Goal: Task Accomplishment & Management: Use online tool/utility

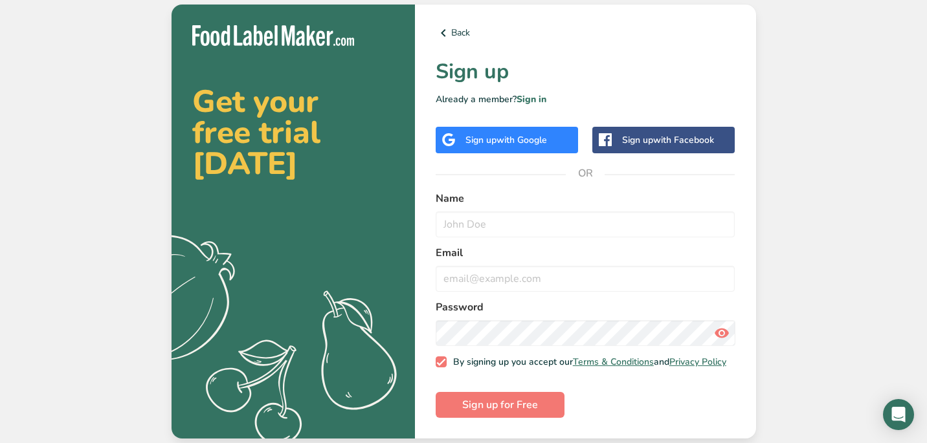
click at [555, 148] on div "Sign up with Google" at bounding box center [507, 140] width 142 height 27
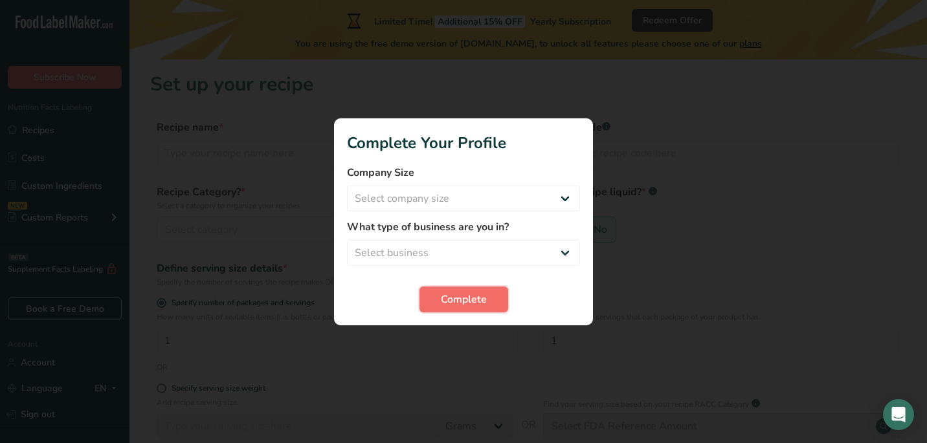
click at [472, 292] on span "Complete" at bounding box center [464, 300] width 46 height 16
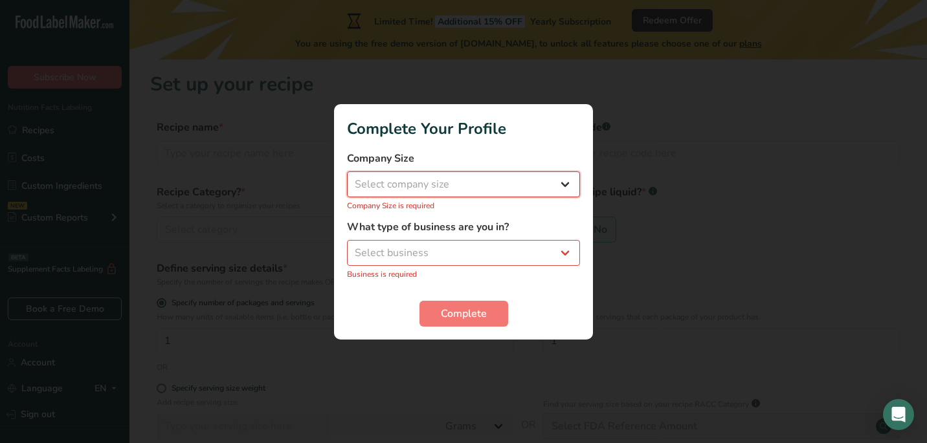
click at [496, 184] on select "Select company size Fewer than 10 Employees 10 to 50 Employees 51 to 500 Employ…" at bounding box center [463, 185] width 233 height 26
select select "1"
click at [347, 178] on select "Select company size Fewer than 10 Employees 10 to 50 Employees 51 to 500 Employ…" at bounding box center [463, 185] width 233 height 26
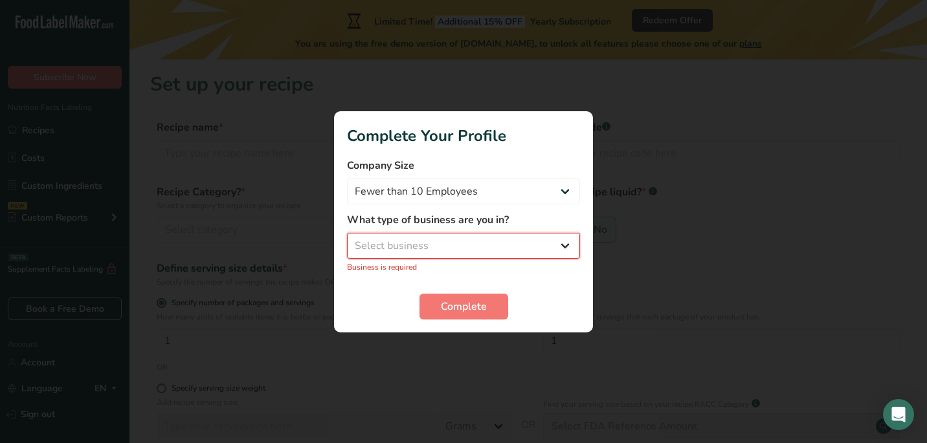
click at [470, 242] on select "Select business Packaged Food Manufacturer Restaurant & Cafe Bakery Meal Plans …" at bounding box center [463, 246] width 233 height 26
select select "1"
click at [347, 239] on select "Select business Packaged Food Manufacturer Restaurant & Cafe Bakery Meal Plans …" at bounding box center [463, 246] width 233 height 26
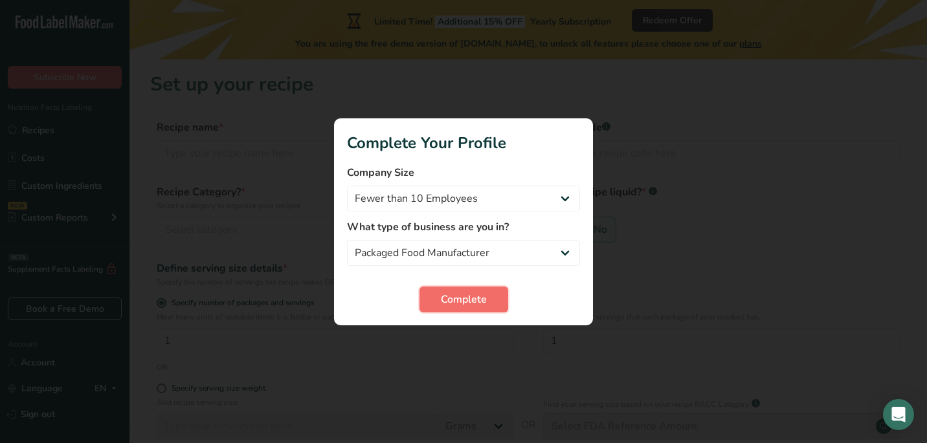
click at [458, 305] on span "Complete" at bounding box center [464, 300] width 46 height 16
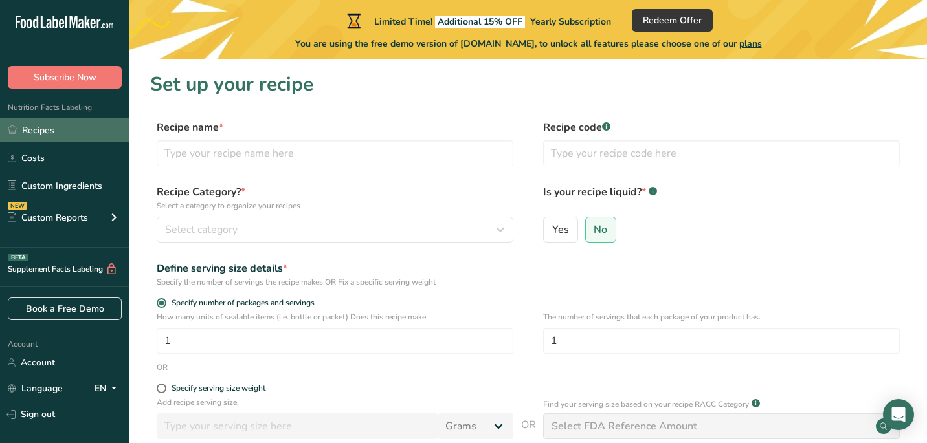
click at [78, 135] on link "Recipes" at bounding box center [64, 130] width 129 height 25
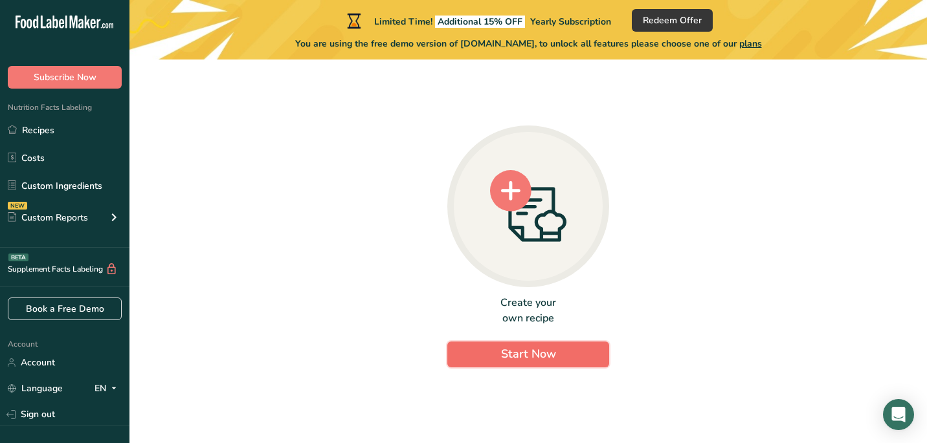
click at [535, 351] on span "Start Now" at bounding box center [528, 354] width 55 height 16
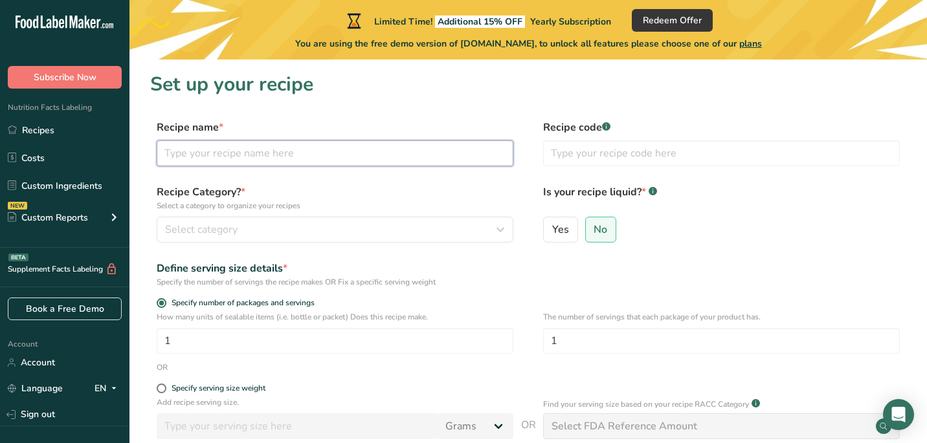
click at [270, 158] on input "text" at bounding box center [335, 153] width 357 height 26
type input "4 cheese Ravioli"
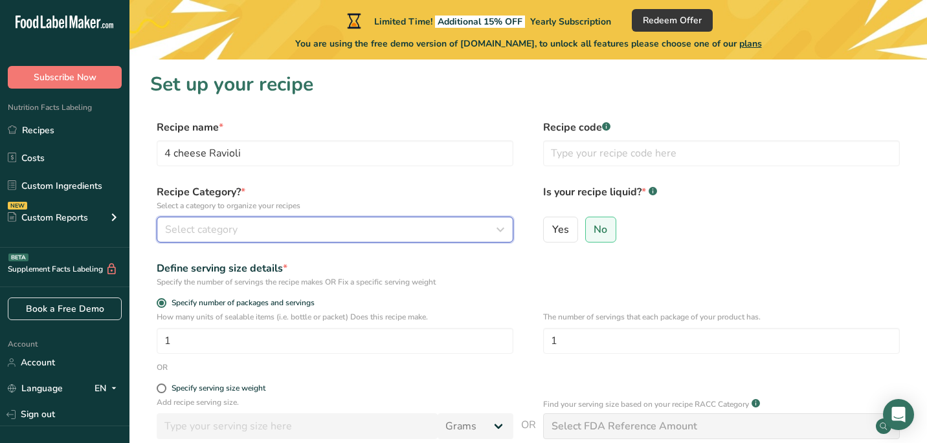
click at [387, 229] on div "Select category" at bounding box center [331, 230] width 332 height 16
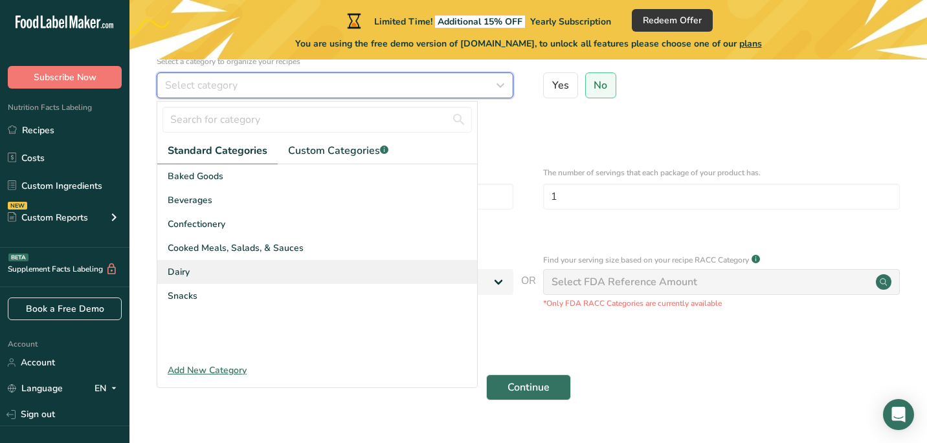
scroll to position [147, 0]
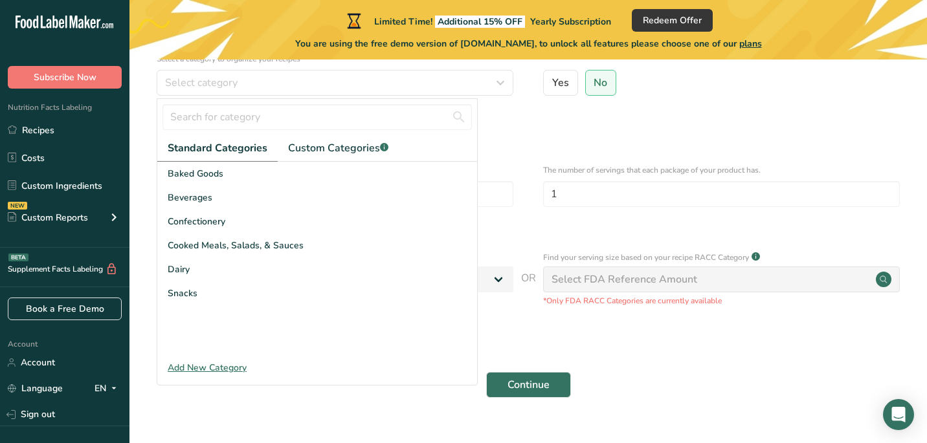
click at [220, 370] on div "Add New Category" at bounding box center [317, 368] width 320 height 14
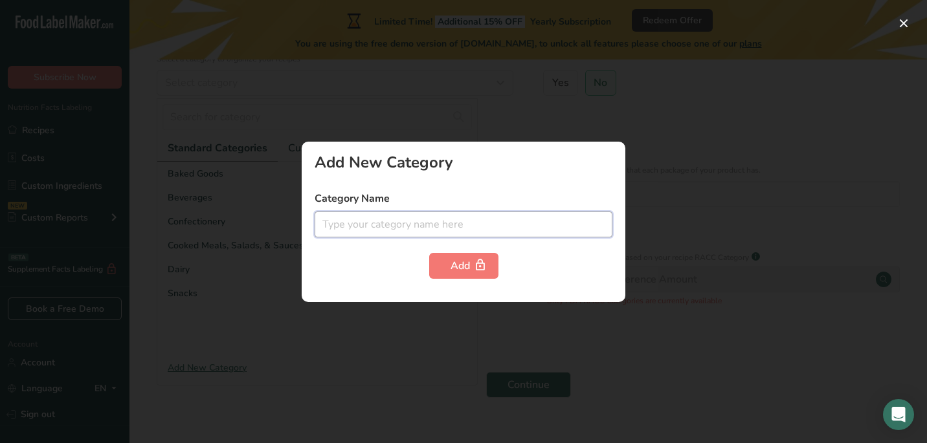
click at [391, 224] on input "text" at bounding box center [464, 225] width 298 height 26
type input "PASTA"
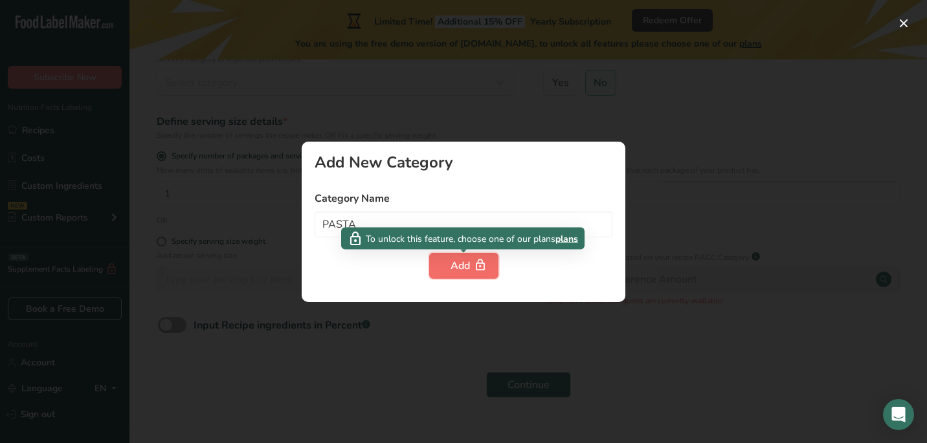
click at [471, 256] on button "Add" at bounding box center [463, 266] width 69 height 26
click at [471, 260] on div "Add" at bounding box center [464, 266] width 27 height 16
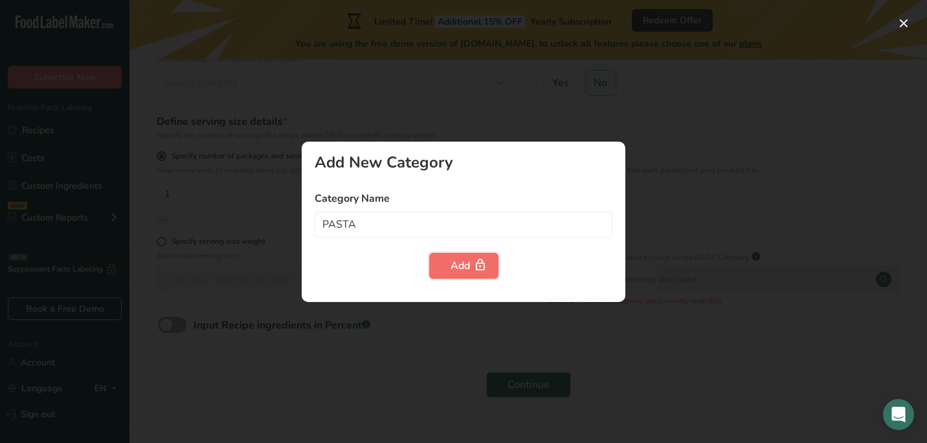
click at [456, 265] on div "Add" at bounding box center [464, 266] width 27 height 16
click at [432, 372] on div at bounding box center [463, 221] width 927 height 443
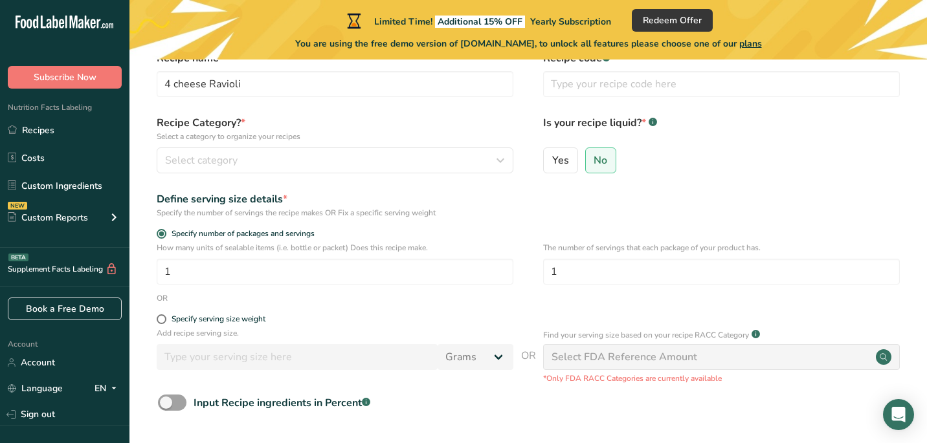
scroll to position [172, 0]
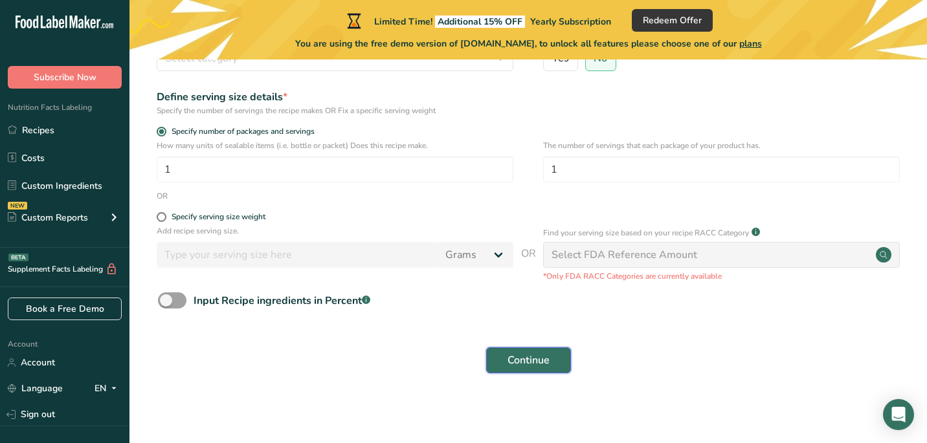
click at [521, 350] on button "Continue" at bounding box center [528, 361] width 85 height 26
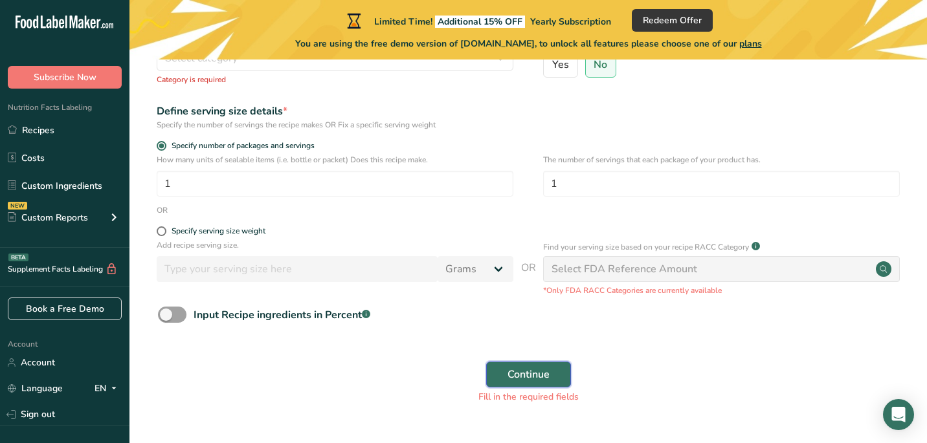
scroll to position [0, 0]
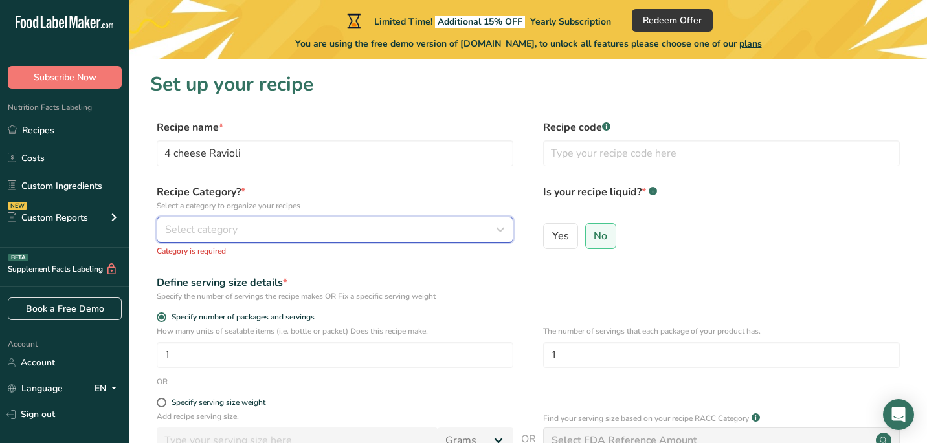
click at [423, 228] on div "Select category" at bounding box center [331, 230] width 332 height 16
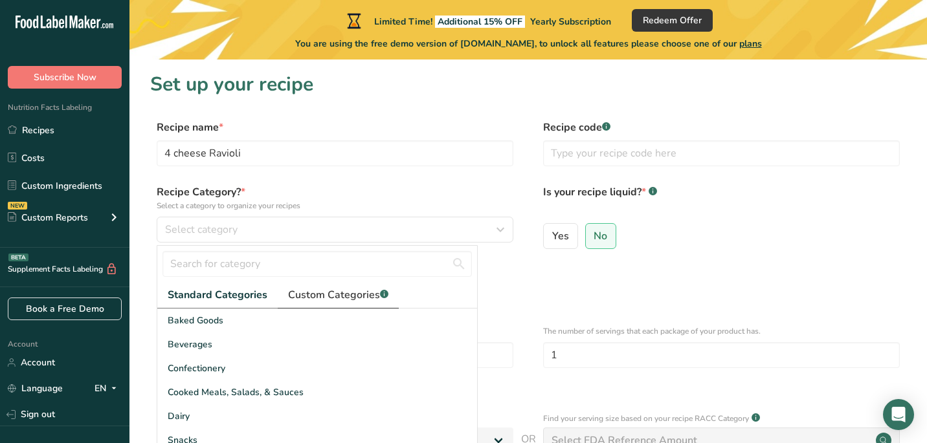
click at [315, 291] on span "Custom Categories .a-a{fill:#347362;}.b-a{fill:#fff;}" at bounding box center [338, 295] width 100 height 16
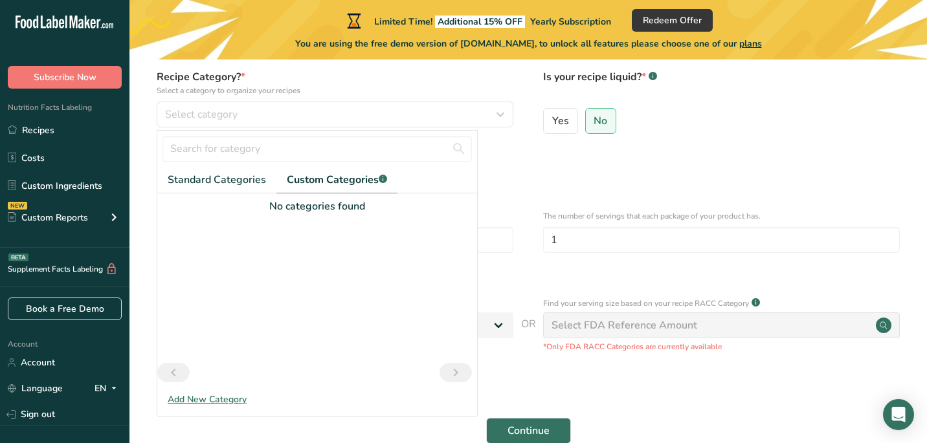
scroll to position [117, 0]
click at [206, 403] on div "Add New Category" at bounding box center [317, 398] width 320 height 14
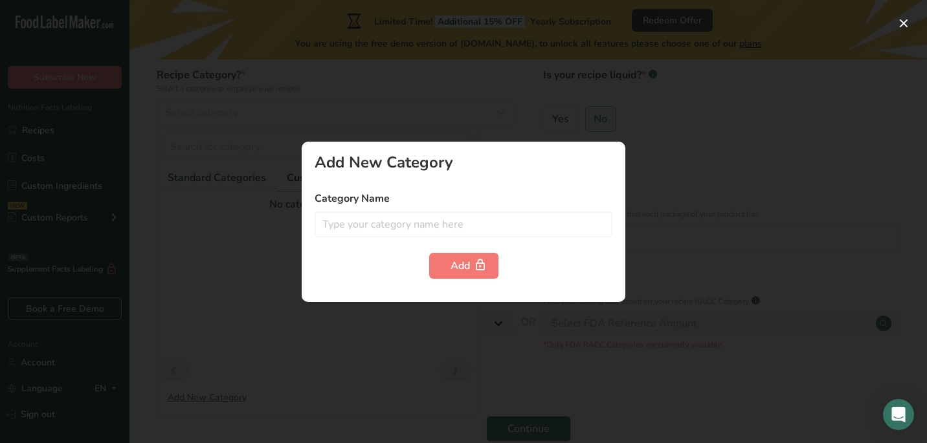
click at [418, 333] on div at bounding box center [463, 221] width 927 height 443
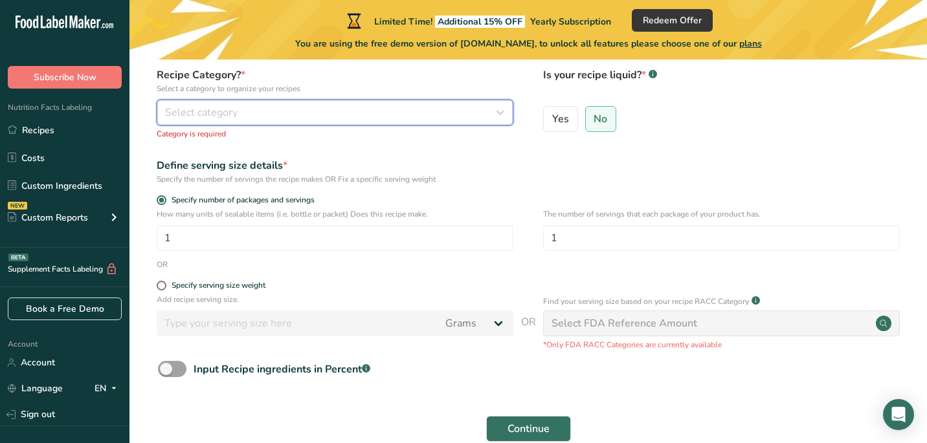
click at [367, 120] on button "Select category" at bounding box center [335, 113] width 357 height 26
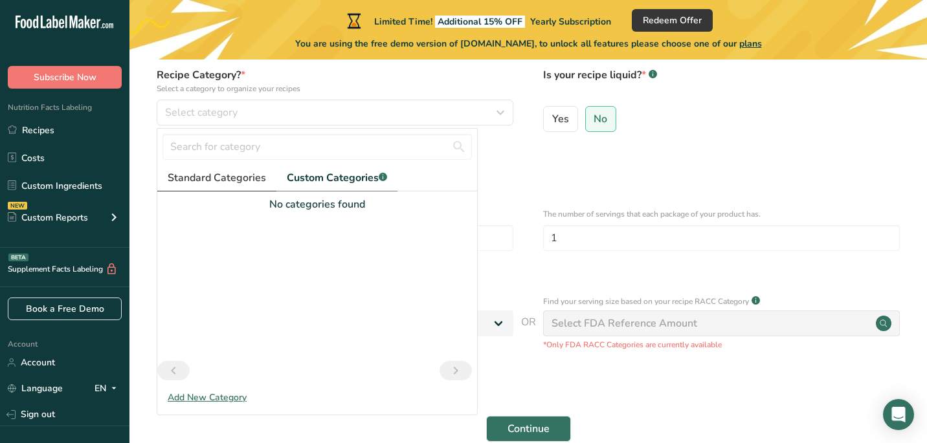
click at [246, 176] on span "Standard Categories" at bounding box center [217, 178] width 98 height 16
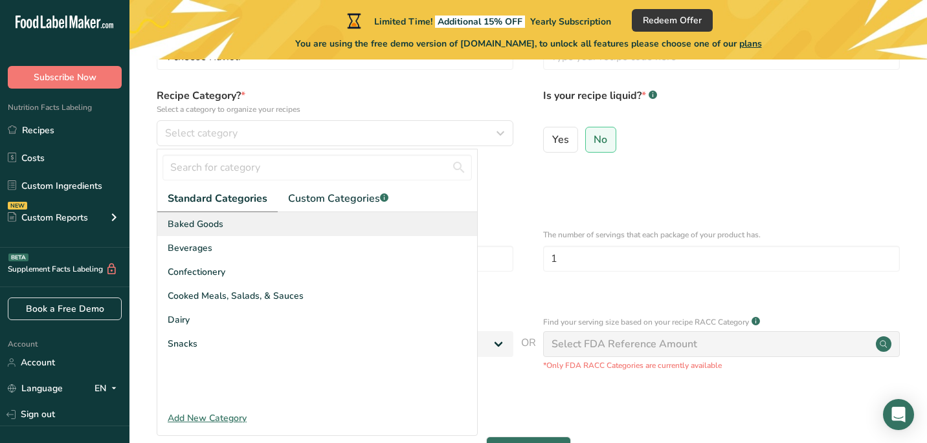
scroll to position [86, 0]
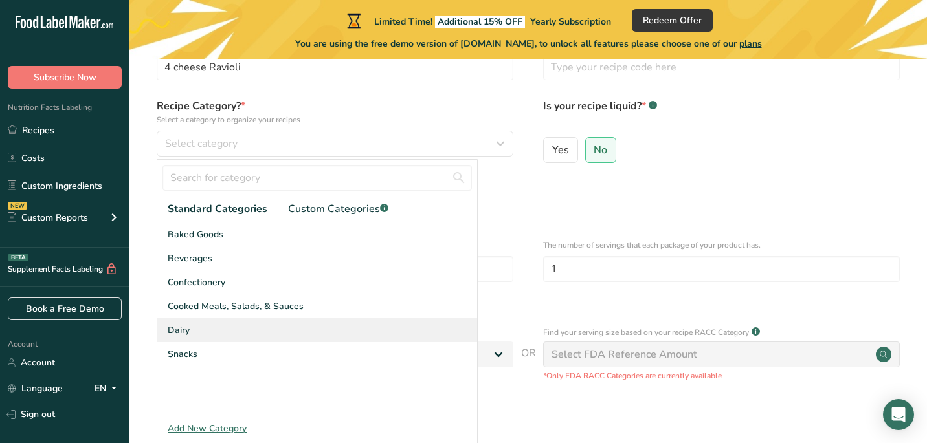
click at [221, 322] on div "Dairy" at bounding box center [317, 330] width 320 height 24
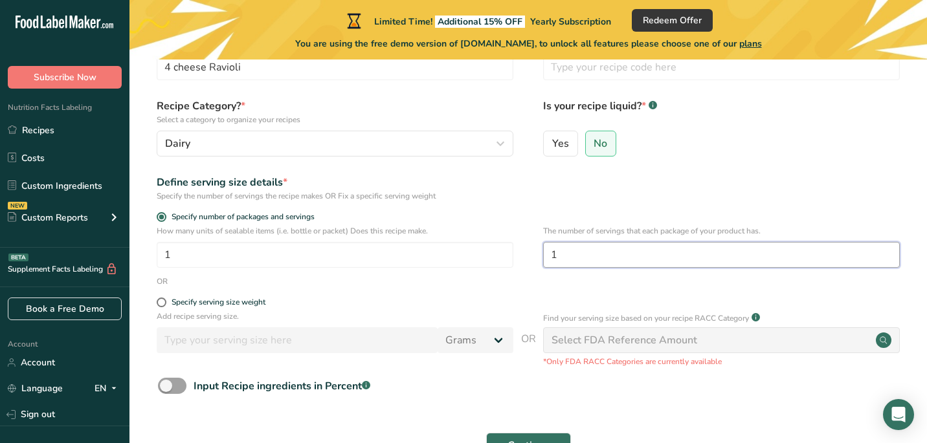
click at [652, 257] on input "1" at bounding box center [721, 255] width 357 height 26
type input "2"
click at [166, 301] on span "Specify serving size weight" at bounding box center [215, 303] width 99 height 10
click at [165, 301] on input "Specify serving size weight" at bounding box center [161, 302] width 8 height 8
radio input "true"
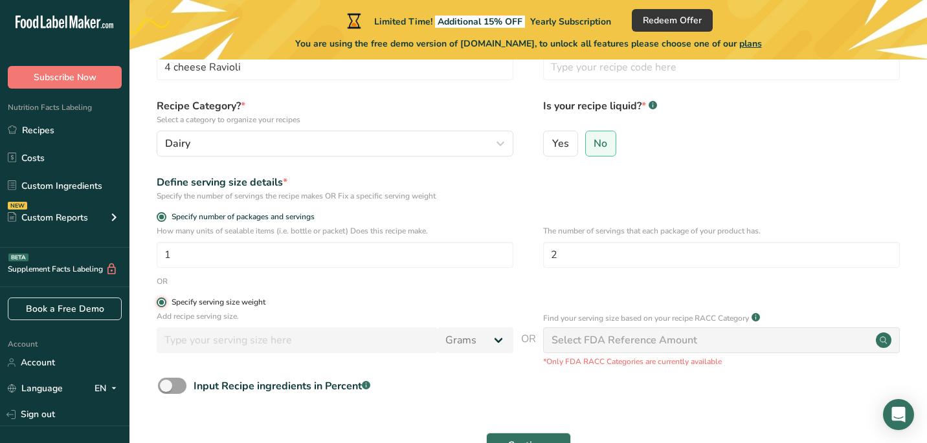
radio input "false"
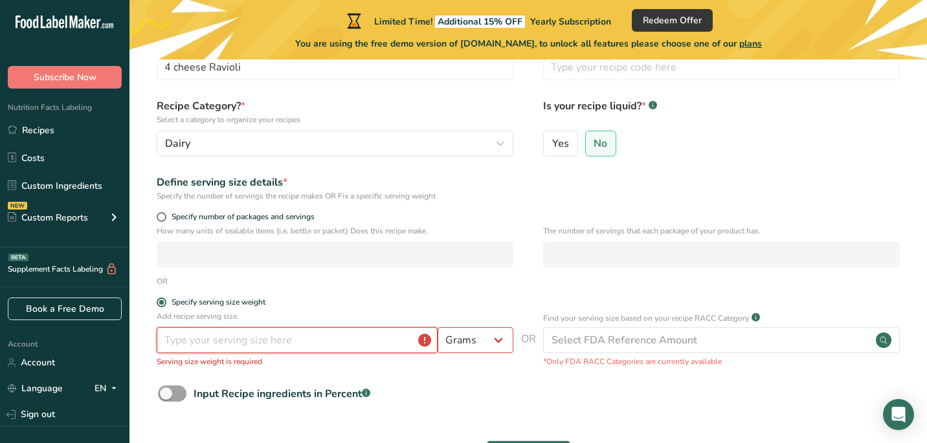
click at [300, 339] on input "number" at bounding box center [297, 341] width 281 height 26
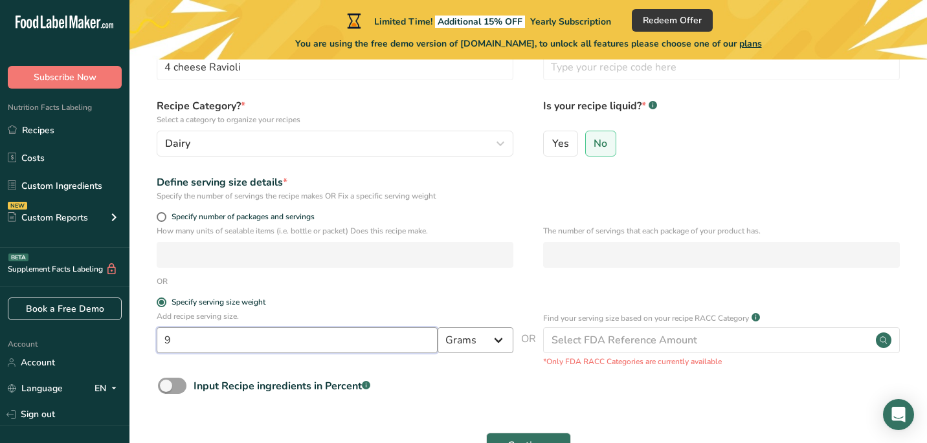
type input "9"
click at [452, 351] on select "Grams kg mg mcg lb oz l mL fl oz tbsp tsp cup qt gallon" at bounding box center [476, 341] width 76 height 26
select select "5"
click at [438, 328] on select "Grams kg mg mcg lb oz l mL fl oz tbsp tsp cup qt gallon" at bounding box center [476, 341] width 76 height 26
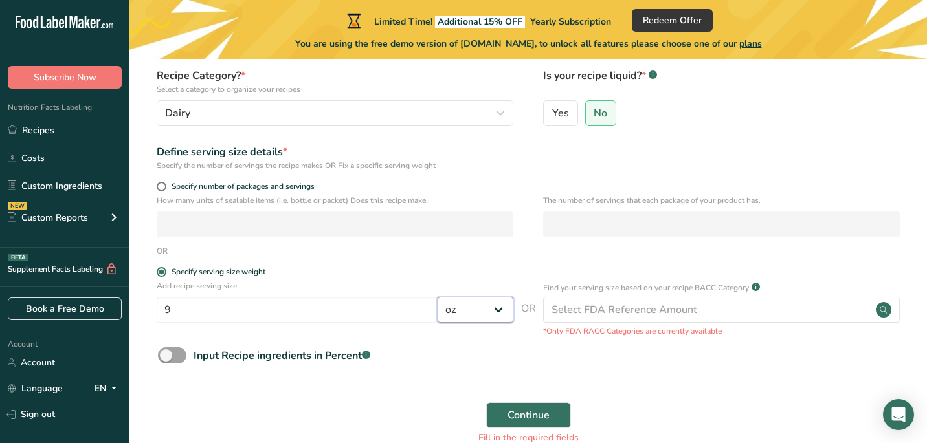
scroll to position [123, 0]
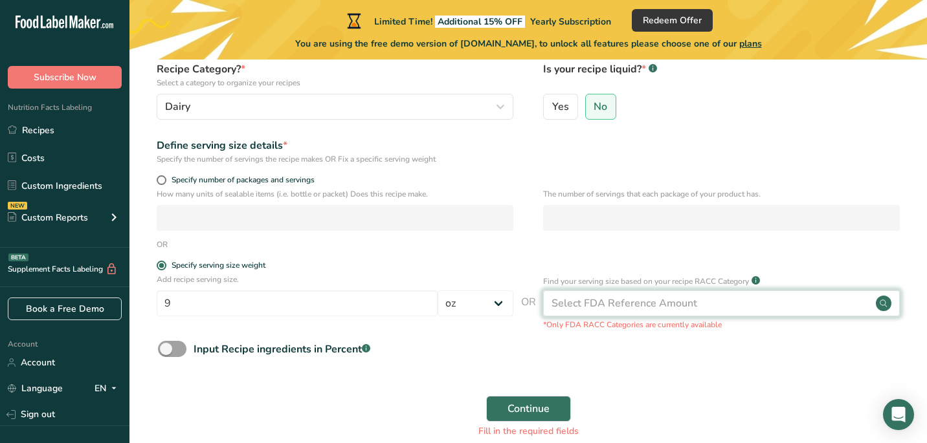
click at [664, 298] on div "Select FDA Reference Amount" at bounding box center [624, 304] width 146 height 16
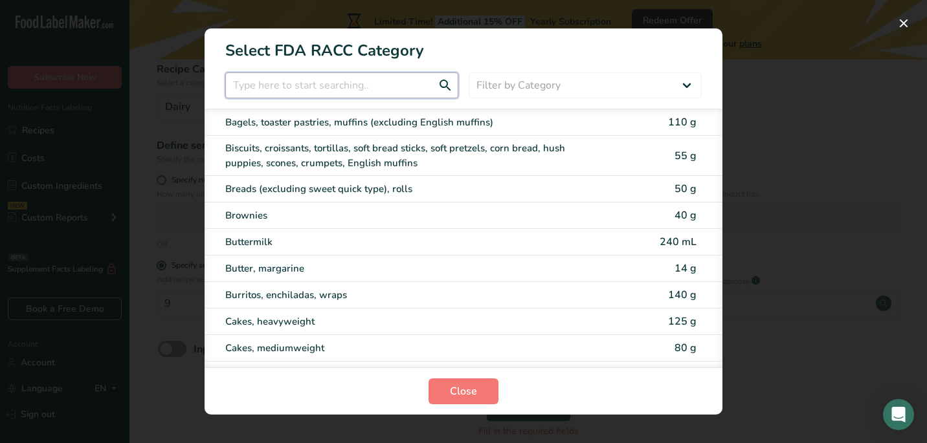
click at [371, 84] on input "RACC Category Selection Modal" at bounding box center [341, 85] width 233 height 26
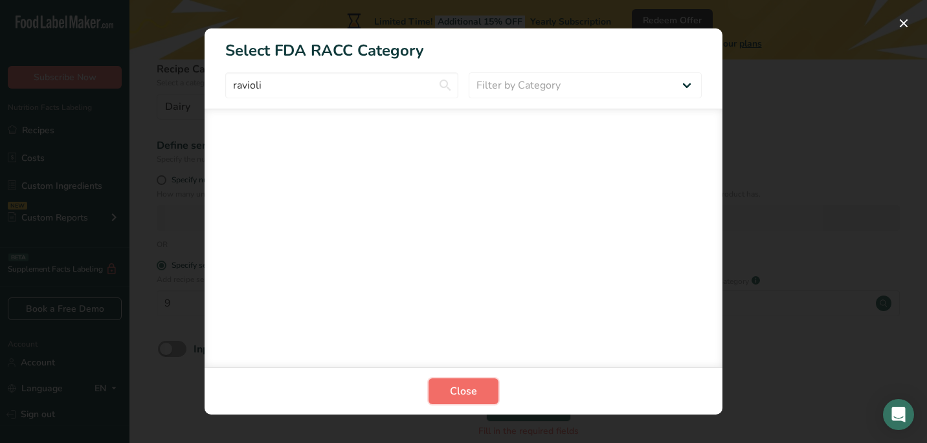
click at [447, 403] on button "Close" at bounding box center [464, 392] width 70 height 26
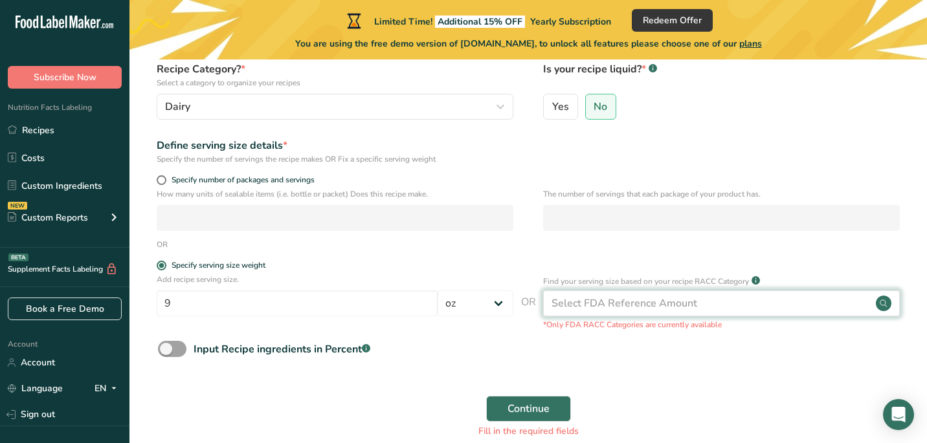
click at [605, 304] on div "Select FDA Reference Amount" at bounding box center [624, 304] width 146 height 16
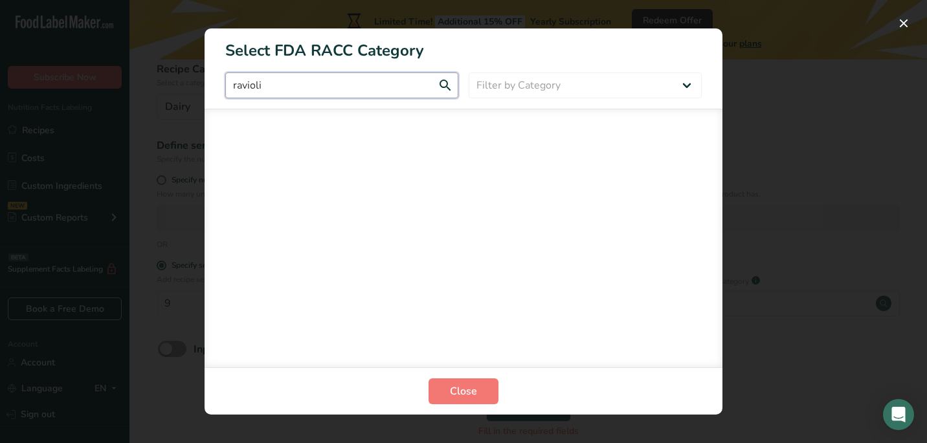
click at [396, 87] on input "ravioli" at bounding box center [341, 85] width 233 height 26
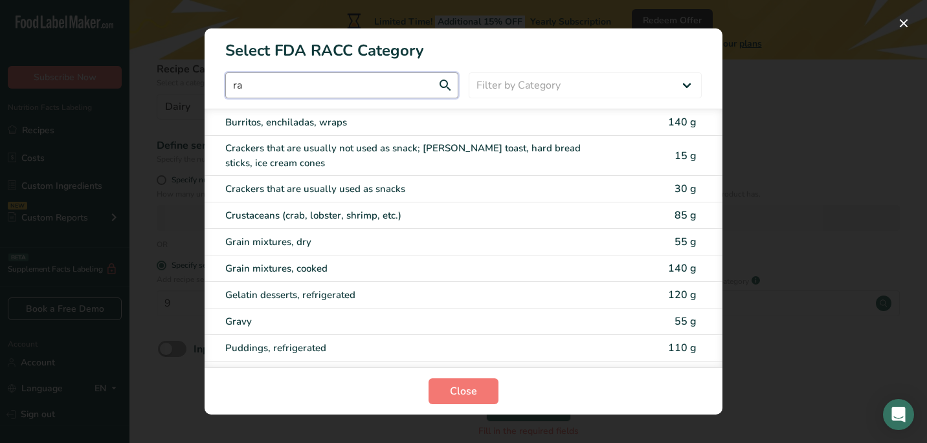
type input "r"
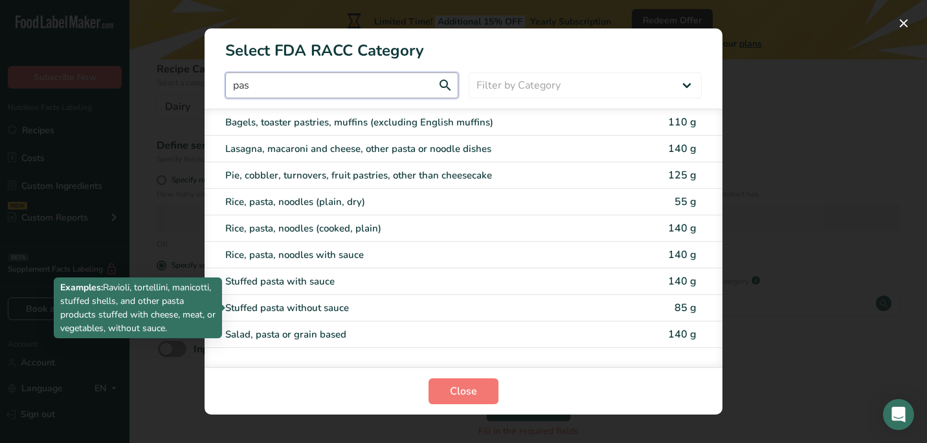
type input "pas"
click at [337, 309] on div "Stuffed pasta without sauce" at bounding box center [409, 308] width 368 height 15
type input "85"
select select "0"
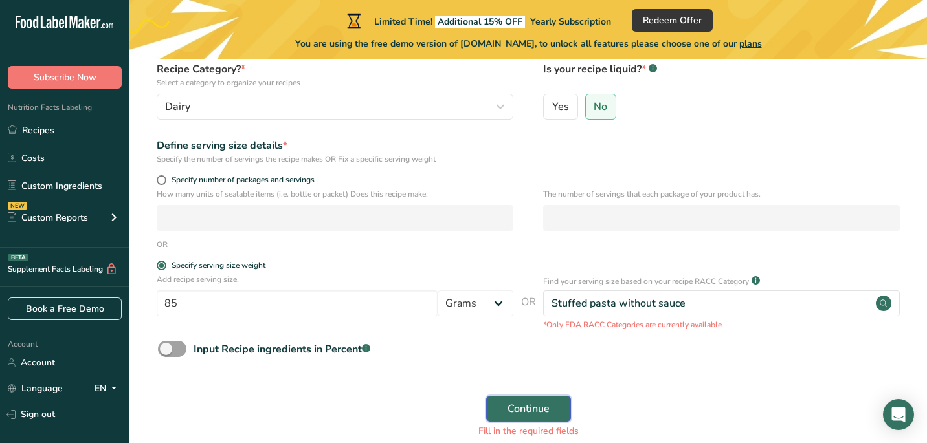
click at [520, 403] on span "Continue" at bounding box center [528, 409] width 42 height 16
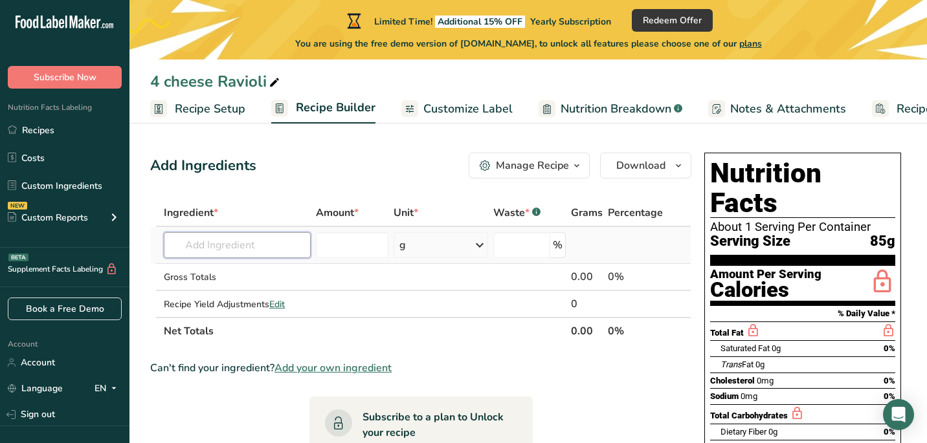
click at [272, 244] on input "text" at bounding box center [237, 245] width 147 height 26
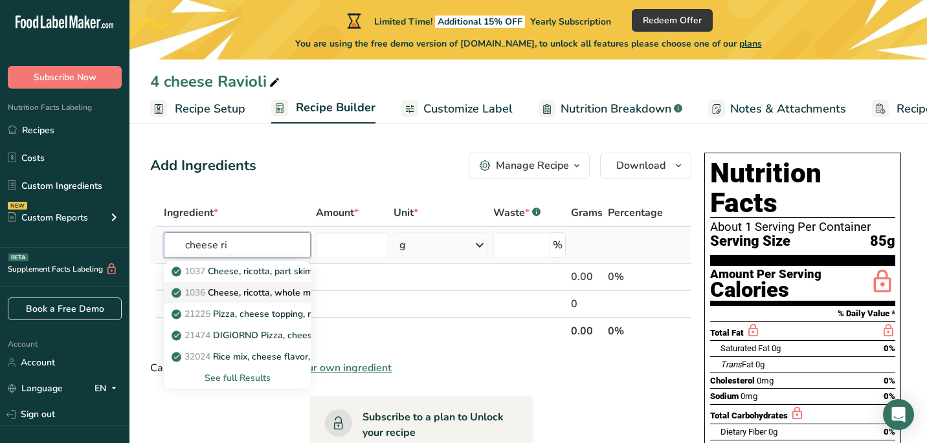
type input "cheese ri"
click at [264, 298] on p "1036 Cheese, ricotta, whole milk" at bounding box center [247, 293] width 146 height 14
type input "Cheese, ricotta, whole milk"
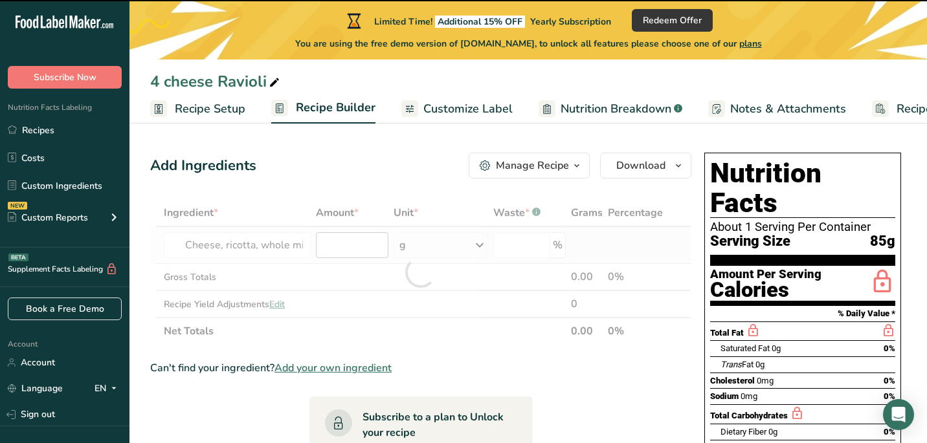
type input "0"
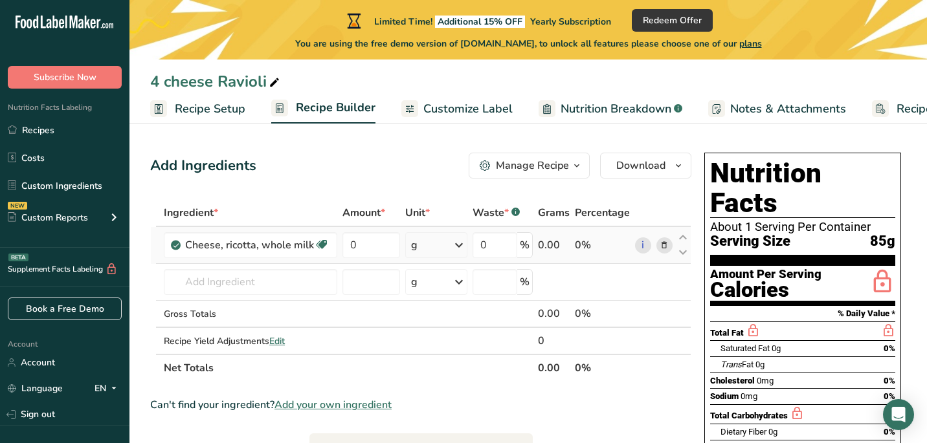
click at [434, 238] on div "g" at bounding box center [436, 245] width 62 height 26
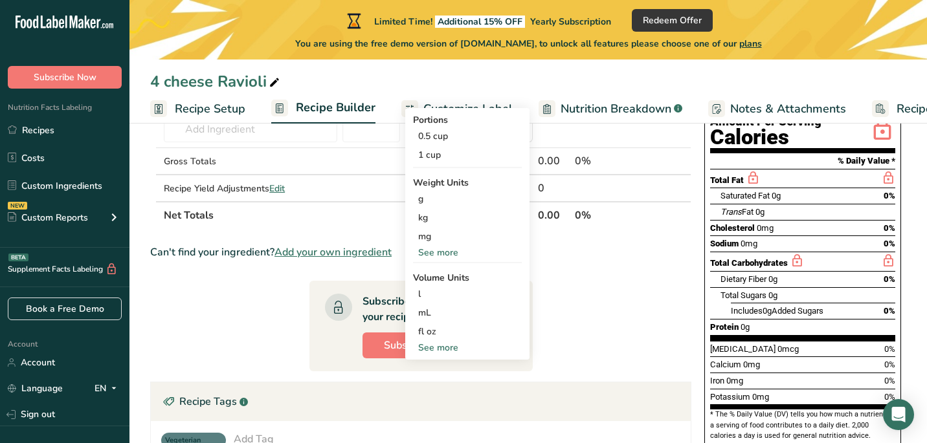
scroll to position [153, 0]
click at [442, 347] on div "See more" at bounding box center [467, 347] width 109 height 14
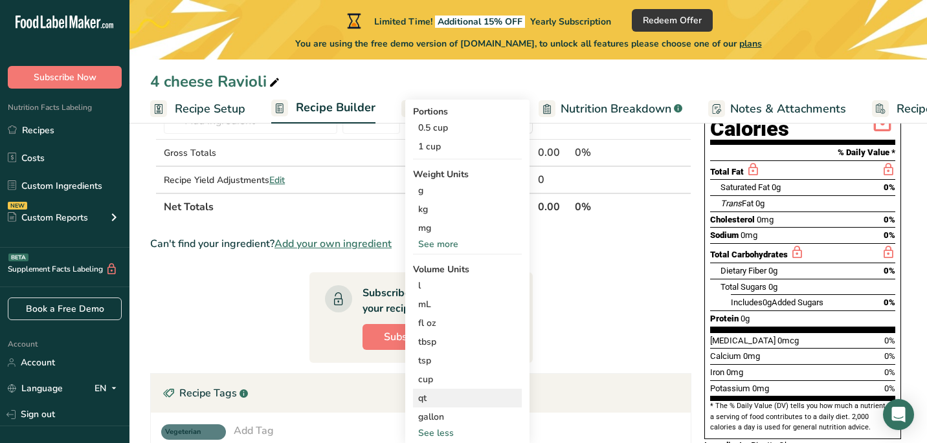
scroll to position [144, 0]
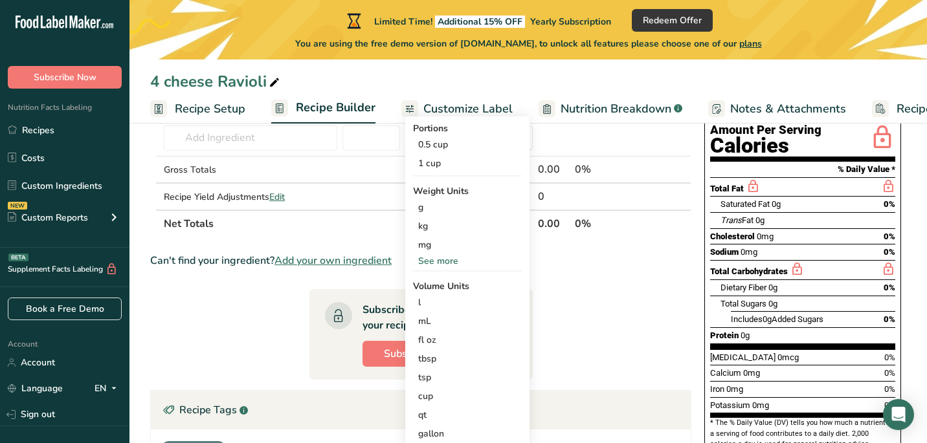
click at [447, 258] on div "See more" at bounding box center [467, 261] width 109 height 14
click at [428, 301] on div "oz" at bounding box center [467, 301] width 109 height 19
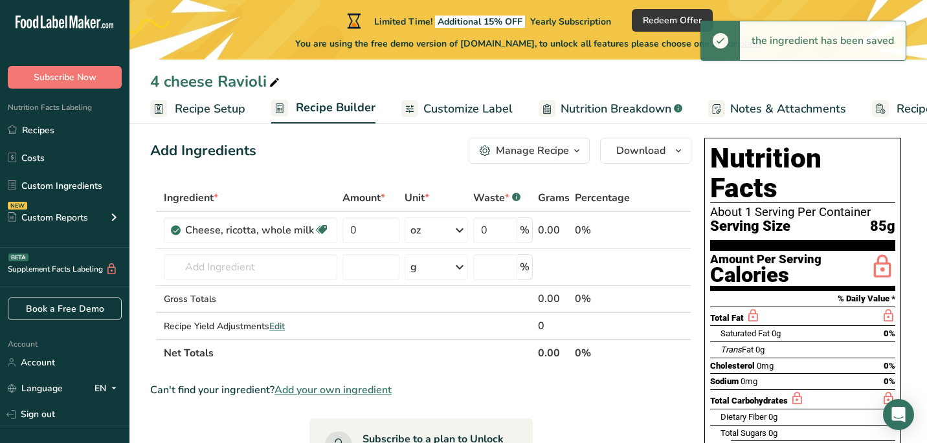
scroll to position [14, 0]
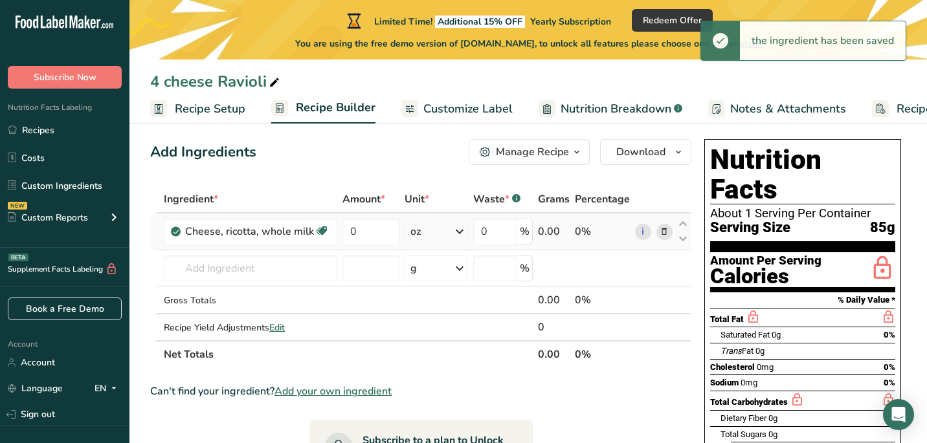
click at [435, 240] on div "oz" at bounding box center [436, 232] width 63 height 26
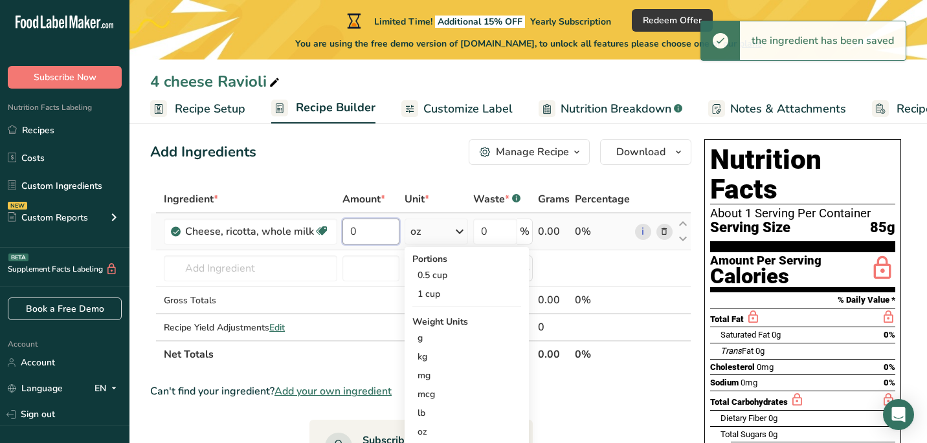
click at [376, 224] on input "0" at bounding box center [370, 232] width 57 height 26
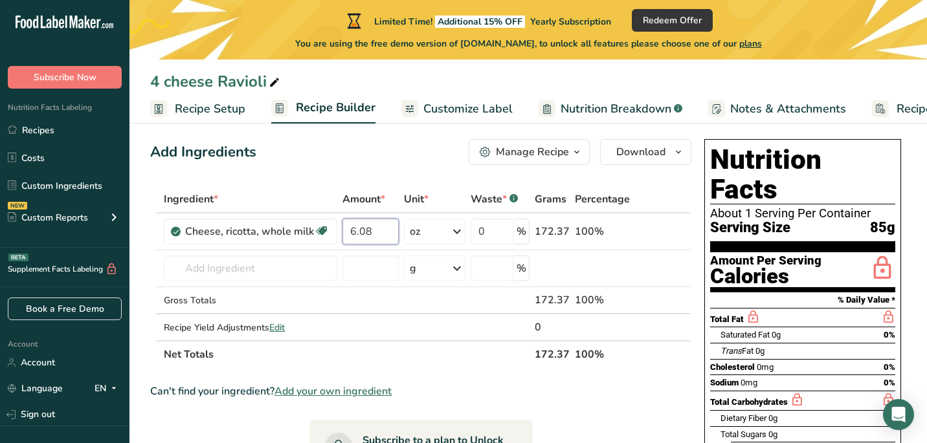
type input "6.08"
click at [243, 268] on div "Ingredient * Amount * Unit * Waste * .a-a{fill:#347362;}.b-a{fill:#fff;} Grams …" at bounding box center [420, 277] width 541 height 183
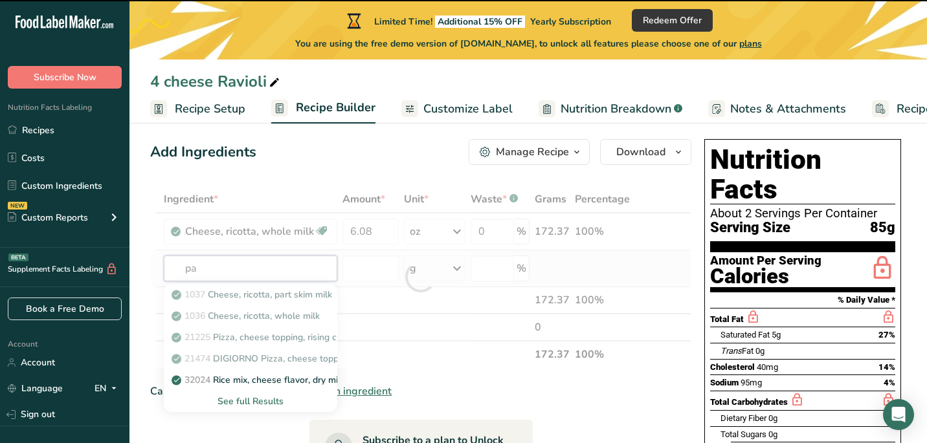
type input "par"
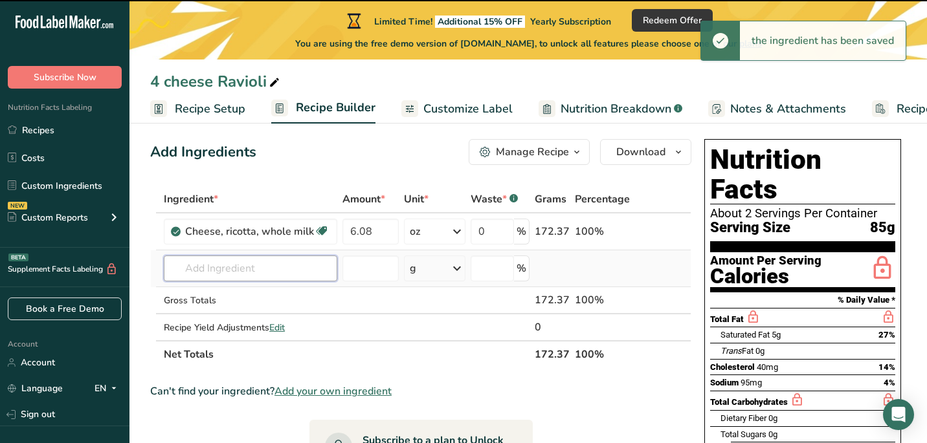
type input "m"
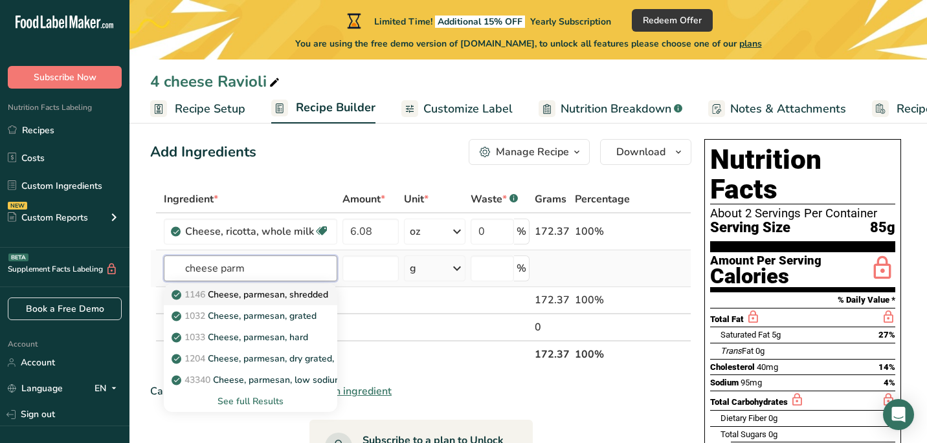
type input "cheese parm"
click at [281, 292] on p "1146 Cheese, parmesan, shredded" at bounding box center [251, 295] width 154 height 14
type input "Cheese, parmesan, shredded"
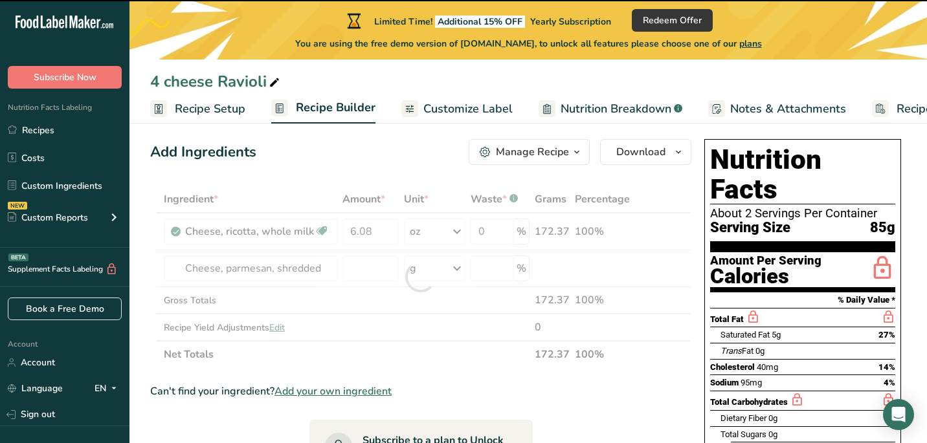
type input "0"
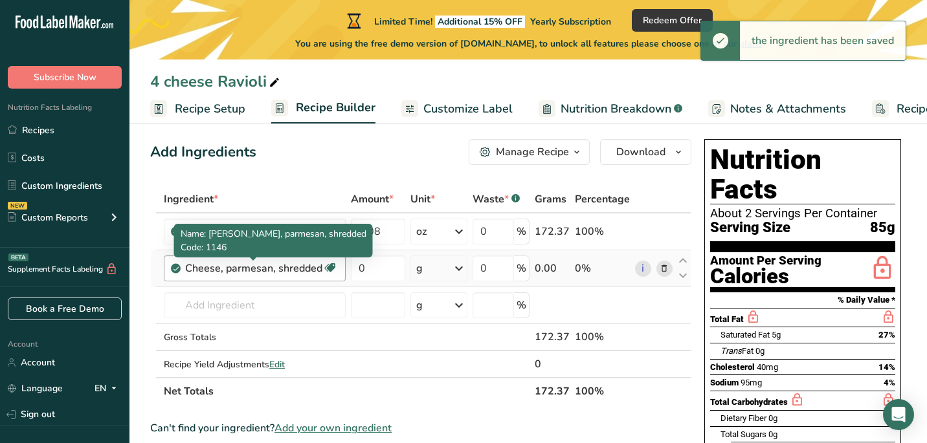
click at [306, 278] on div "Cheese, parmesan, shredded Gluten free Vegetarian Soy free" at bounding box center [255, 269] width 182 height 26
click at [306, 274] on div "Cheese, parmesan, shredded" at bounding box center [253, 269] width 137 height 16
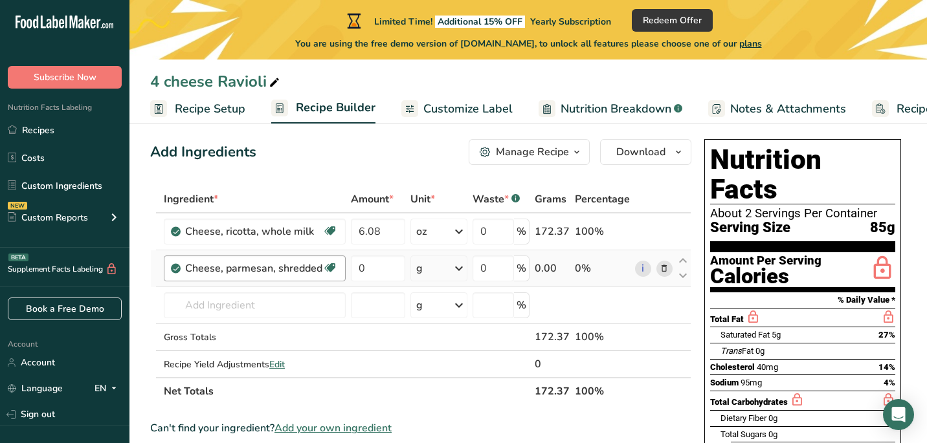
click at [306, 274] on div "Cheese, parmesan, shredded" at bounding box center [253, 269] width 137 height 16
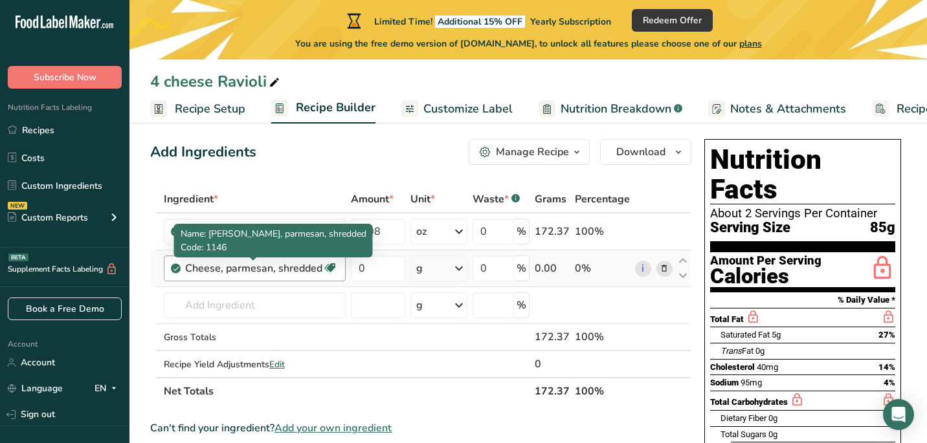
click at [299, 267] on div "Cheese, parmesan, shredded" at bounding box center [253, 269] width 137 height 16
click at [251, 269] on div "Cheese, parmesan, shredded" at bounding box center [253, 269] width 137 height 16
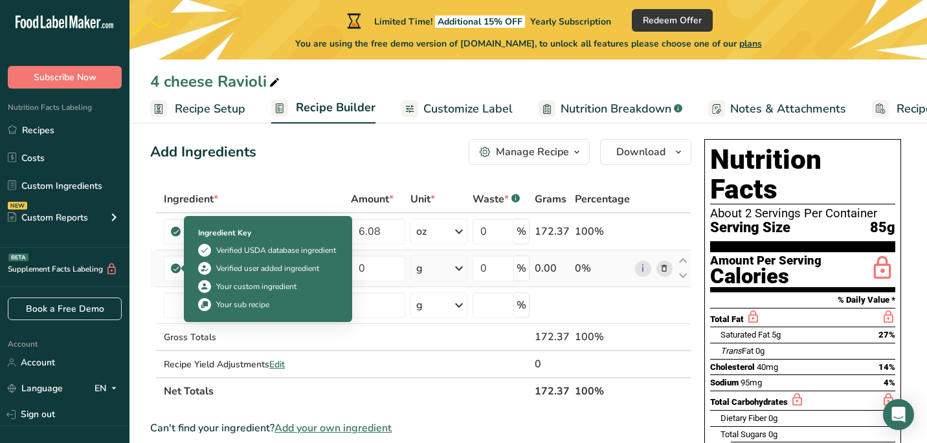
click at [178, 270] on icon at bounding box center [176, 269] width 8 height 12
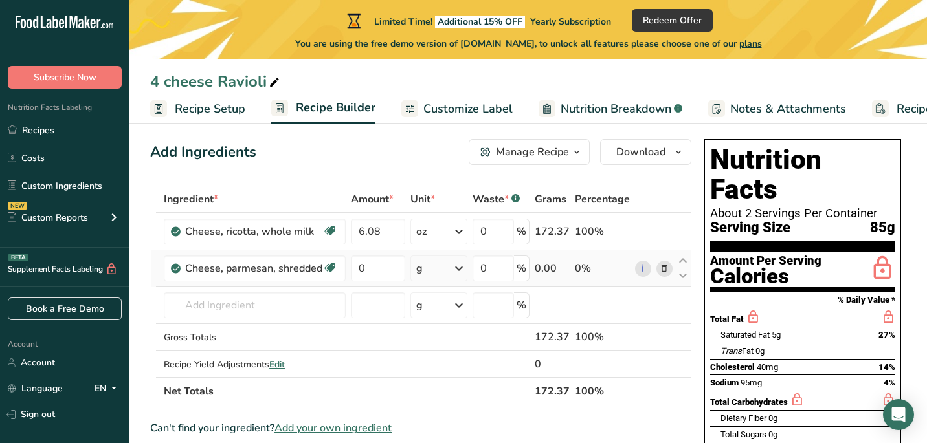
click at [662, 271] on icon at bounding box center [664, 269] width 9 height 14
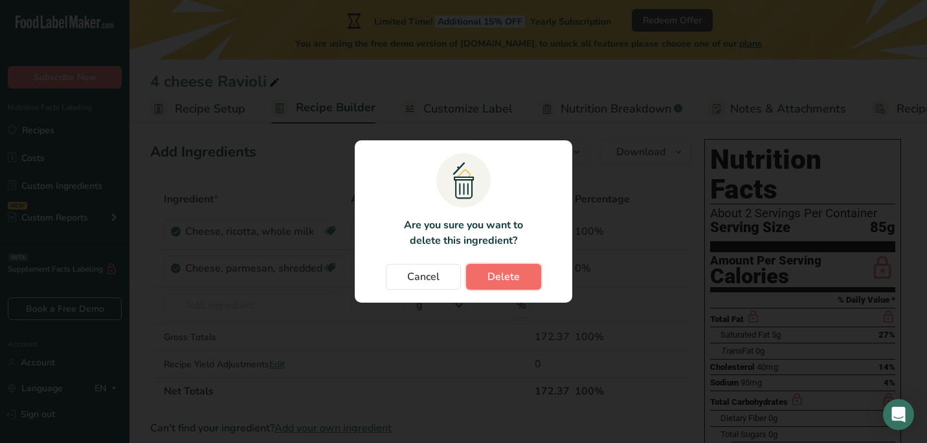
click at [504, 273] on span "Delete" at bounding box center [503, 277] width 32 height 16
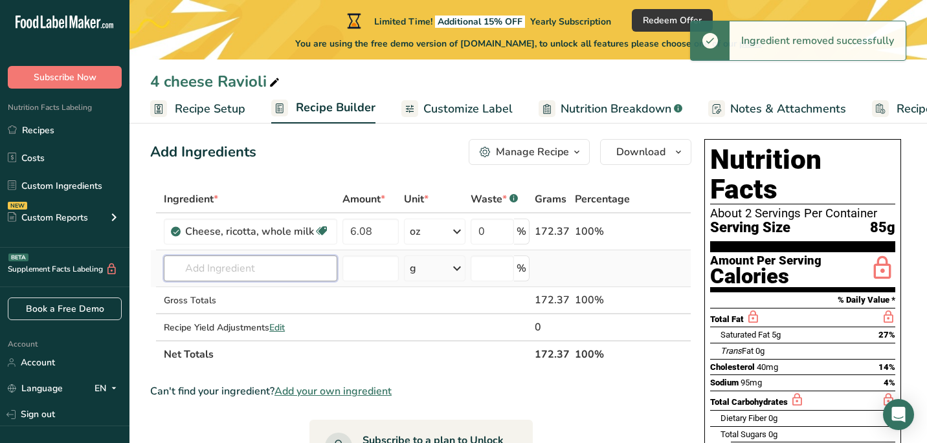
click at [274, 265] on input "text" at bounding box center [250, 269] width 173 height 26
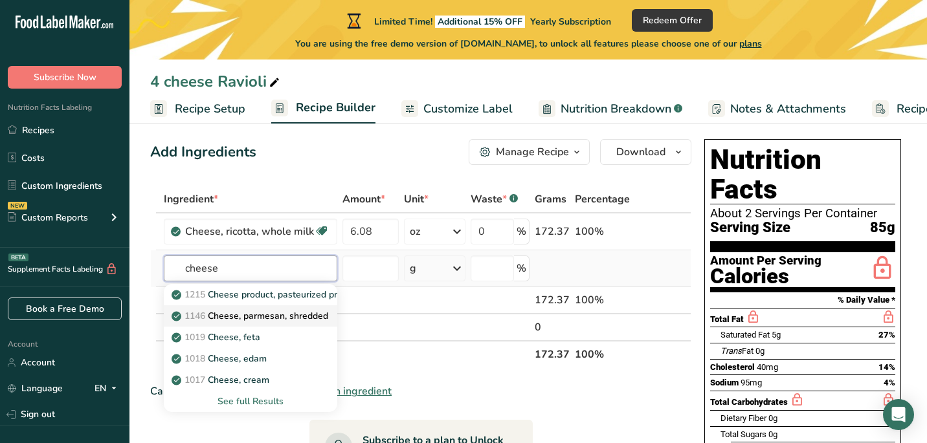
type input "cheese"
click at [302, 318] on p "1146 Cheese, parmesan, shredded" at bounding box center [251, 316] width 154 height 14
type input "Cheese, parmesan, shredded"
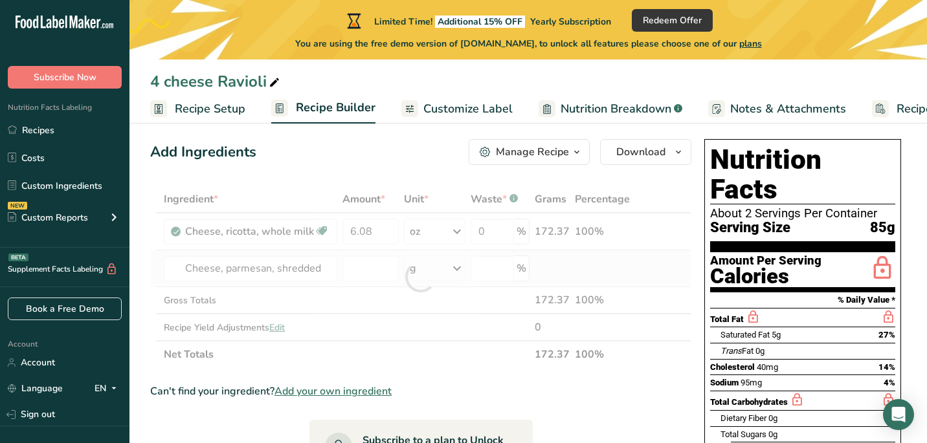
click at [302, 318] on div at bounding box center [420, 277] width 541 height 183
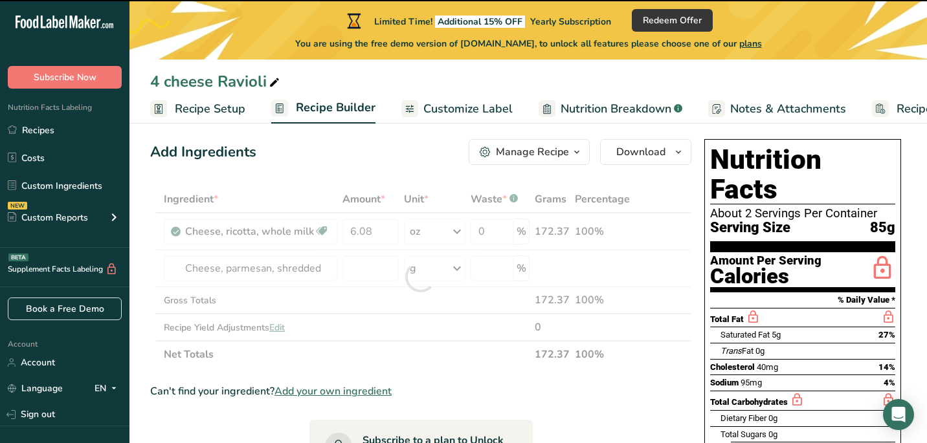
type input "0"
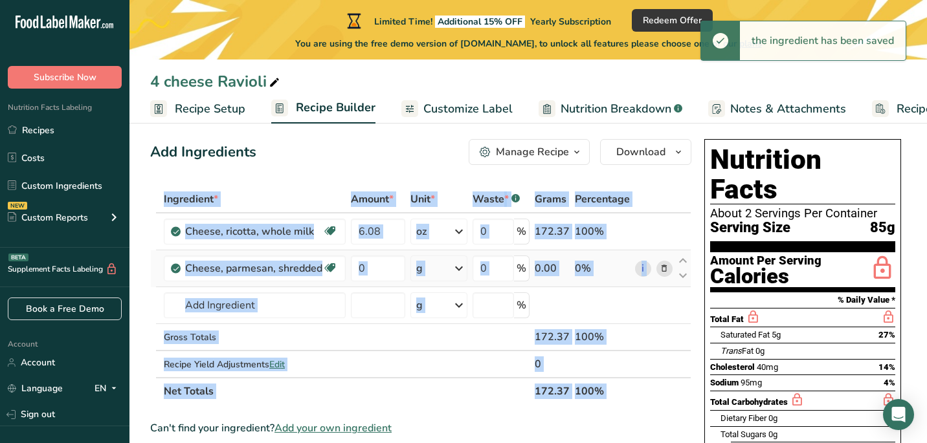
click at [663, 265] on icon at bounding box center [664, 269] width 9 height 14
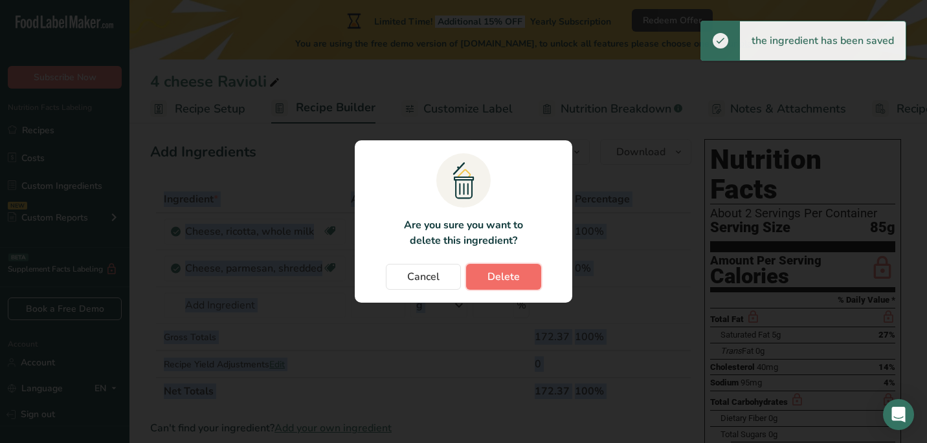
click at [521, 284] on button "Delete" at bounding box center [503, 277] width 75 height 26
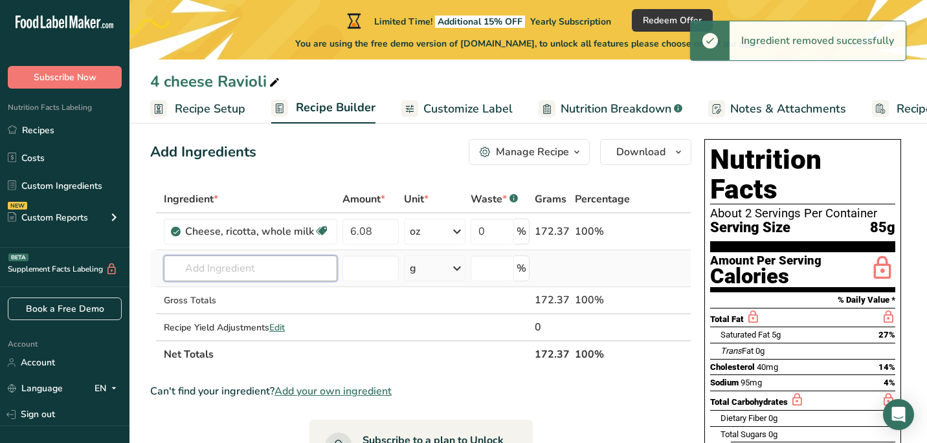
click at [275, 274] on input "text" at bounding box center [250, 269] width 173 height 26
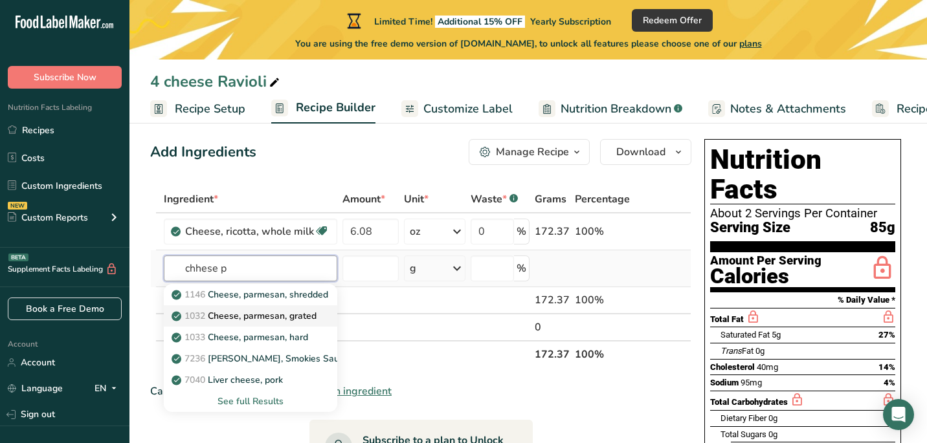
type input "chhese p"
click at [300, 314] on p "1032 Cheese, parmesan, grated" at bounding box center [245, 316] width 142 height 14
type input "Cheese, parmesan, grated"
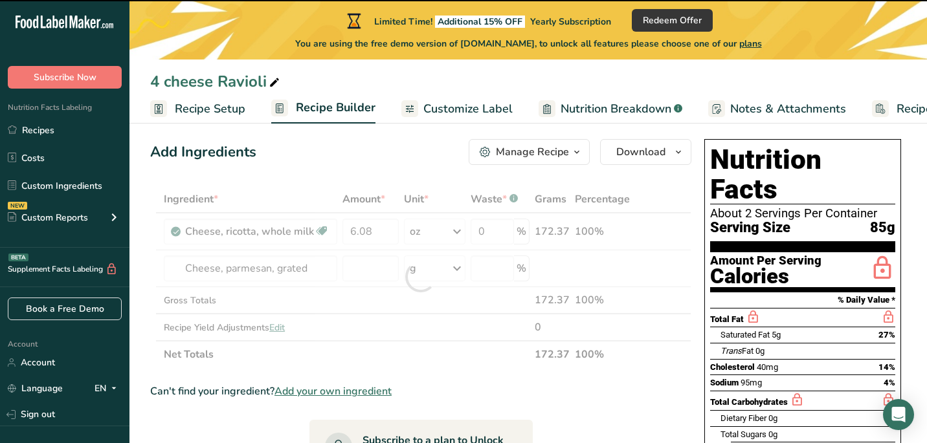
type input "0"
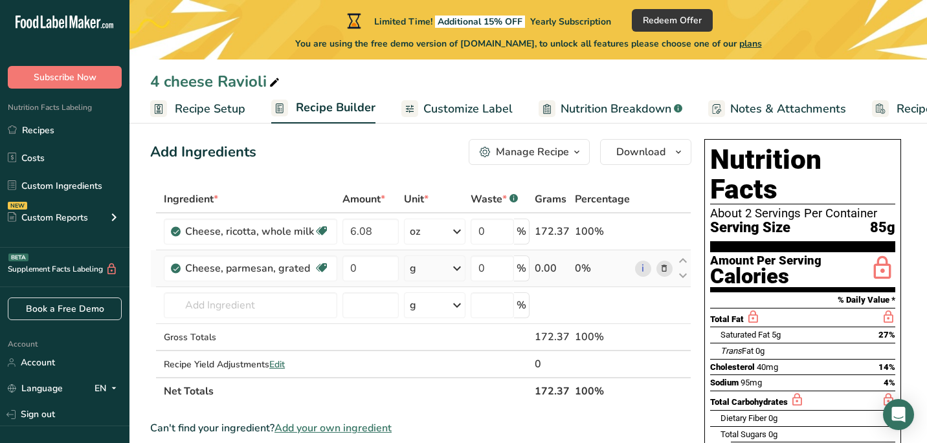
click at [445, 260] on div "g" at bounding box center [434, 269] width 61 height 26
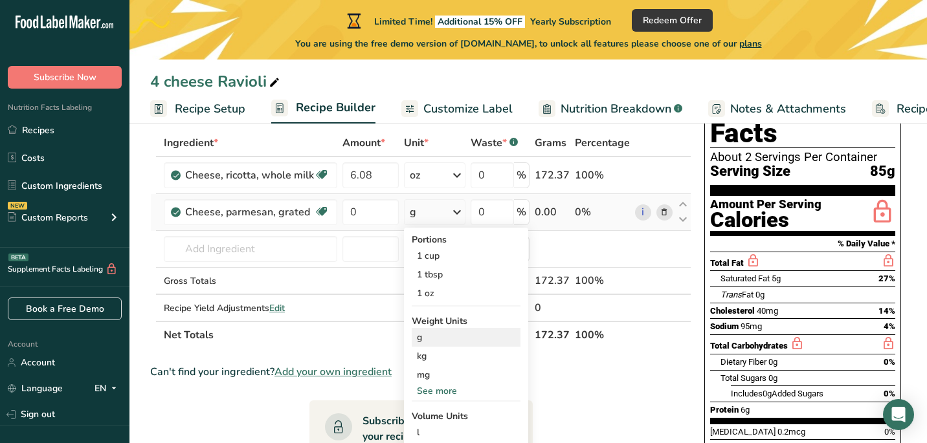
scroll to position [76, 0]
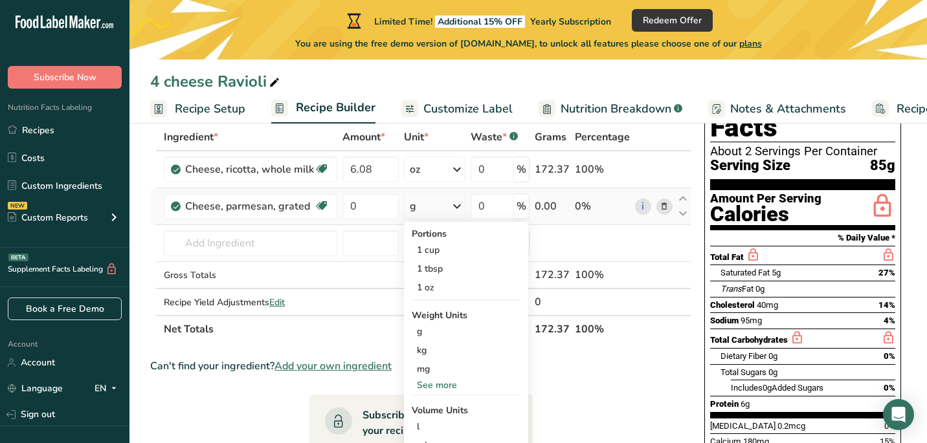
click at [449, 390] on div "See more" at bounding box center [466, 386] width 109 height 14
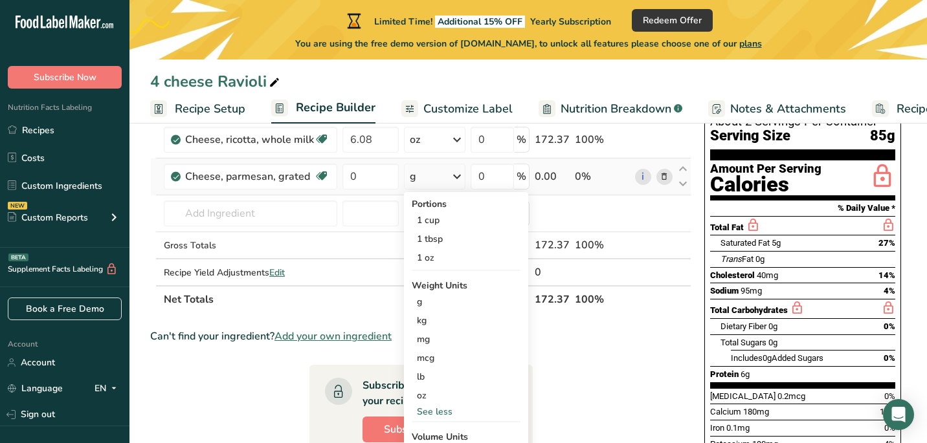
scroll to position [115, 0]
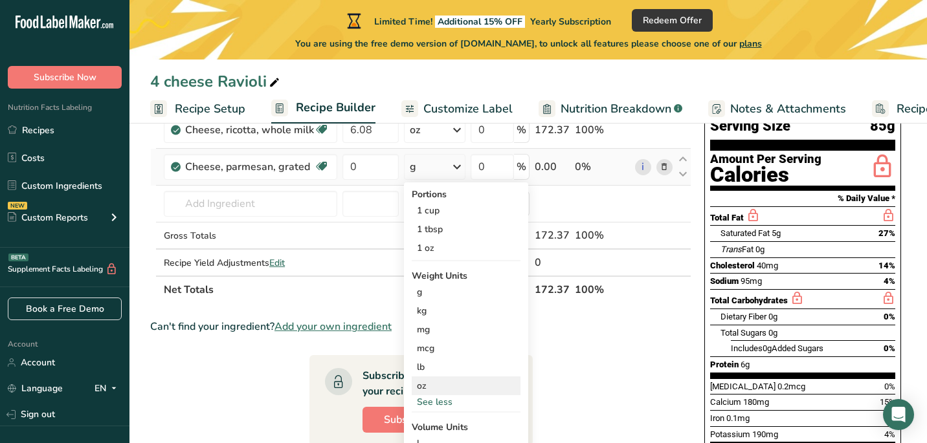
click at [420, 386] on div "oz" at bounding box center [466, 386] width 109 height 19
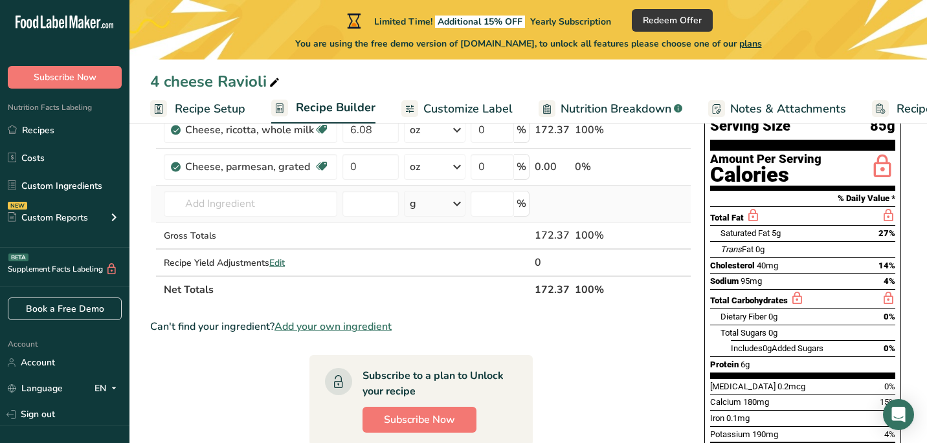
scroll to position [72, 0]
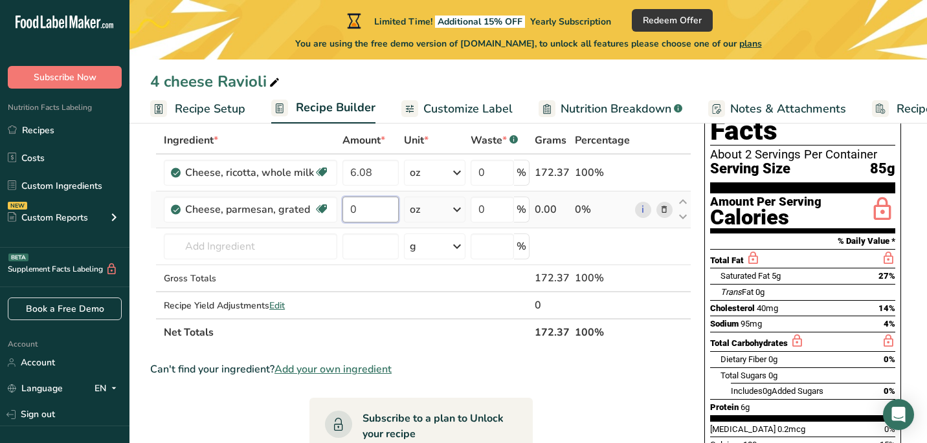
click at [364, 214] on input "0" at bounding box center [370, 210] width 56 height 26
type input "1.07"
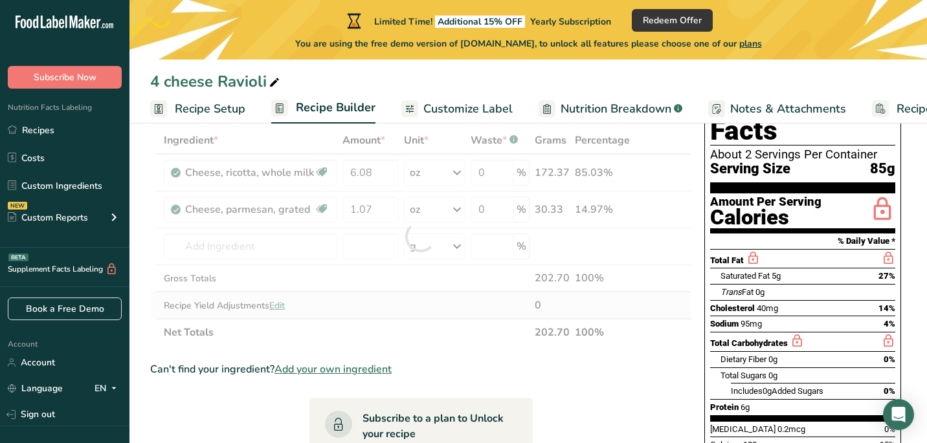
click at [467, 302] on div "Ingredient * Amount * Unit * Waste * .a-a{fill:#347362;}.b-a{fill:#fff;} Grams …" at bounding box center [420, 236] width 541 height 219
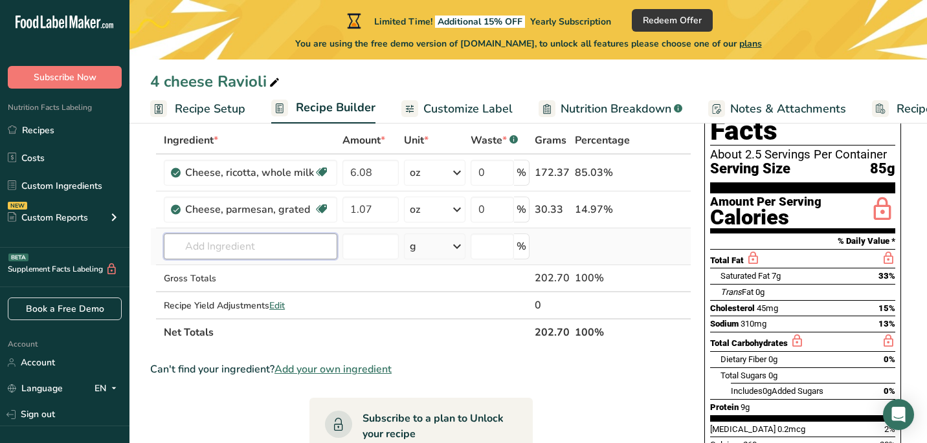
click at [223, 247] on input "text" at bounding box center [250, 247] width 173 height 26
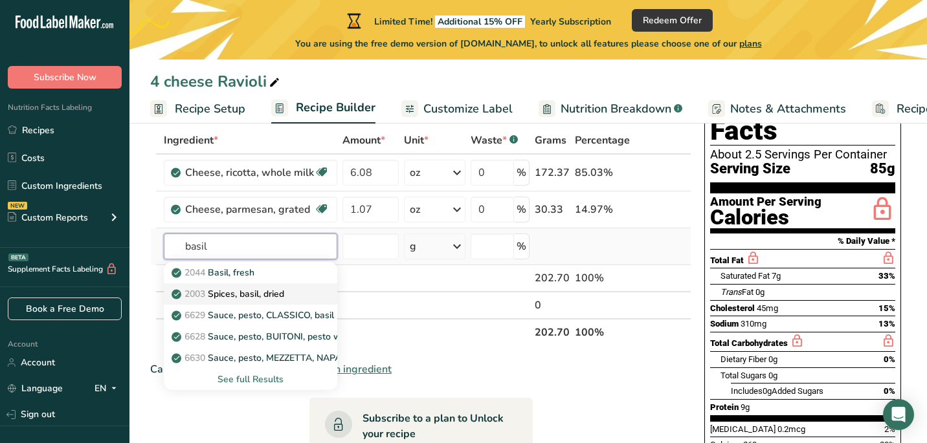
type input "basil"
click at [244, 296] on p "2003 Spices, basil, dried" at bounding box center [229, 294] width 110 height 14
type input "Spices, basil, dried"
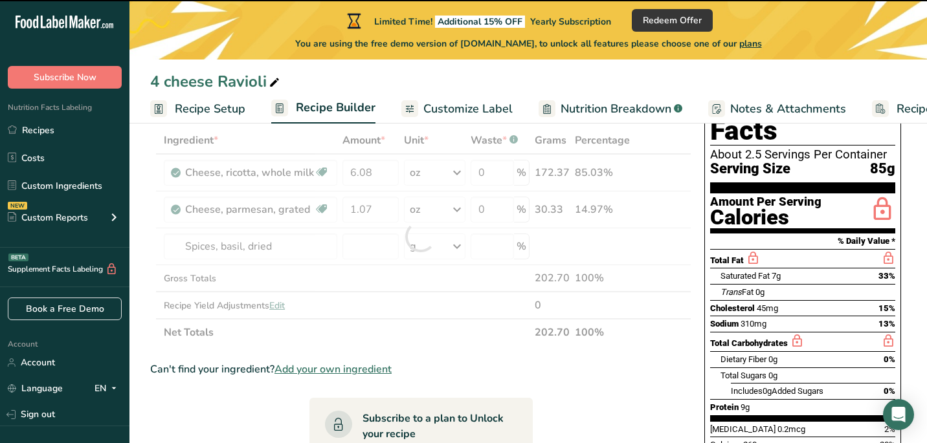
type input "0"
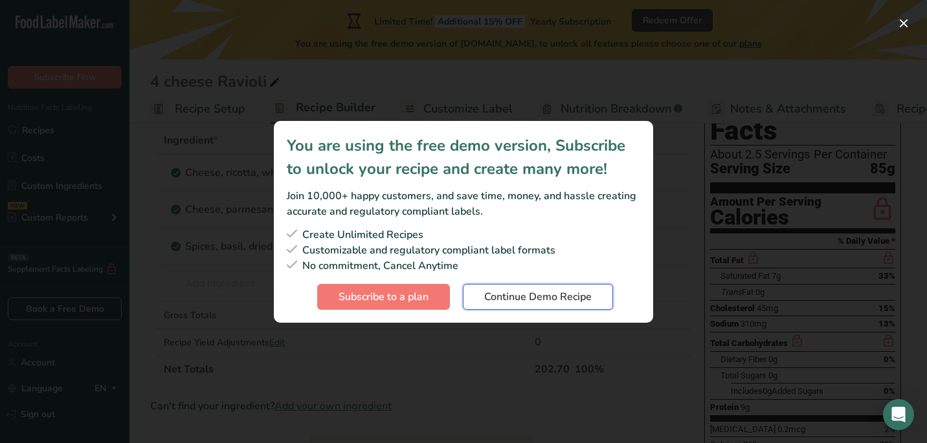
click at [514, 299] on span "Continue Demo Recipe" at bounding box center [537, 297] width 107 height 16
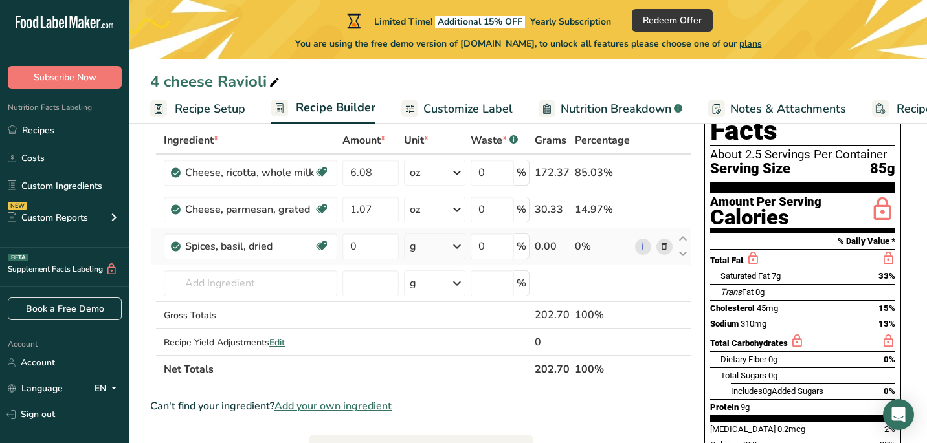
click at [423, 249] on div "g" at bounding box center [434, 247] width 61 height 26
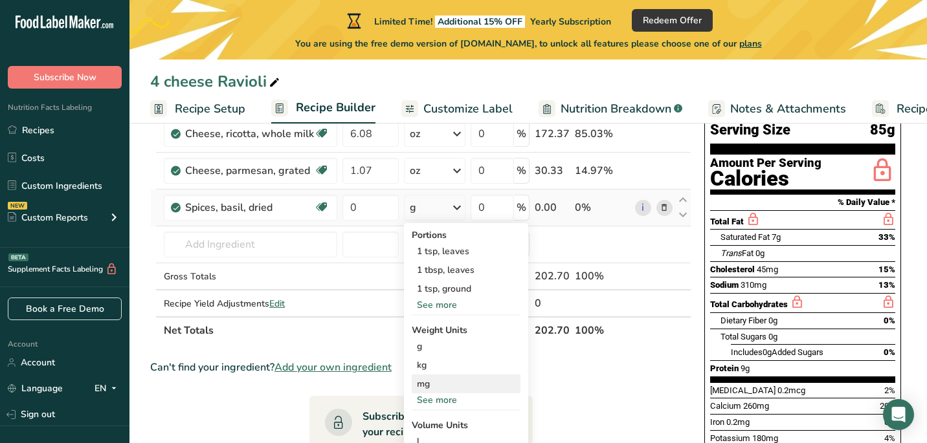
scroll to position [112, 0]
click at [450, 397] on div "See more" at bounding box center [466, 400] width 109 height 14
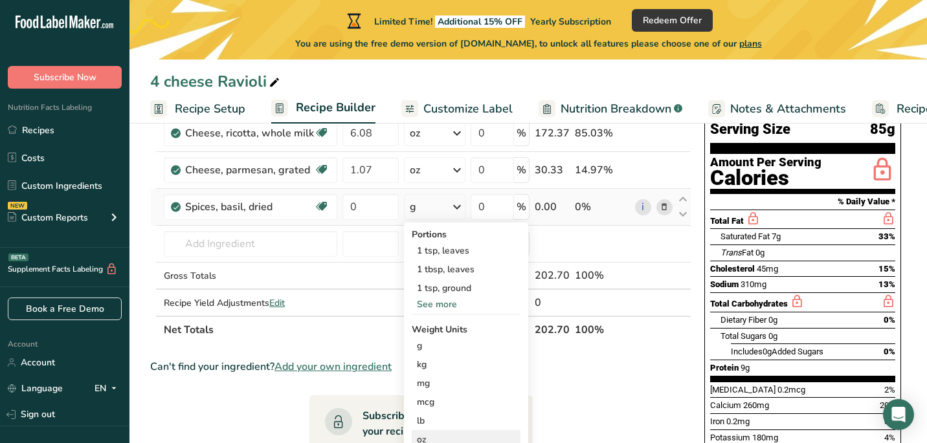
scroll to position [140, 0]
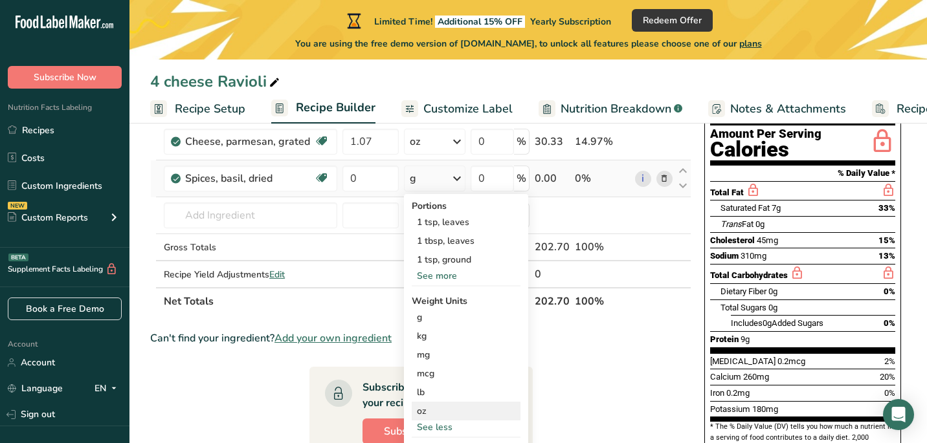
click at [438, 412] on div "oz" at bounding box center [466, 411] width 109 height 19
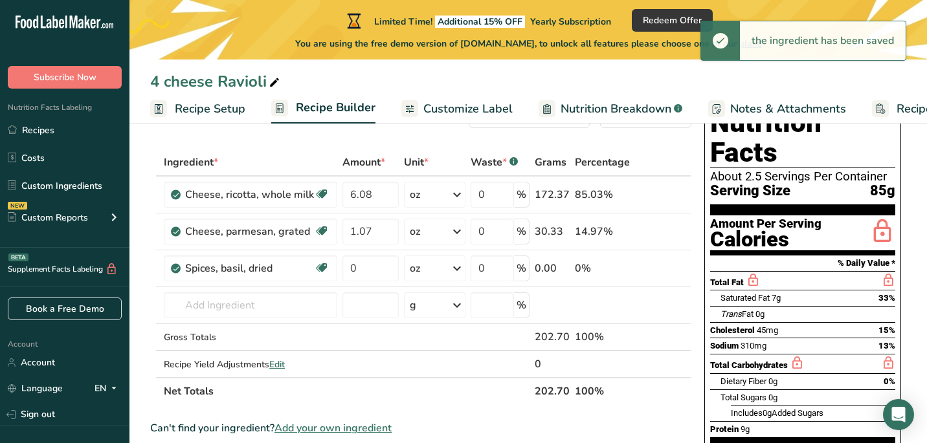
scroll to position [51, 0]
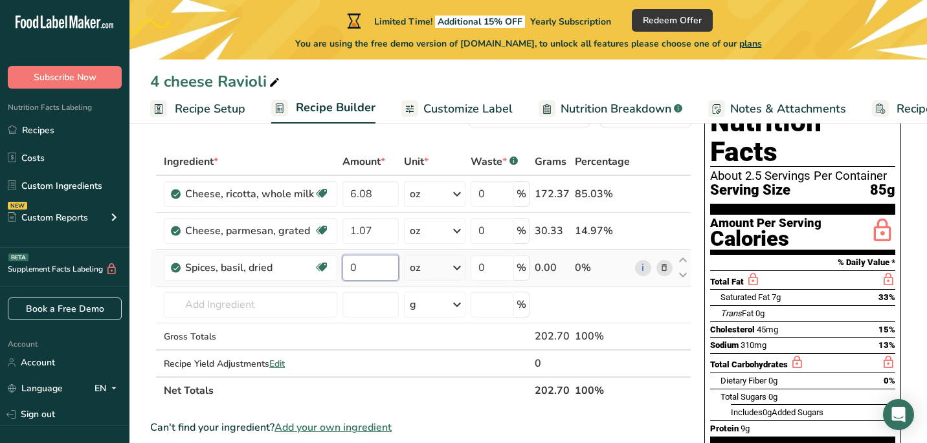
click at [377, 273] on input "0" at bounding box center [370, 268] width 56 height 26
type input "0.06"
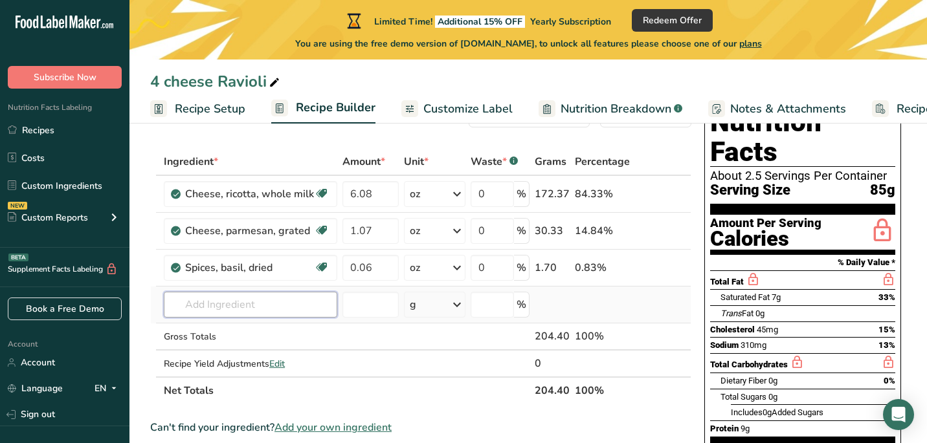
click at [284, 307] on div "Ingredient * Amount * Unit * Waste * .a-a{fill:#347362;}.b-a{fill:#fff;} Grams …" at bounding box center [420, 276] width 541 height 256
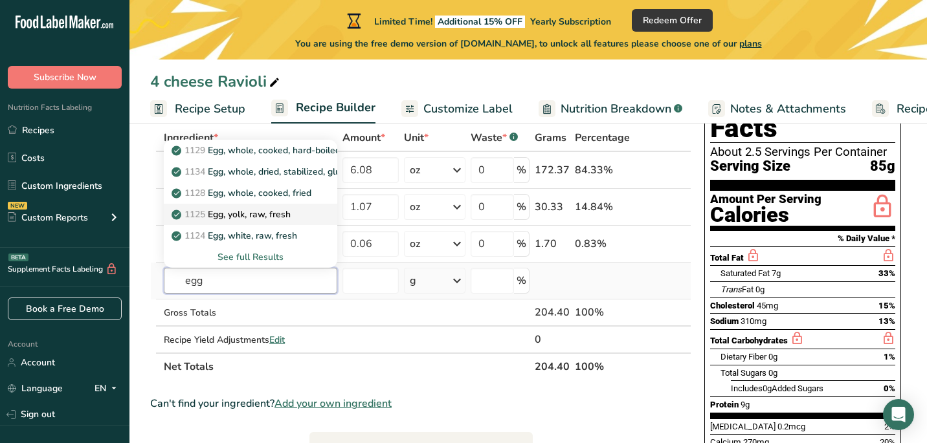
scroll to position [76, 0]
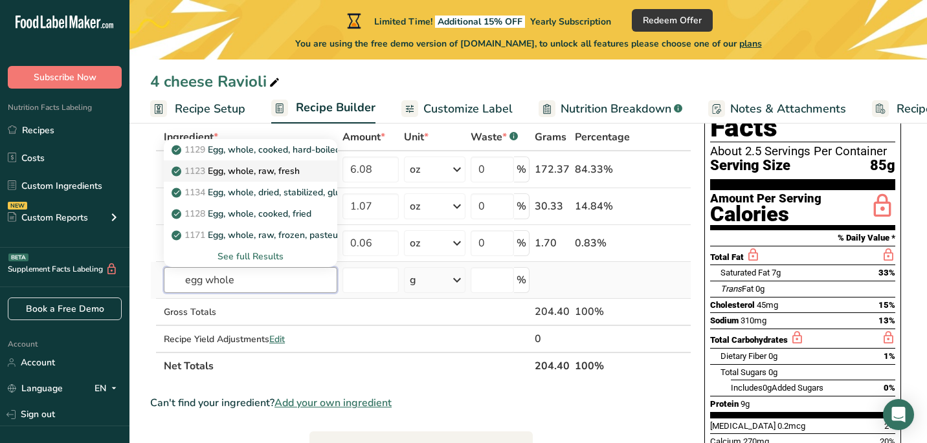
type input "egg whole"
click at [294, 166] on p "1123 Egg, whole, raw, fresh" at bounding box center [237, 171] width 126 height 14
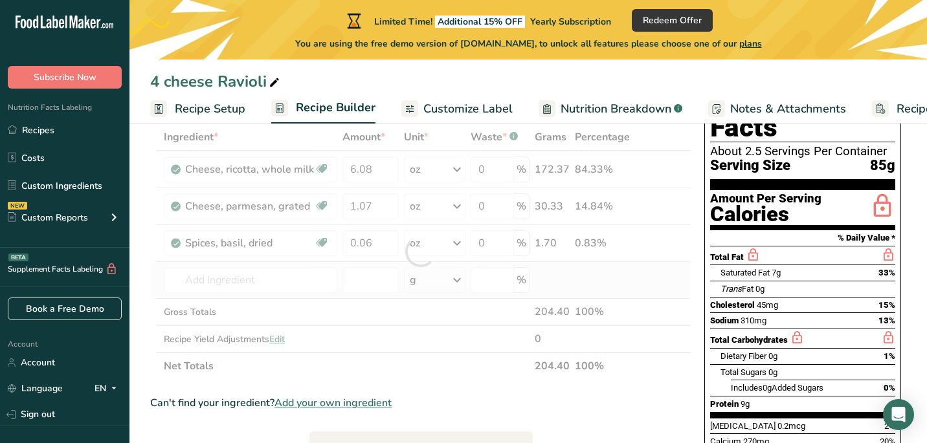
type input "Egg, whole, raw, fresh"
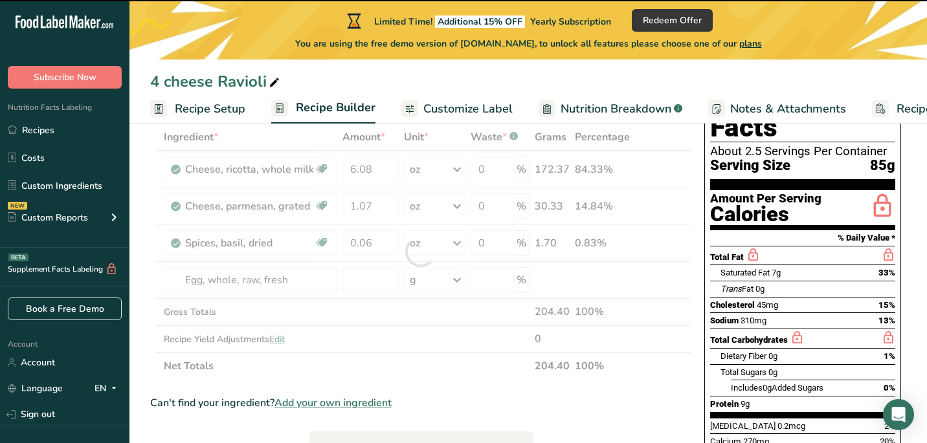
type input "0"
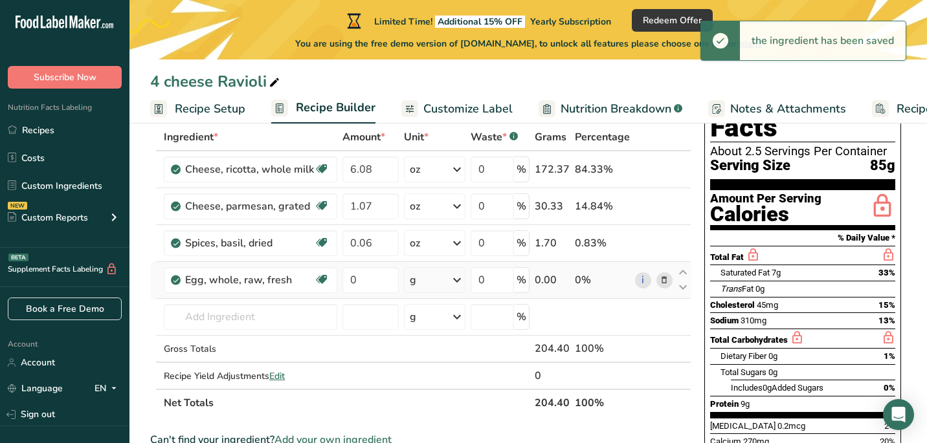
click at [450, 278] on div "g" at bounding box center [434, 280] width 61 height 26
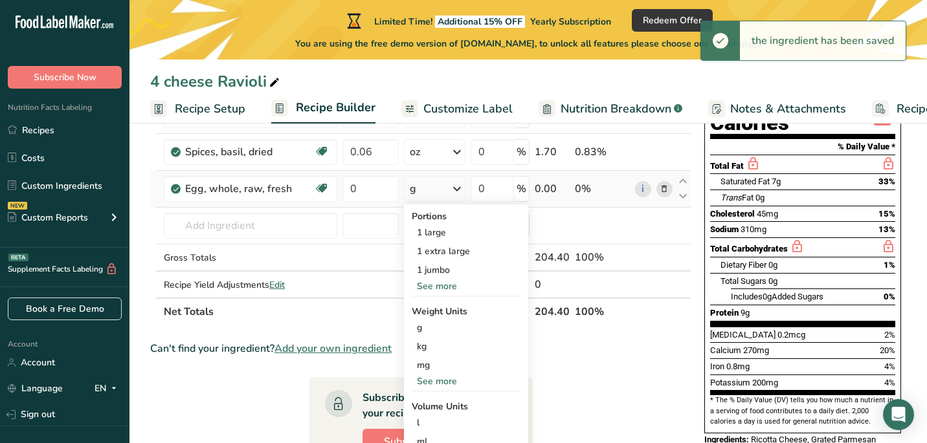
click at [434, 381] on div "See more" at bounding box center [466, 382] width 109 height 14
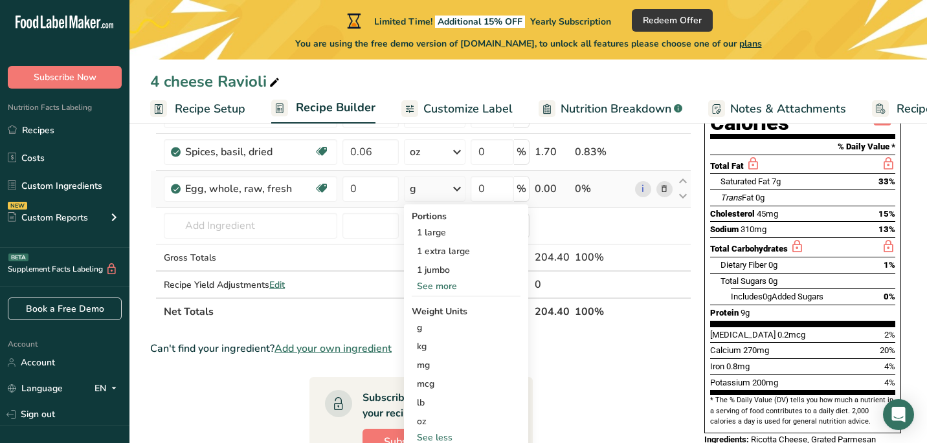
scroll to position [238, 0]
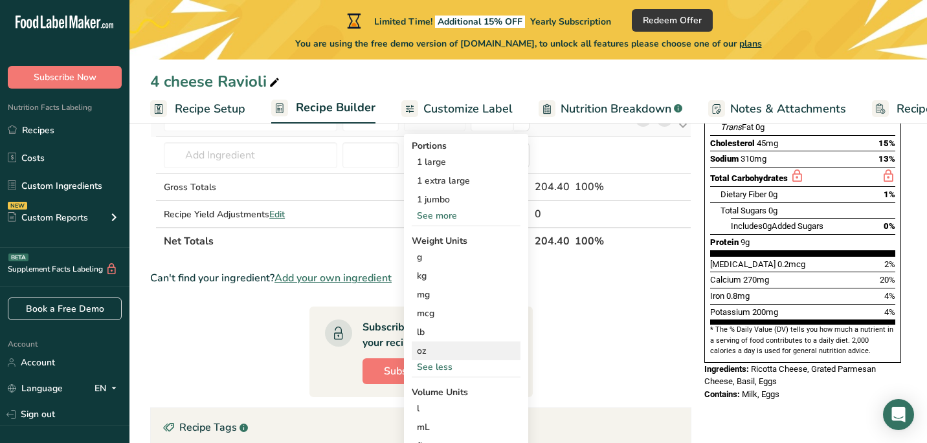
click at [438, 347] on div "oz" at bounding box center [466, 351] width 109 height 19
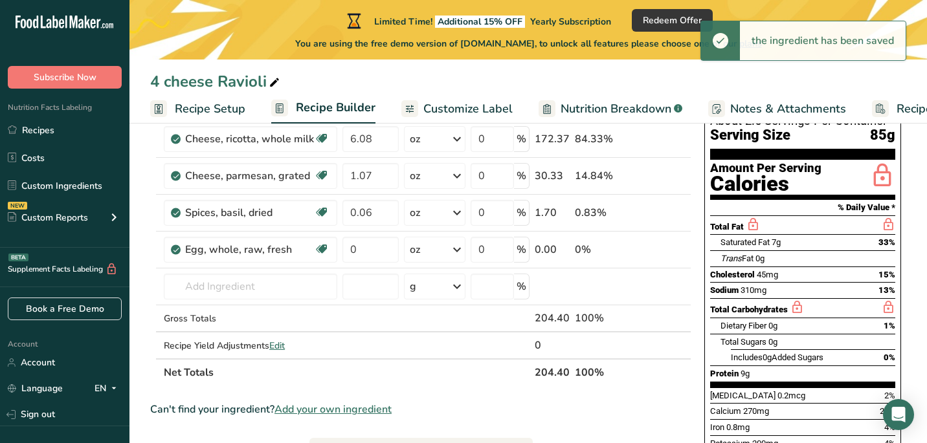
scroll to position [104, 0]
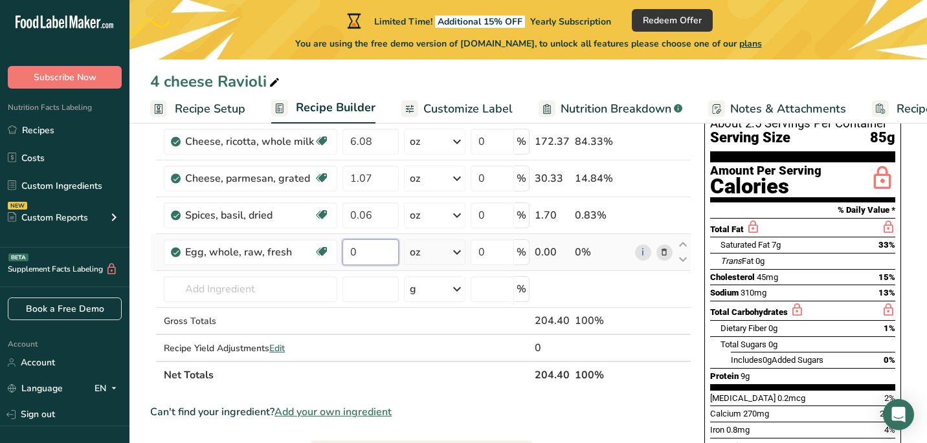
click at [371, 251] on input "0" at bounding box center [370, 252] width 56 height 26
type input "1.76"
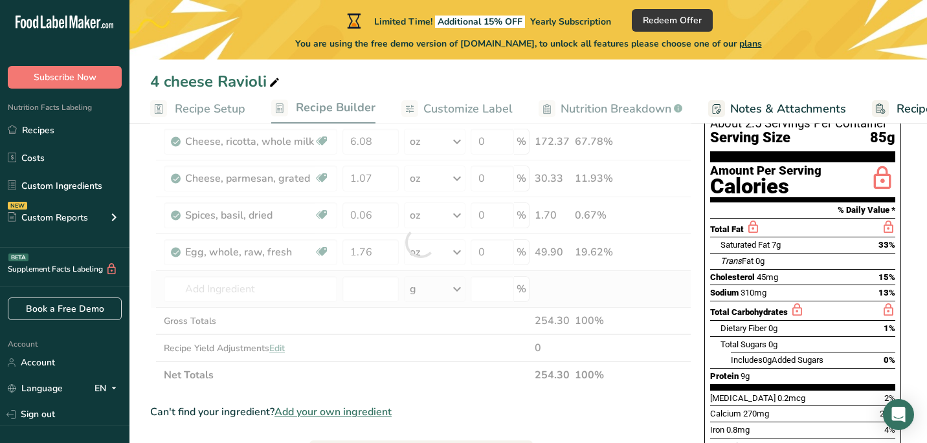
click at [607, 296] on div "Ingredient * Amount * Unit * Waste * .a-a{fill:#347362;}.b-a{fill:#fff;} Grams …" at bounding box center [420, 242] width 541 height 293
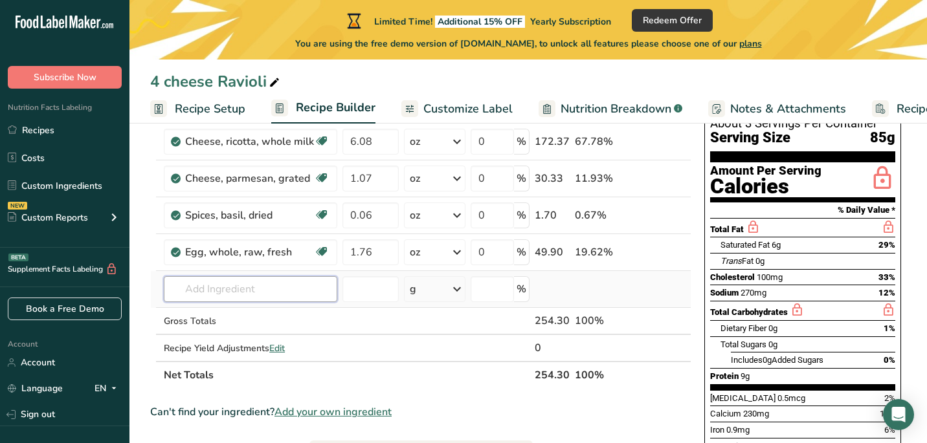
click at [323, 285] on input "text" at bounding box center [250, 289] width 173 height 26
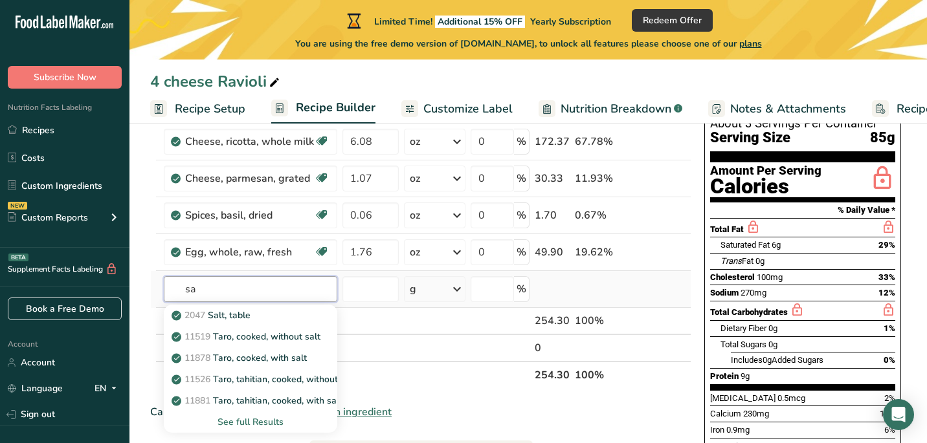
type input "s"
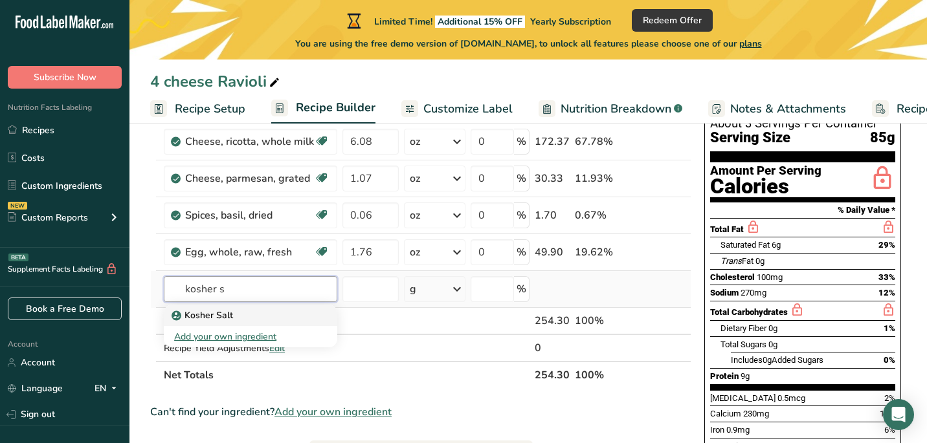
type input "kosher s"
click at [251, 318] on div "Kosher Salt" at bounding box center [240, 316] width 132 height 14
type input "Kosher Salt"
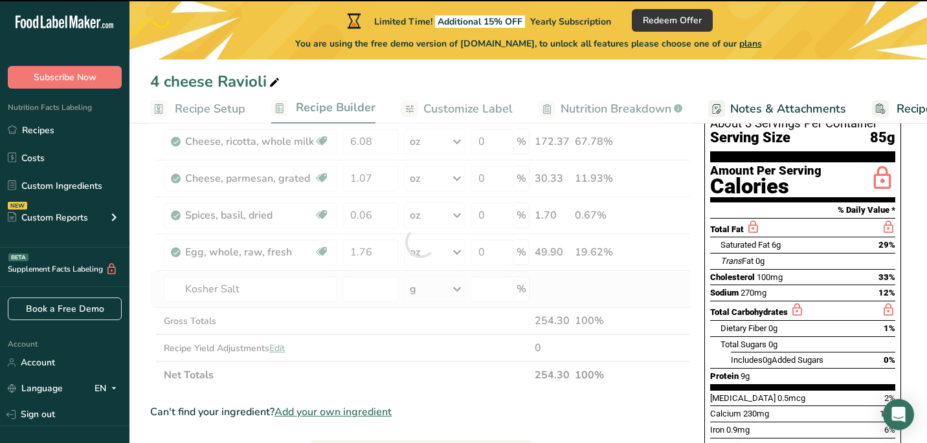
type input "0"
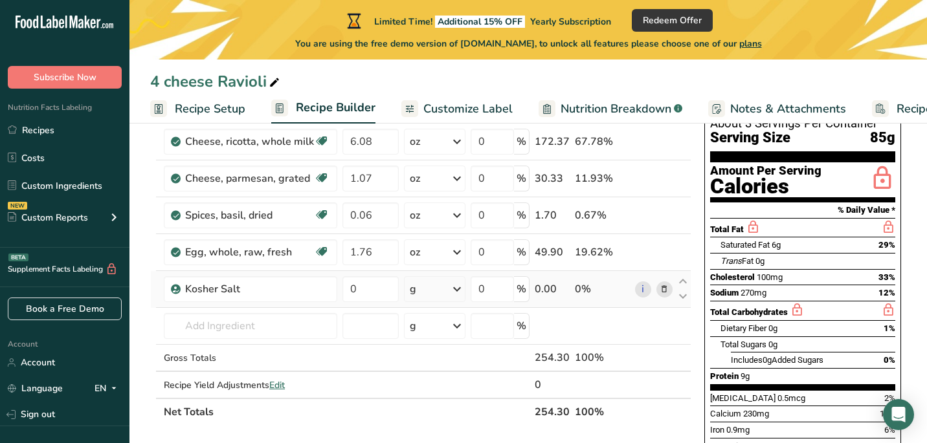
click at [411, 284] on div "g" at bounding box center [413, 290] width 6 height 16
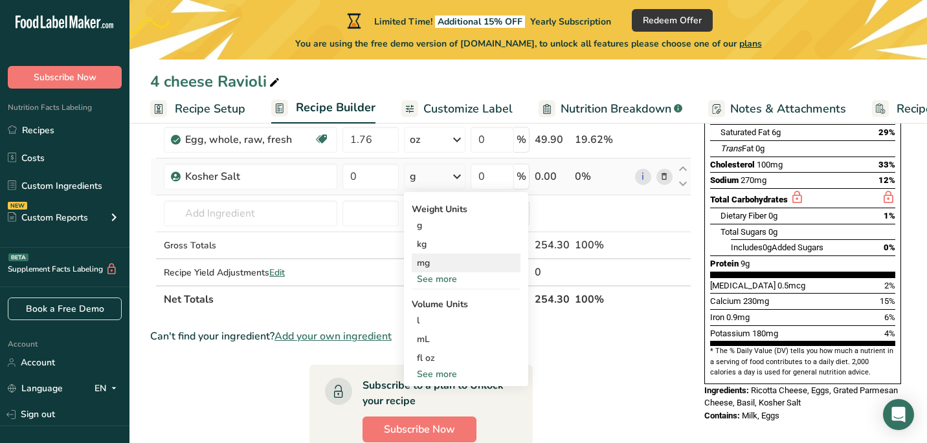
scroll to position [217, 0]
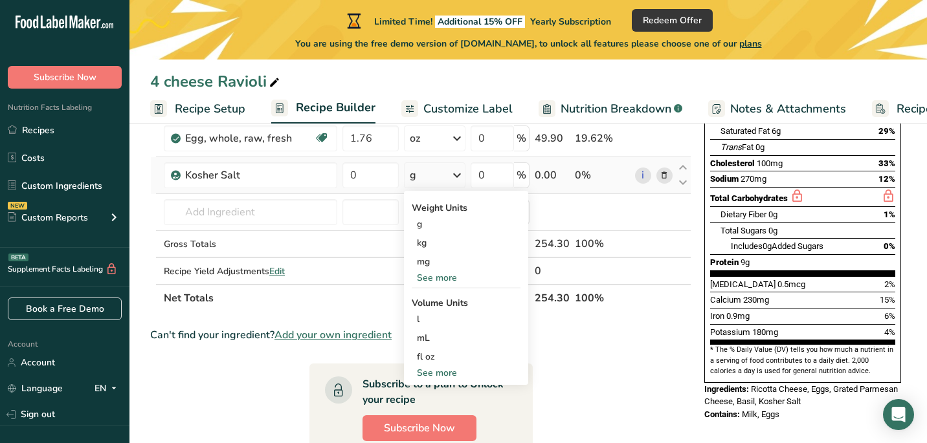
click at [451, 278] on div "See more" at bounding box center [466, 278] width 109 height 14
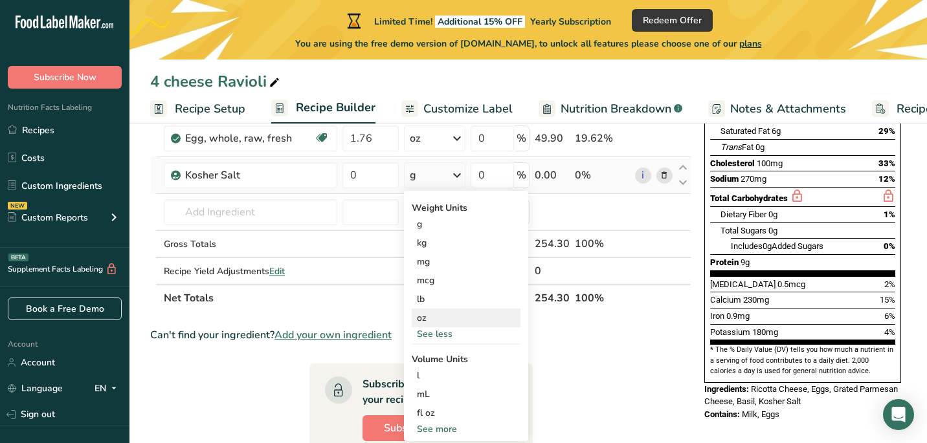
click at [429, 317] on div "oz" at bounding box center [466, 318] width 109 height 19
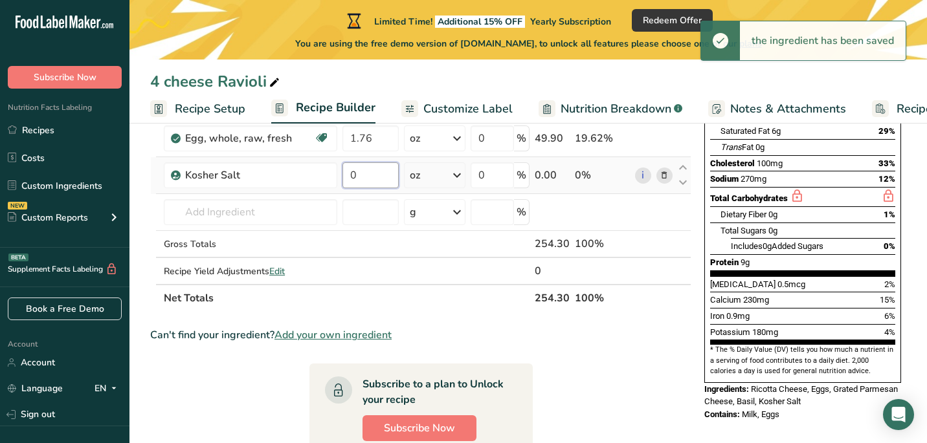
click at [370, 174] on input "0" at bounding box center [370, 175] width 56 height 26
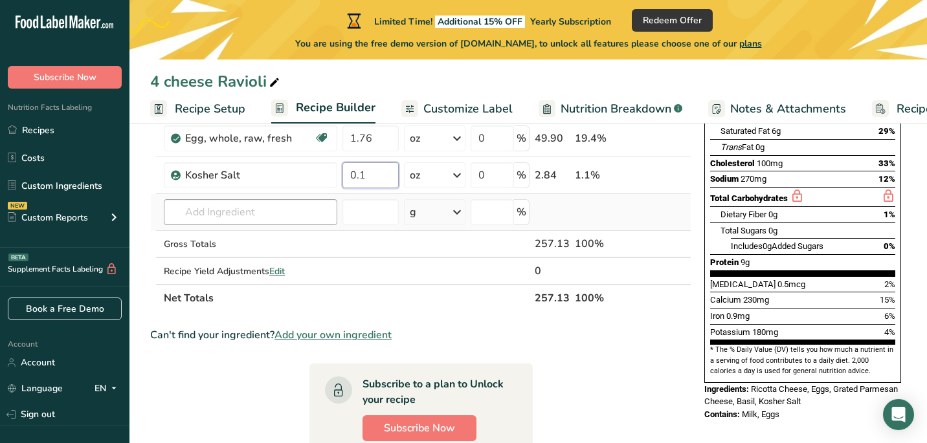
type input "0.1"
click at [270, 219] on div "Ingredient * Amount * Unit * Waste * .a-a{fill:#347362;}.b-a{fill:#fff;} Grams …" at bounding box center [420, 147] width 541 height 330
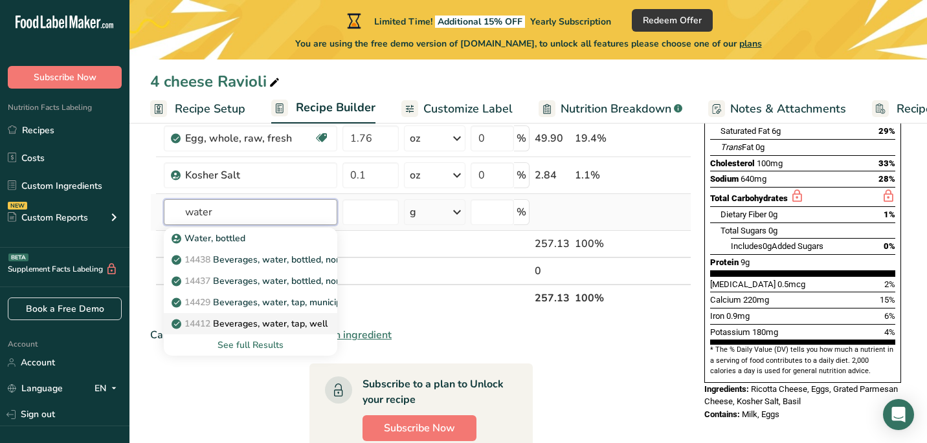
type input "water"
click at [320, 321] on p "14412 Beverages, water, tap, well" at bounding box center [250, 324] width 153 height 14
type input "Beverages, water, tap, well"
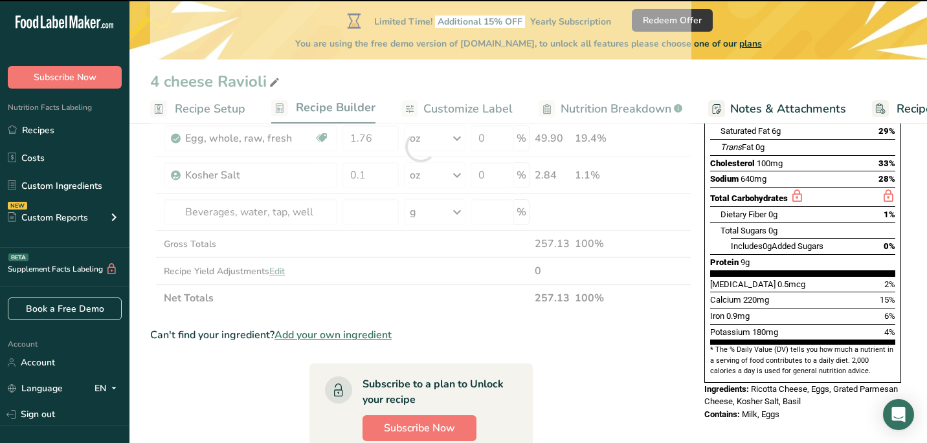
type input "0"
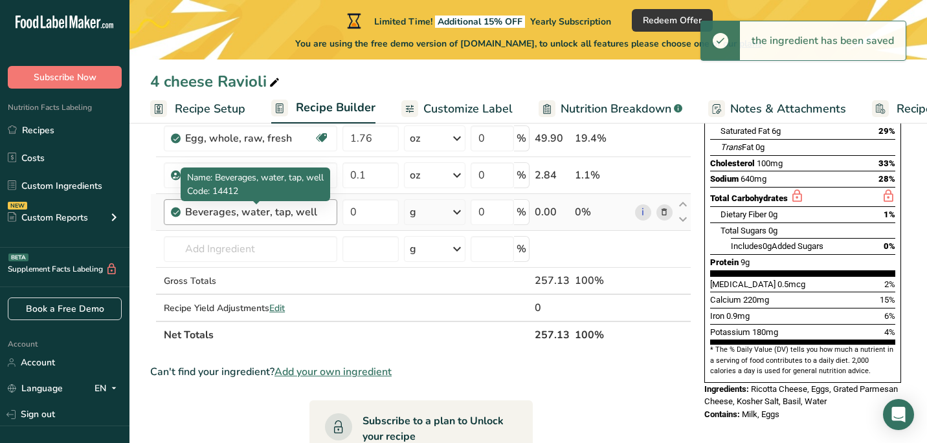
click at [278, 212] on div "Beverages, water, tap, well" at bounding box center [257, 213] width 144 height 16
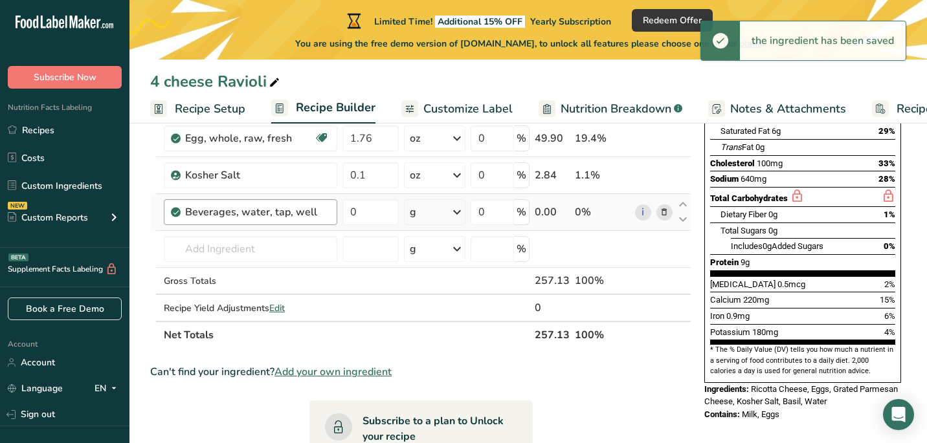
click at [278, 212] on div "Beverages, water, tap, well" at bounding box center [257, 213] width 144 height 16
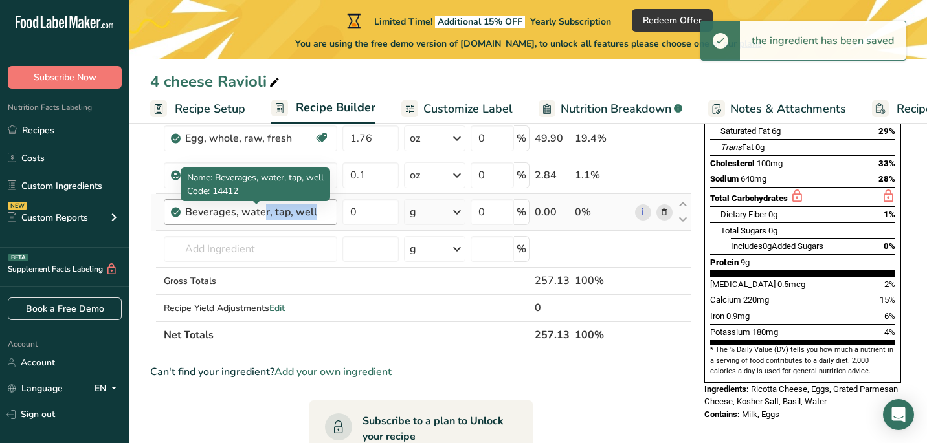
click at [278, 212] on div "Beverages, water, tap, well" at bounding box center [257, 213] width 144 height 16
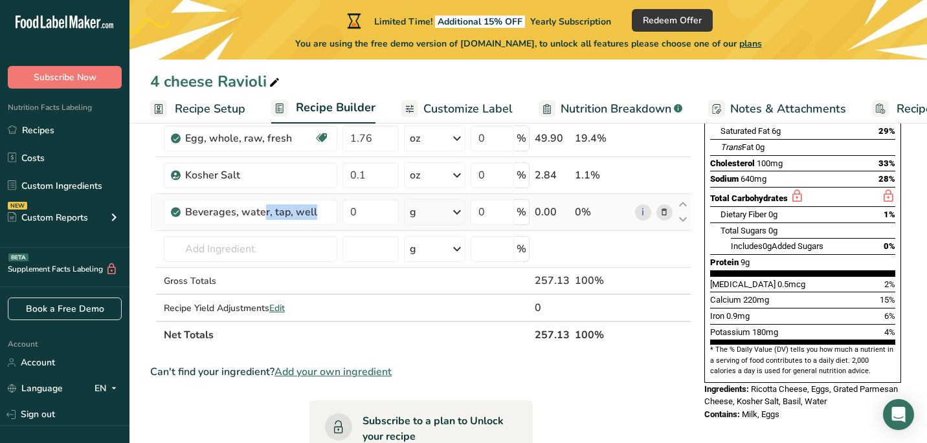
click at [664, 210] on icon at bounding box center [664, 213] width 9 height 14
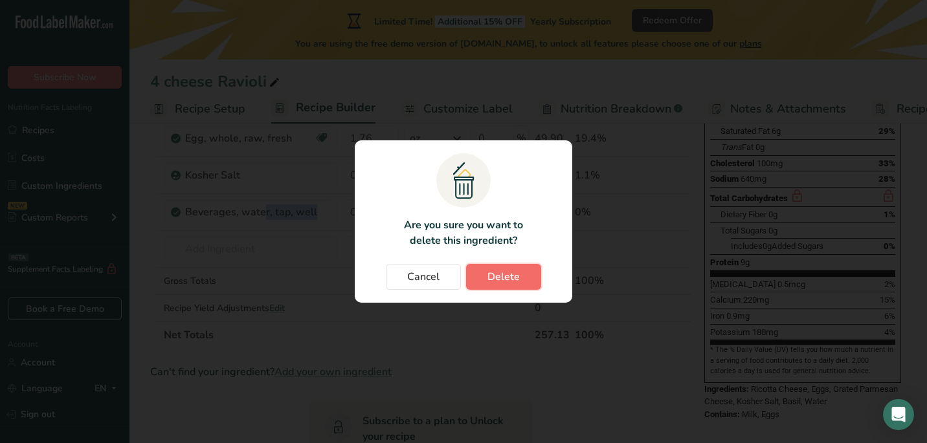
click at [518, 287] on button "Delete" at bounding box center [503, 277] width 75 height 26
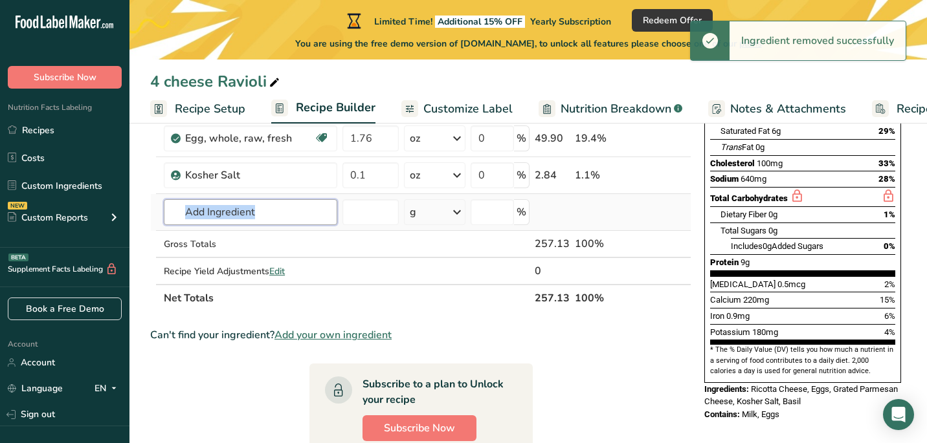
click at [253, 210] on input "text" at bounding box center [250, 212] width 173 height 26
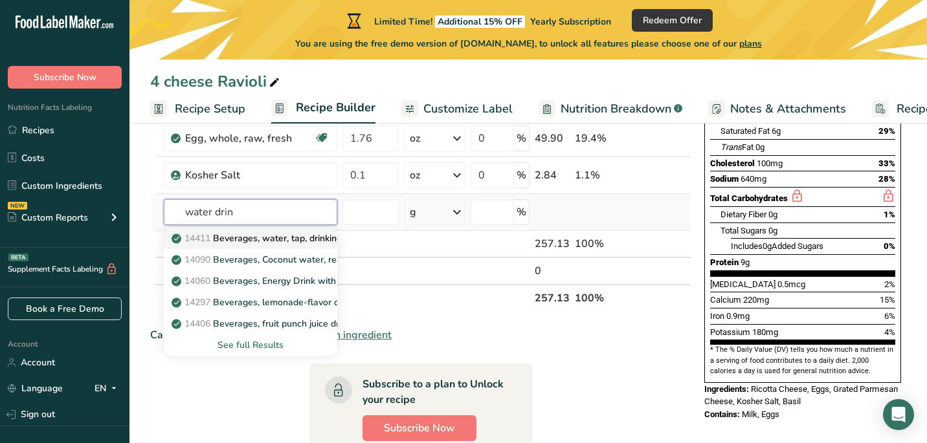
type input "water drin"
click at [252, 233] on p "14411 Beverages, water, tap, drinking" at bounding box center [258, 239] width 168 height 14
type input "Beverages, water, tap, drinking"
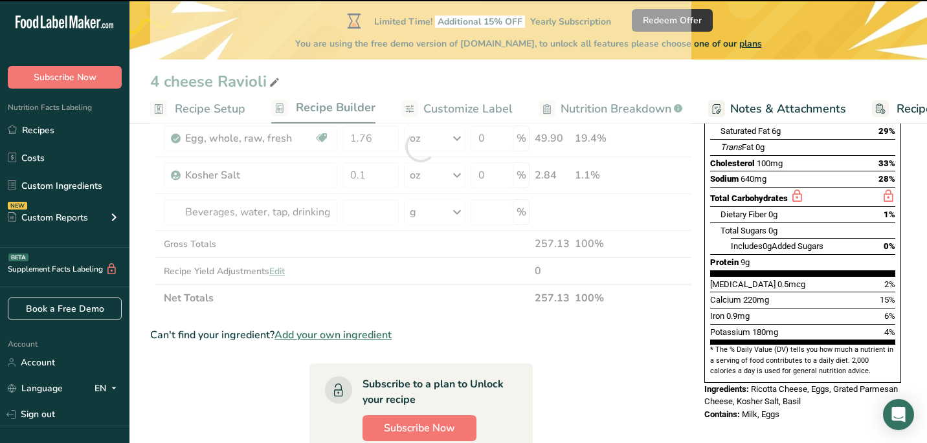
type input "0"
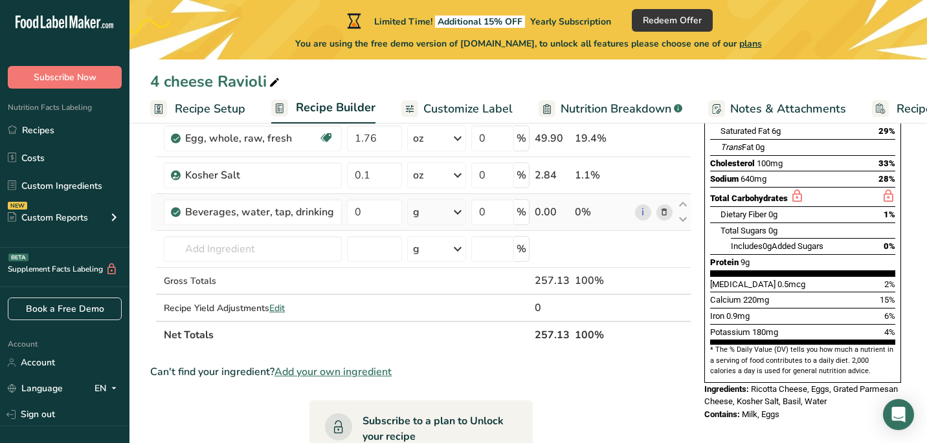
click at [440, 210] on div "g" at bounding box center [436, 212] width 59 height 26
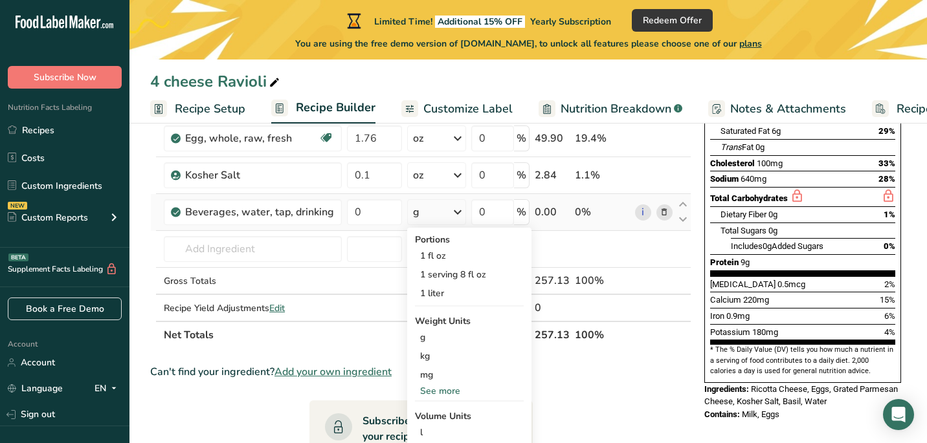
click at [431, 394] on div "See more" at bounding box center [469, 391] width 109 height 14
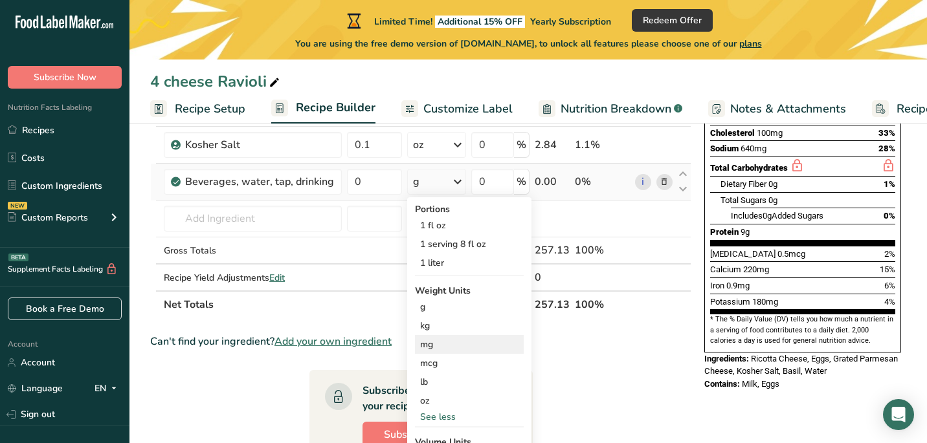
scroll to position [252, 0]
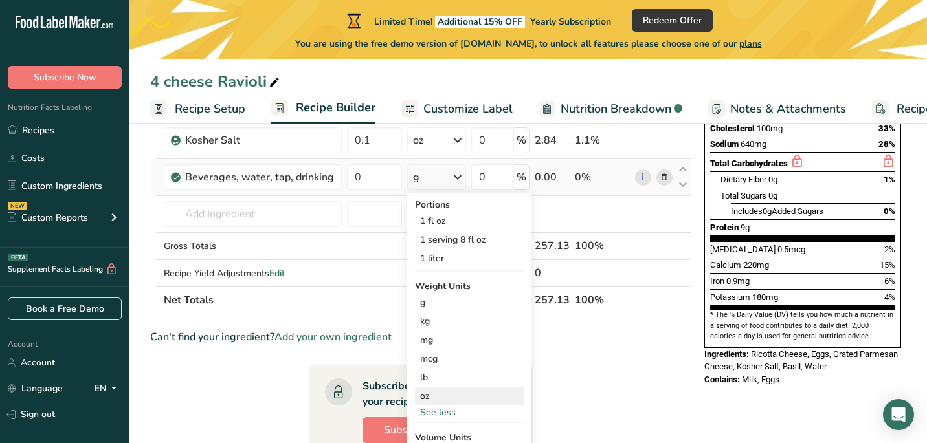
click at [429, 396] on div "oz" at bounding box center [469, 396] width 109 height 19
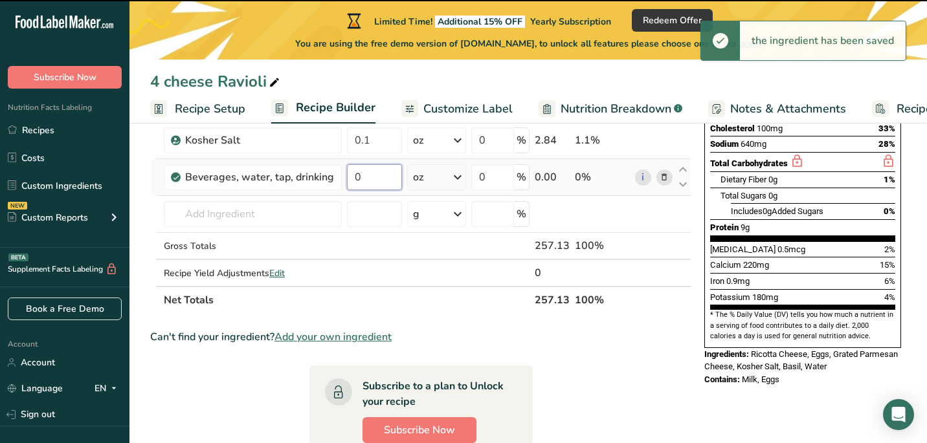
click at [380, 178] on input "0" at bounding box center [374, 177] width 55 height 26
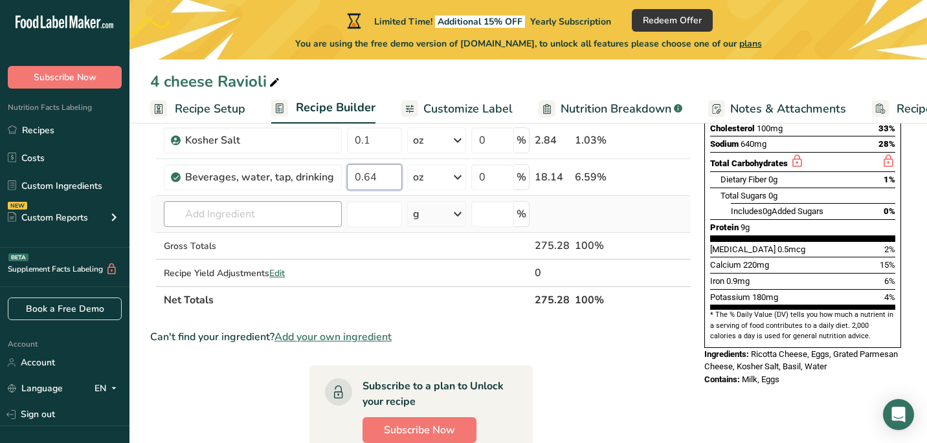
type input "0.64"
click at [251, 205] on div "Ingredient * Amount * Unit * Waste * .a-a{fill:#347362;}.b-a{fill:#fff;} Grams …" at bounding box center [420, 130] width 541 height 367
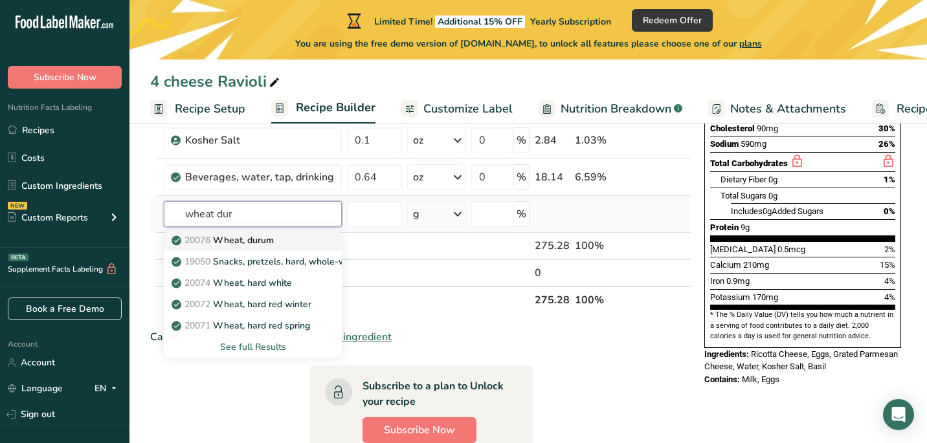
type input "wheat dur"
click at [308, 241] on link "20076 Wheat, durum" at bounding box center [253, 240] width 178 height 21
type input "Wheat, durum"
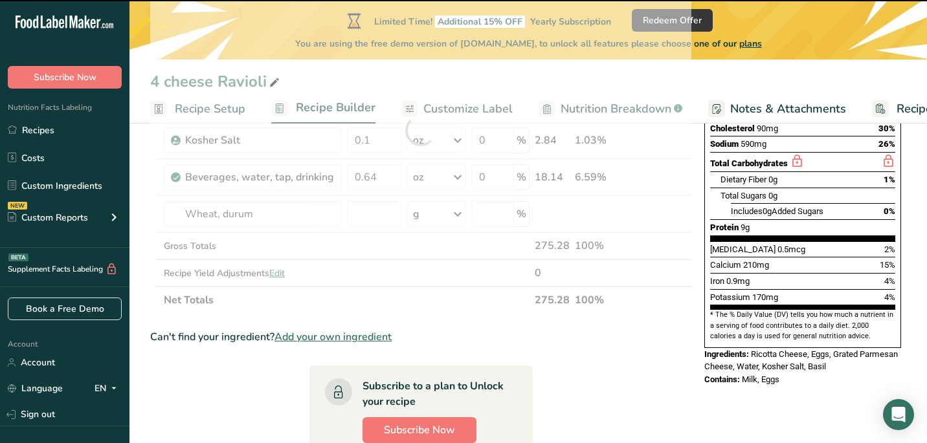
type input "0"
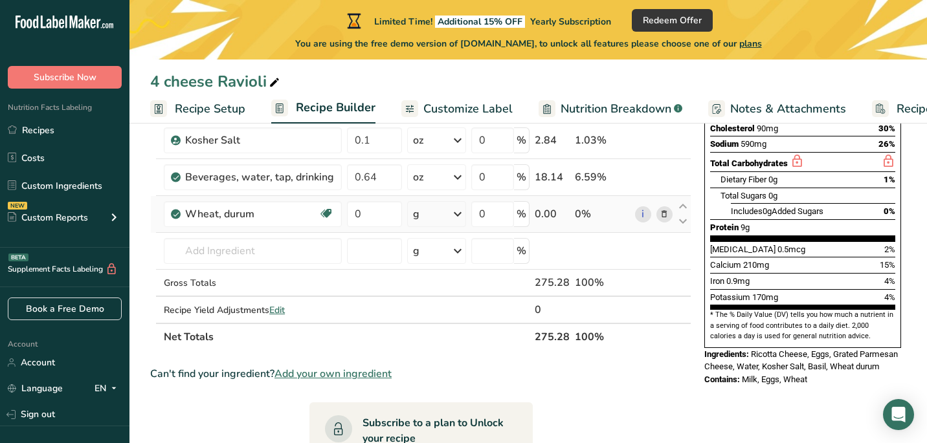
click at [442, 219] on div "g" at bounding box center [436, 214] width 59 height 26
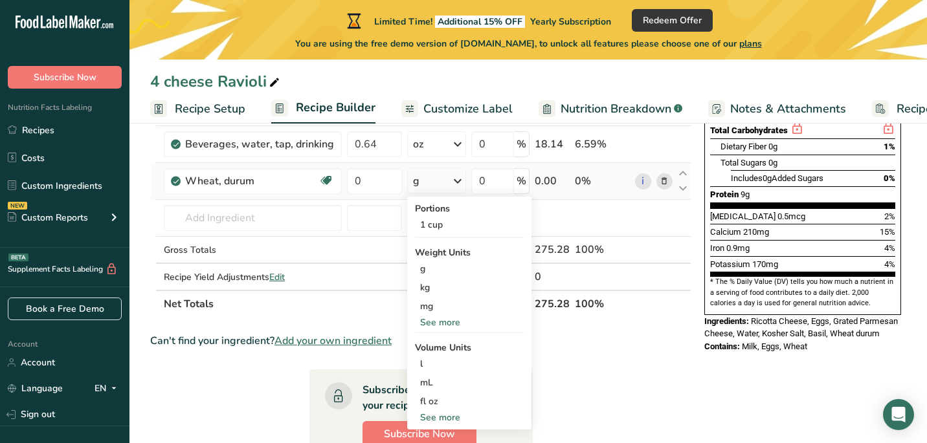
scroll to position [295, 0]
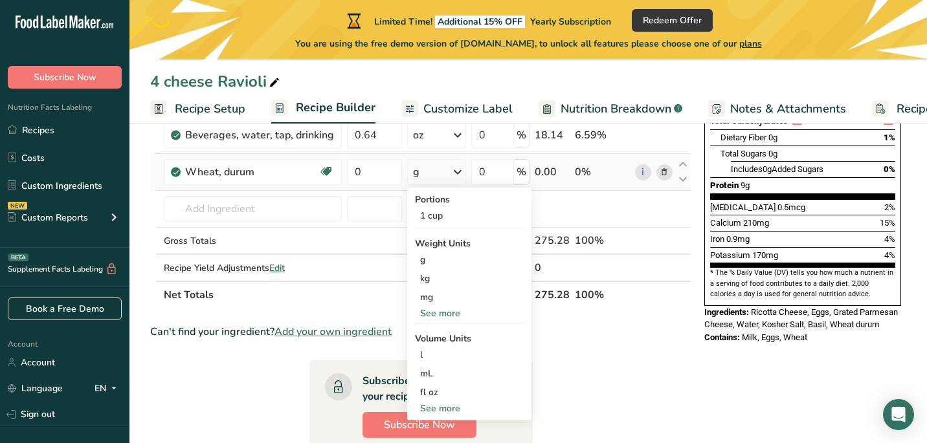
click at [445, 317] on div "See more" at bounding box center [469, 314] width 109 height 14
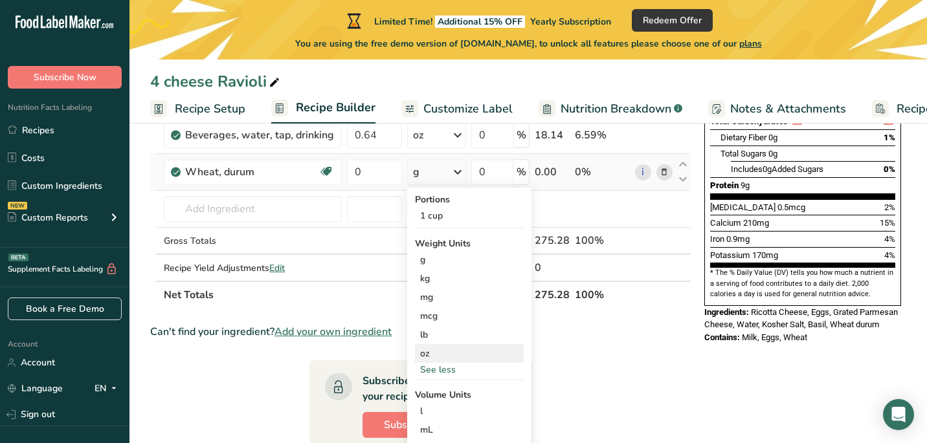
click at [440, 353] on div "oz" at bounding box center [469, 353] width 109 height 19
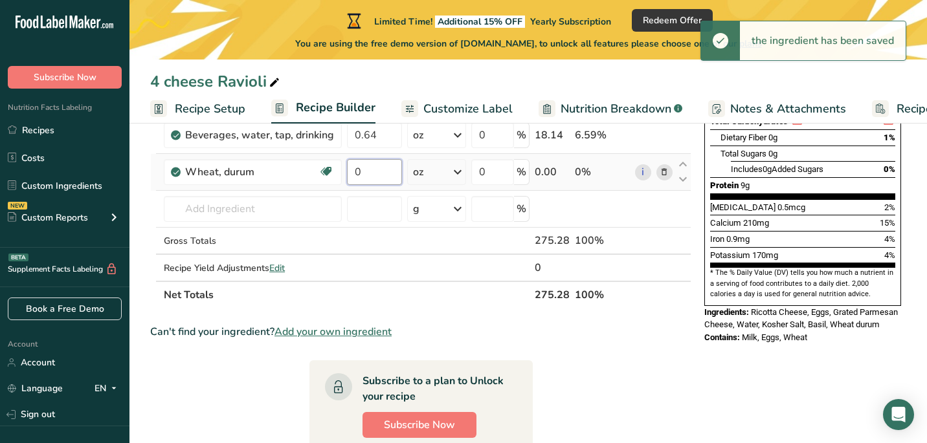
click at [368, 166] on input "0" at bounding box center [374, 172] width 55 height 26
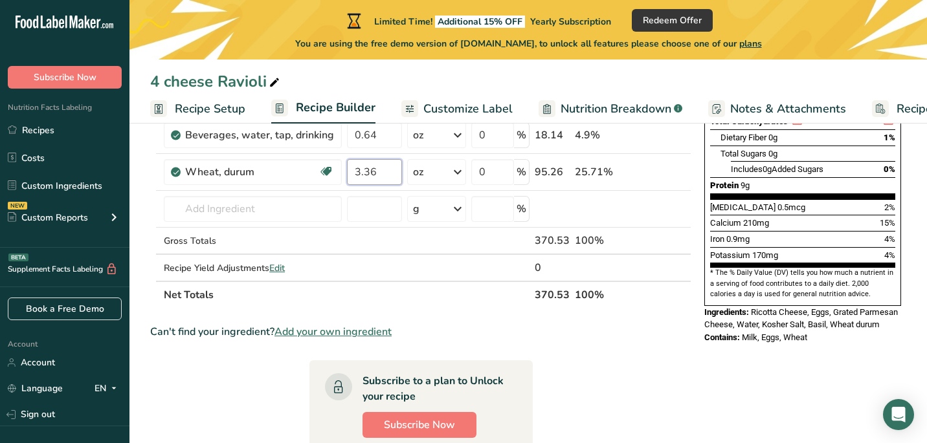
type input "3.36"
click at [289, 210] on div "Ingredient * Amount * Unit * Waste * .a-a{fill:#347362;}.b-a{fill:#fff;} Grams …" at bounding box center [420, 107] width 541 height 404
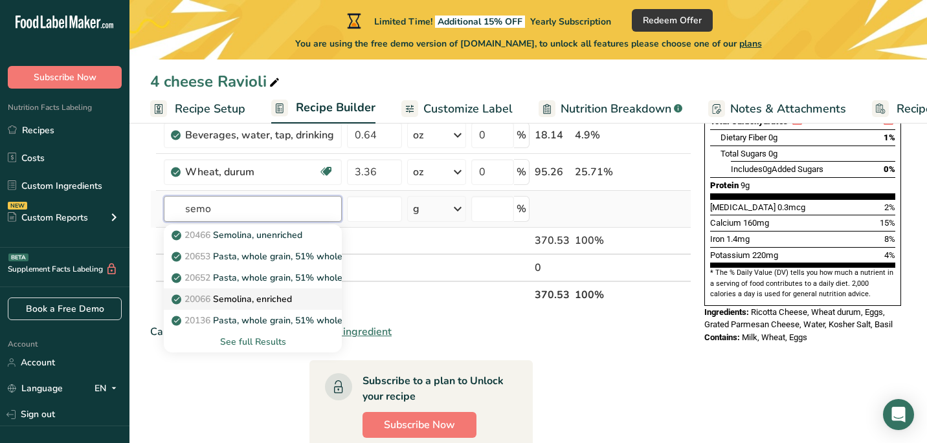
type input "semo"
click at [258, 299] on p "20066 Semolina, enriched" at bounding box center [233, 300] width 118 height 14
type input "Semolina, enriched"
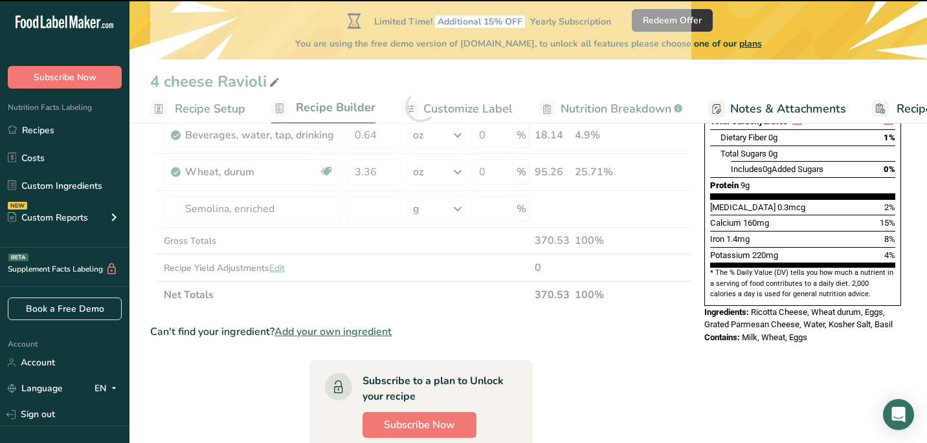
type input "0"
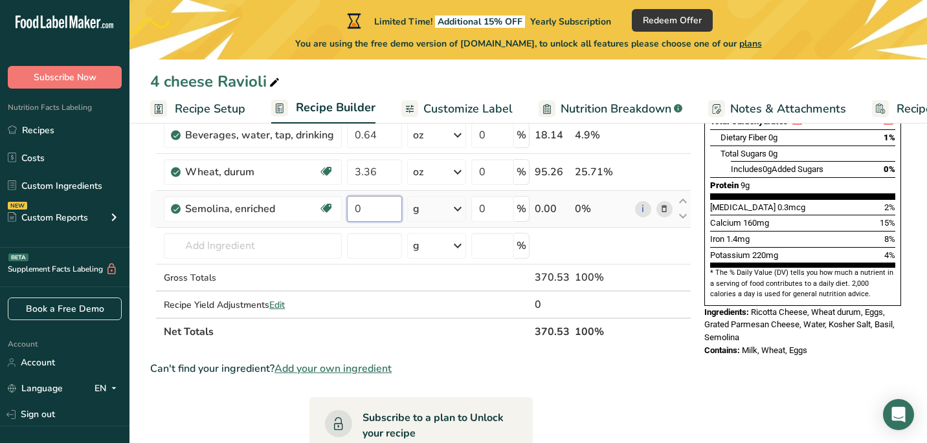
click at [378, 208] on input "0" at bounding box center [374, 209] width 55 height 26
type input "0"
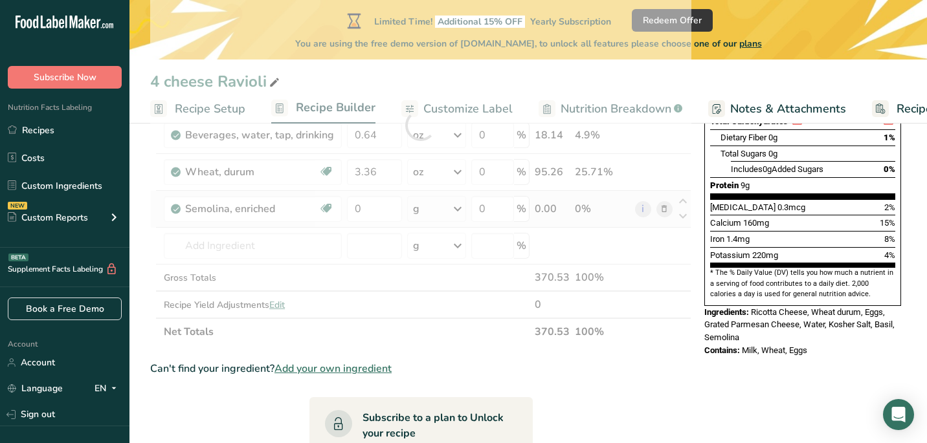
click at [452, 212] on div "Ingredient * Amount * Unit * Waste * .a-a{fill:#347362;}.b-a{fill:#fff;} Grams …" at bounding box center [420, 125] width 541 height 441
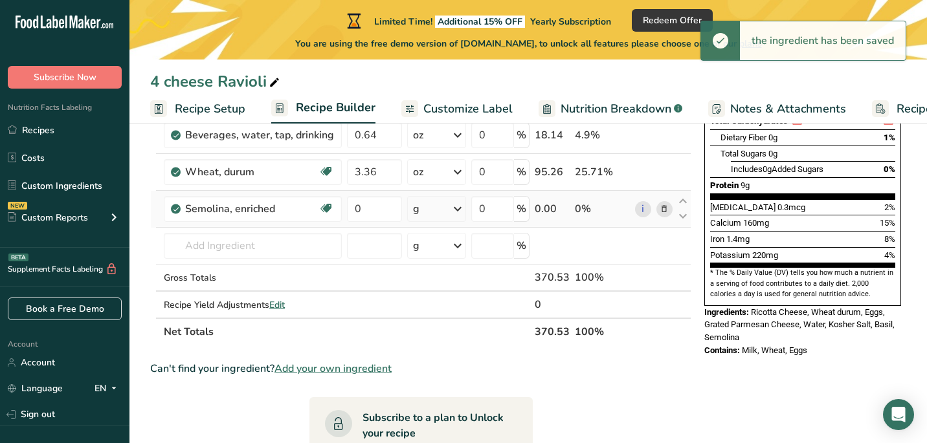
click at [454, 208] on icon at bounding box center [458, 208] width 16 height 23
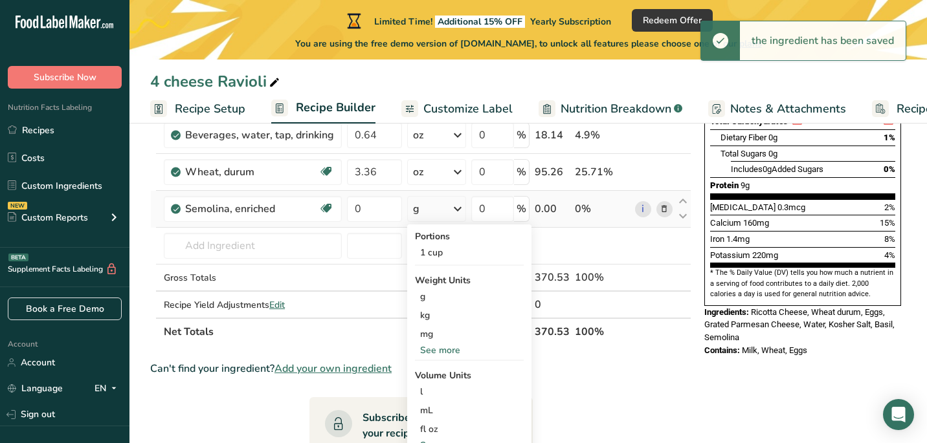
click at [454, 350] on div "See more" at bounding box center [469, 351] width 109 height 14
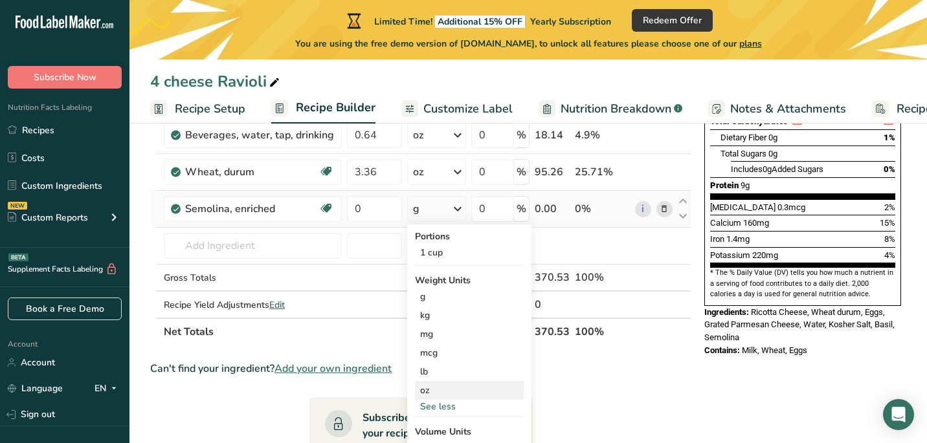
click at [449, 384] on div "oz" at bounding box center [469, 390] width 109 height 19
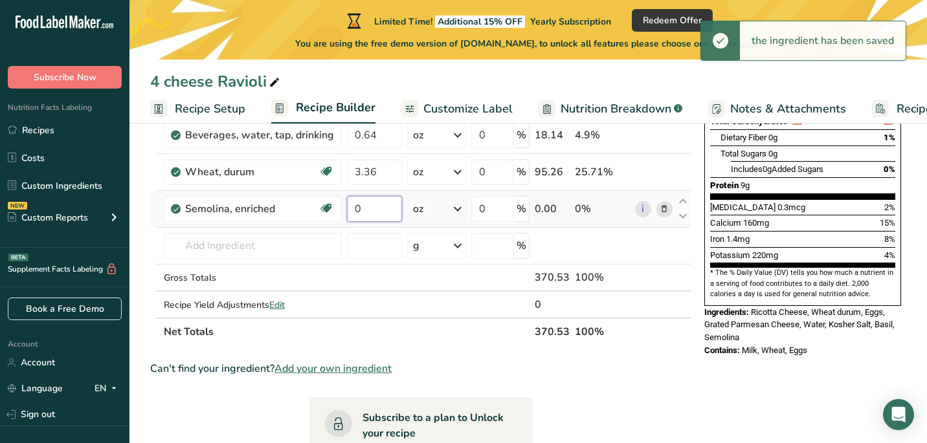
click at [373, 210] on input "0" at bounding box center [374, 209] width 55 height 26
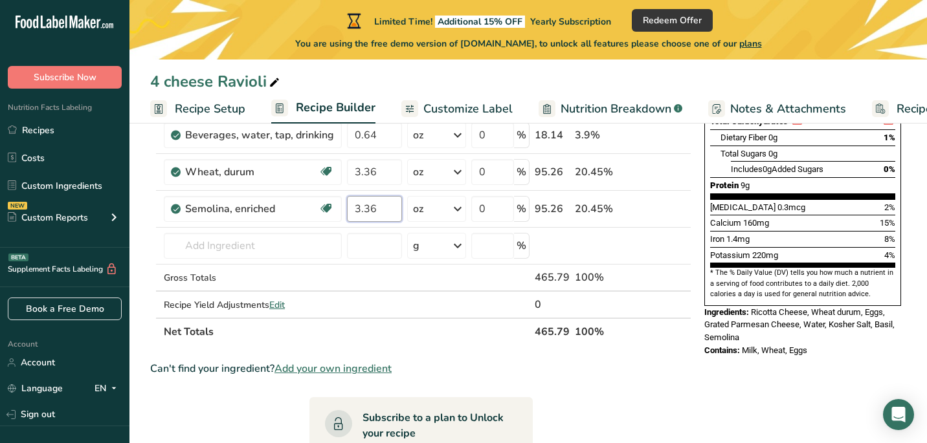
type input "3.36"
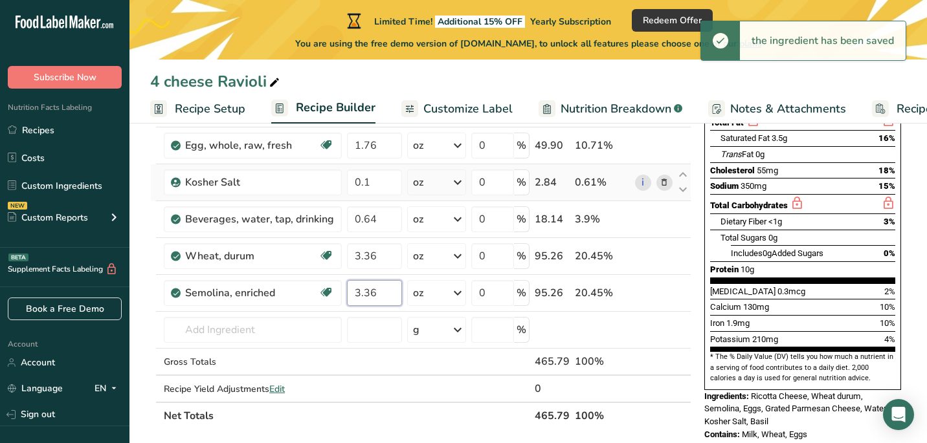
scroll to position [223, 0]
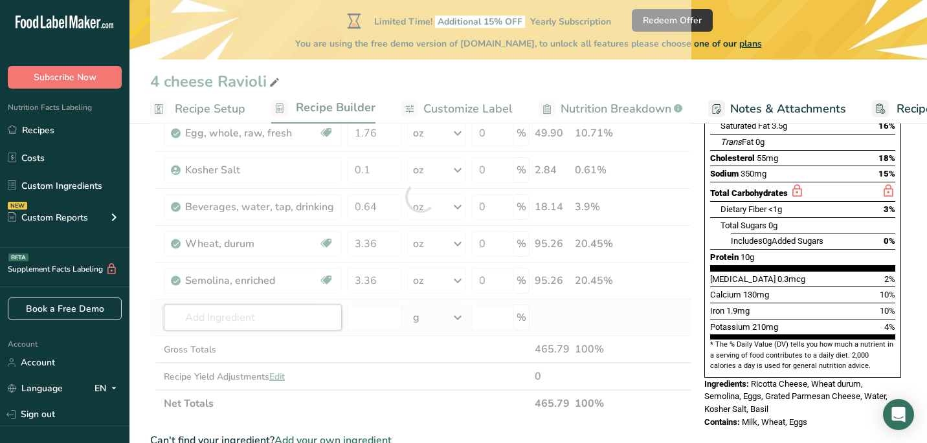
click at [252, 320] on div "Ingredient * Amount * Unit * Waste * .a-a{fill:#347362;}.b-a{fill:#fff;} Grams …" at bounding box center [420, 197] width 541 height 441
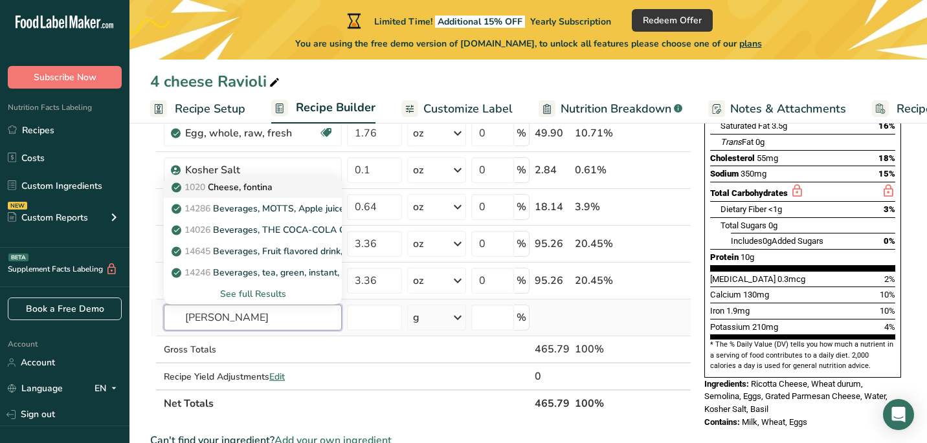
type input "fonti"
click at [301, 193] on div "1020 Cheese, fontina" at bounding box center [242, 188] width 137 height 14
type input "Cheese, fontina"
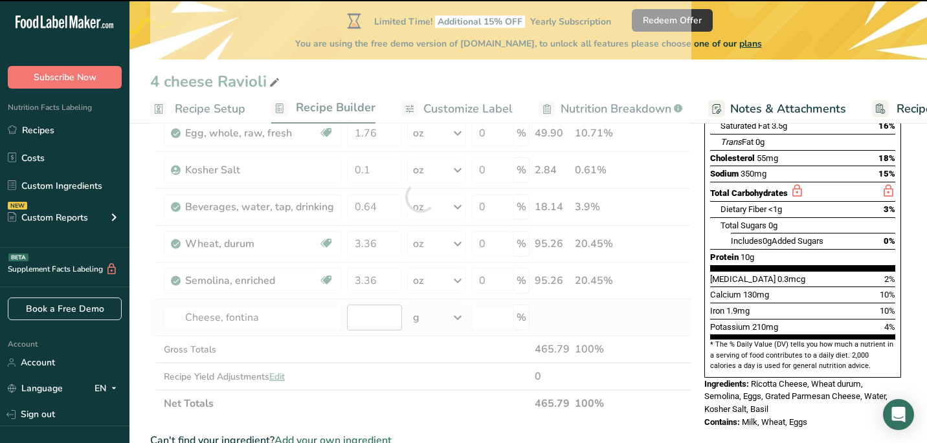
type input "0"
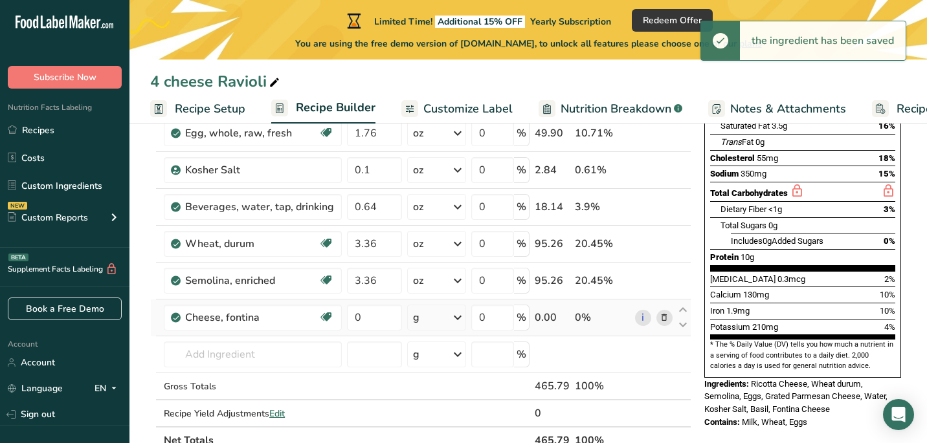
click at [435, 318] on div "g" at bounding box center [436, 318] width 59 height 26
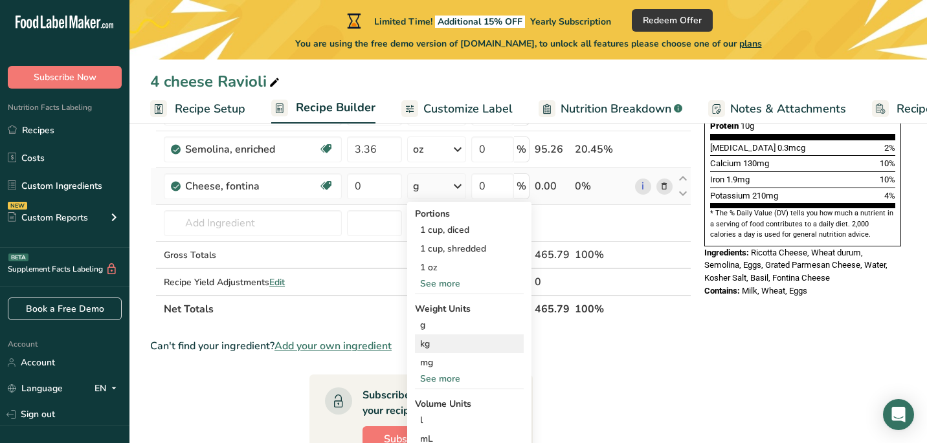
scroll to position [353, 0]
click at [440, 383] on div "See more" at bounding box center [469, 380] width 109 height 14
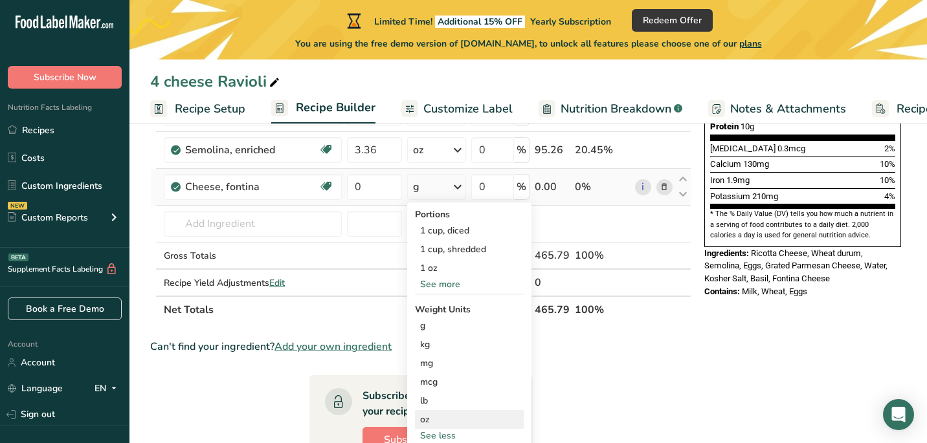
click at [438, 419] on div "oz" at bounding box center [469, 419] width 109 height 19
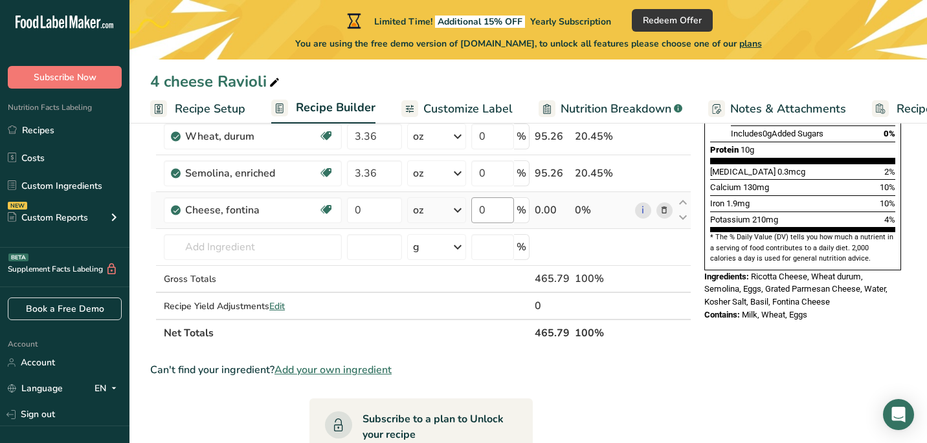
scroll to position [324, 0]
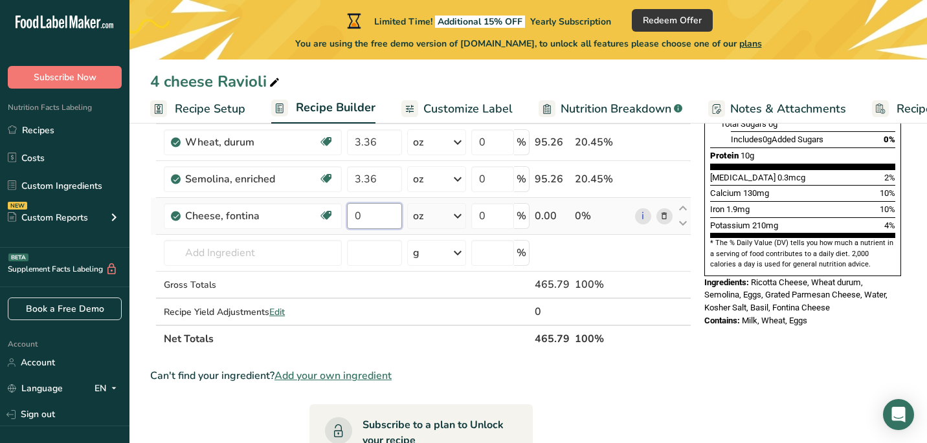
click at [376, 220] on input "0" at bounding box center [374, 216] width 55 height 26
type input "0.61"
click at [245, 249] on div "Ingredient * Amount * Unit * Waste * .a-a{fill:#347362;}.b-a{fill:#fff;} Grams …" at bounding box center [420, 114] width 541 height 478
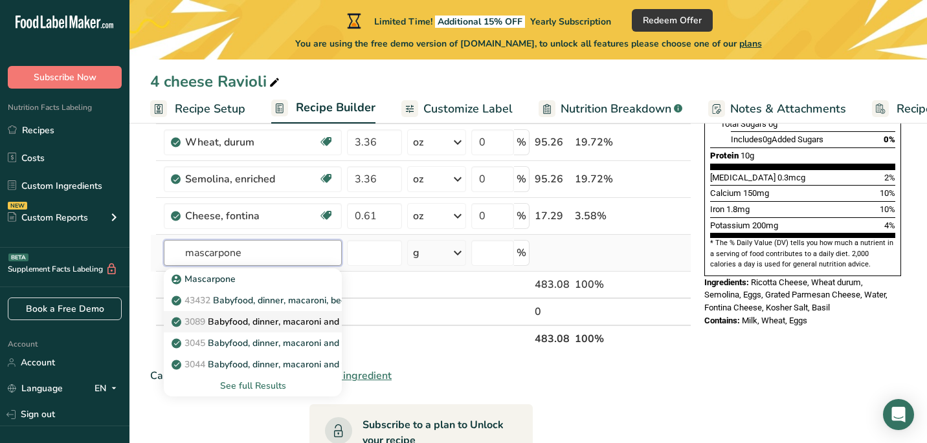
scroll to position [344, 0]
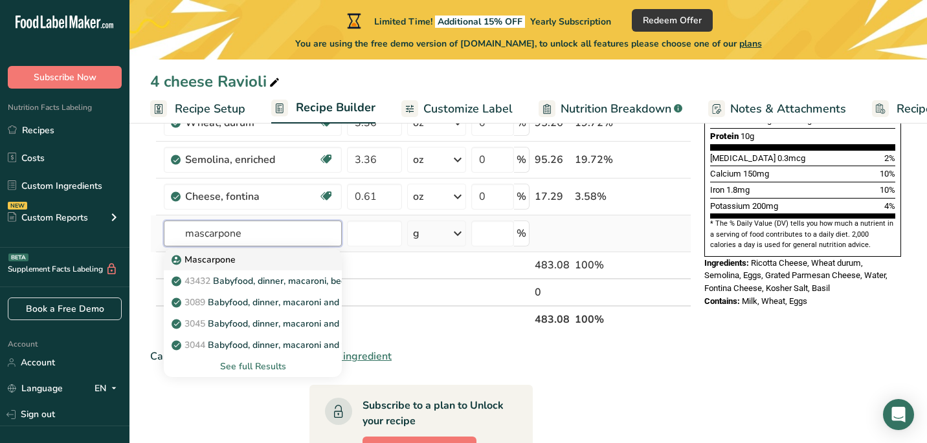
type input "mascarpone"
click at [278, 262] on div "Mascarpone" at bounding box center [242, 260] width 137 height 14
type input "Mascarpone"
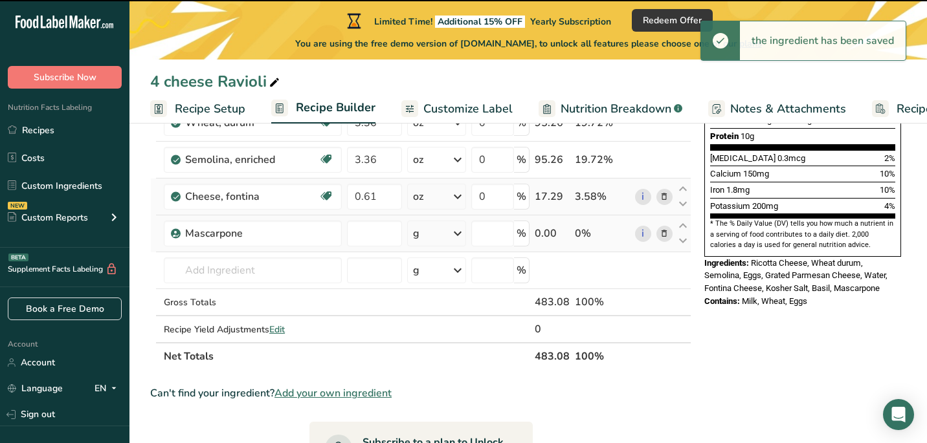
type input "0"
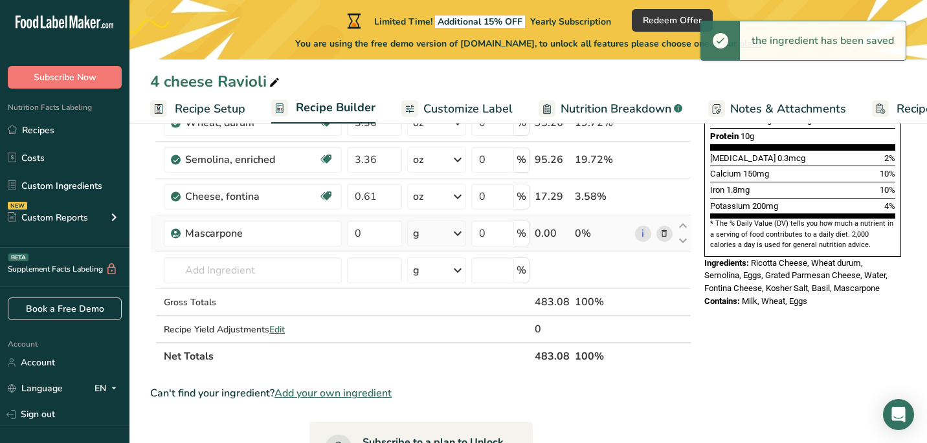
click at [437, 225] on div "g" at bounding box center [436, 234] width 59 height 26
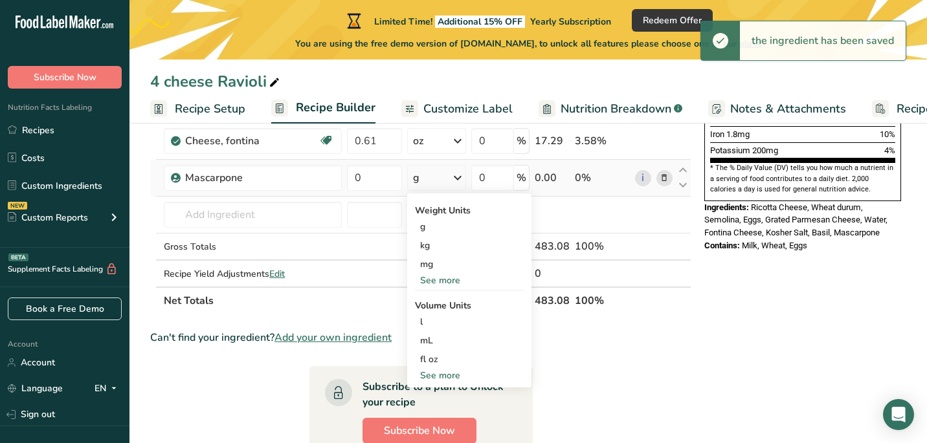
scroll to position [421, 0]
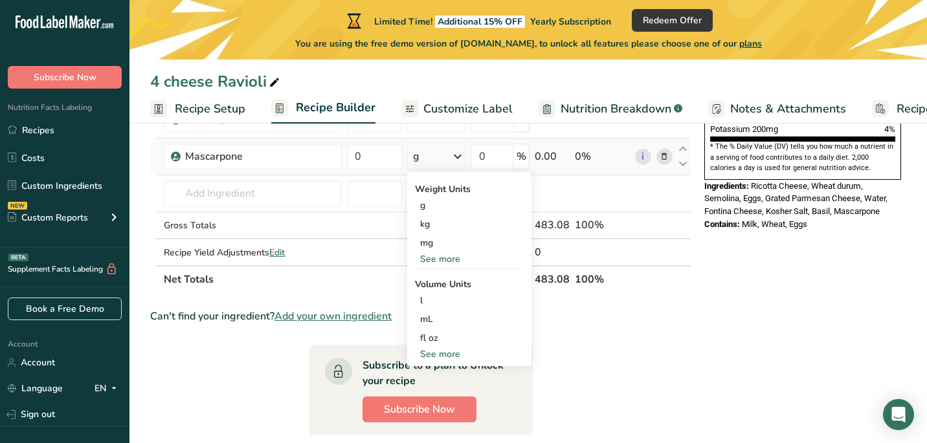
click at [448, 355] on div "See more" at bounding box center [469, 355] width 109 height 14
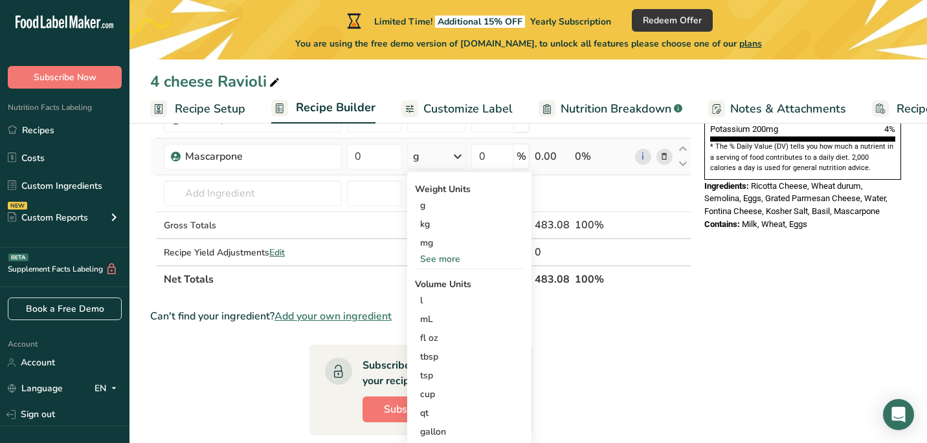
click at [448, 263] on div "See more" at bounding box center [469, 259] width 109 height 14
click at [443, 303] on div "oz" at bounding box center [469, 299] width 109 height 19
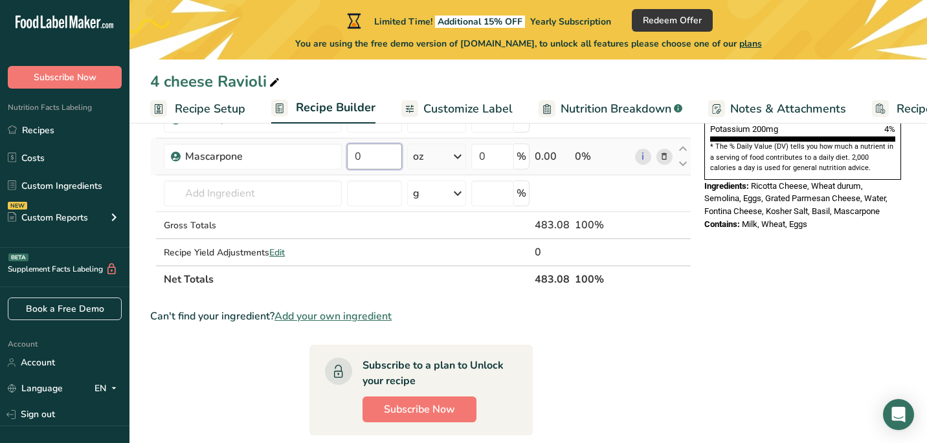
click at [390, 150] on input "0" at bounding box center [374, 157] width 55 height 26
type input "0.4"
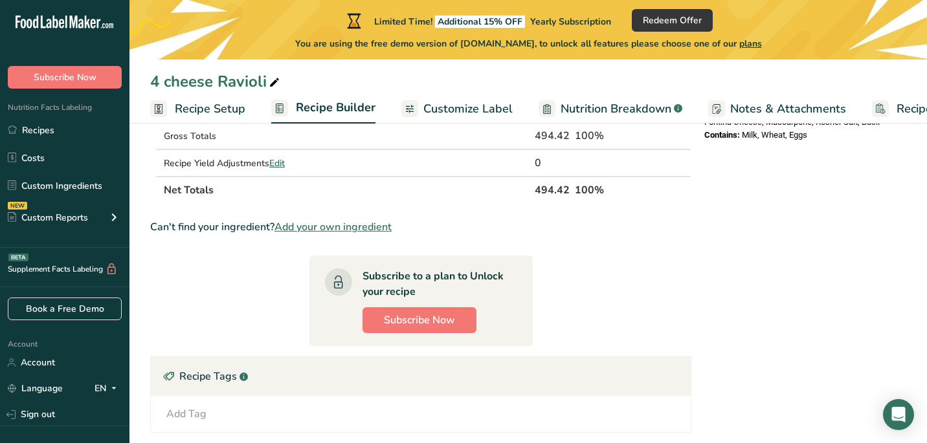
scroll to position [657, 0]
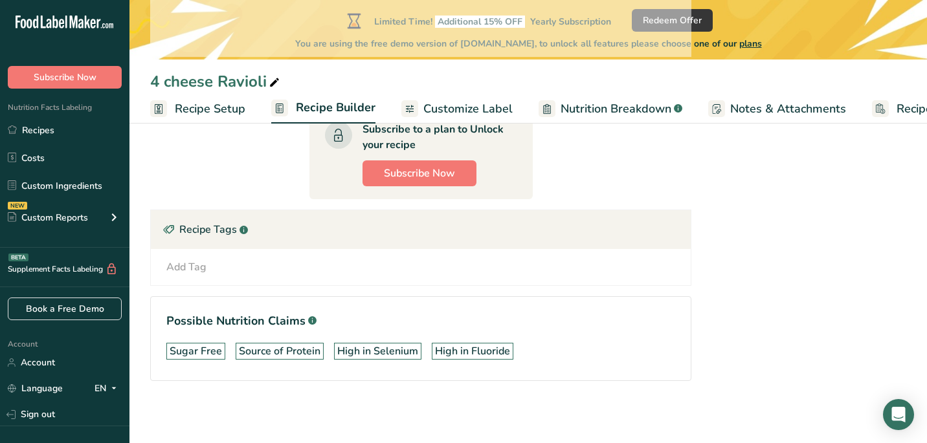
click at [520, 264] on div "Add Tag Standard Tags Custom Tags Source of Antioxidants Prebiotic Effect Sourc…" at bounding box center [420, 268] width 519 height 16
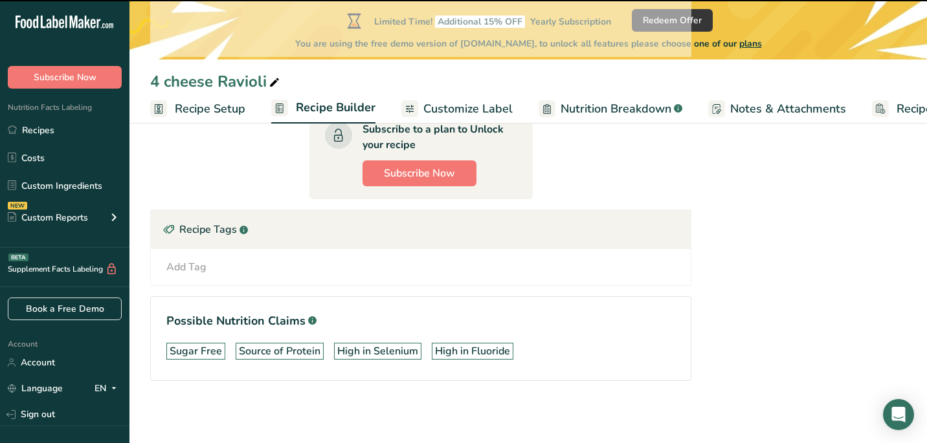
click at [177, 265] on div "Add Tag" at bounding box center [186, 268] width 40 height 16
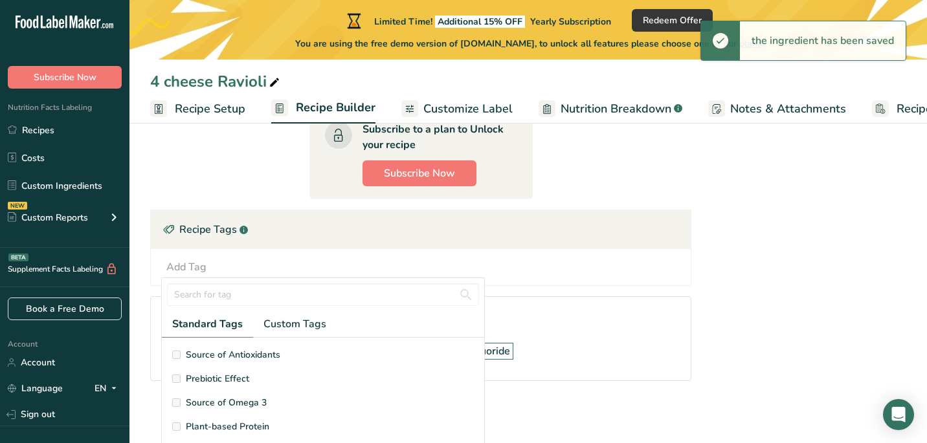
click at [674, 282] on div "Add Tag Standard Tags Custom Tags Source of Antioxidants Prebiotic Effect Sourc…" at bounding box center [421, 267] width 540 height 36
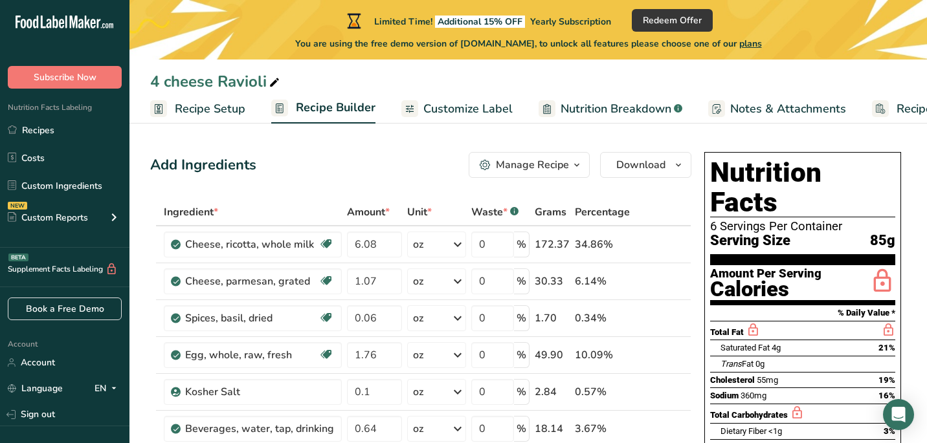
scroll to position [0, 0]
click at [579, 166] on icon "button" at bounding box center [577, 166] width 10 height 16
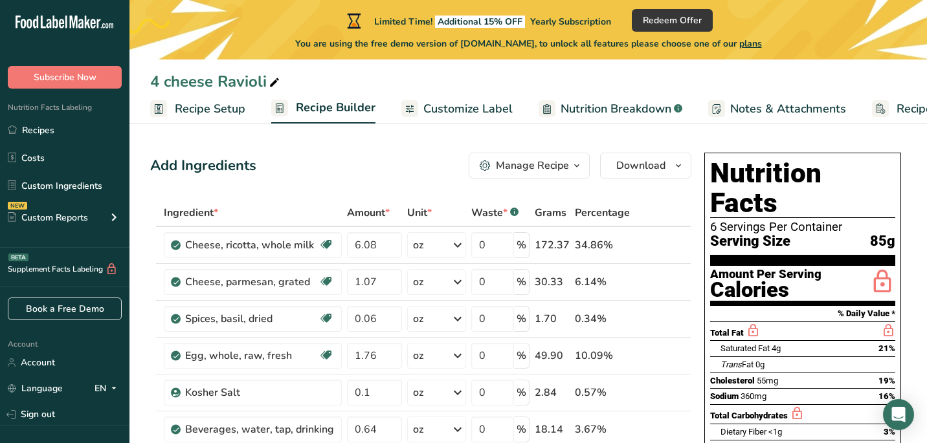
click at [638, 107] on span "Nutrition Breakdown" at bounding box center [616, 108] width 111 height 17
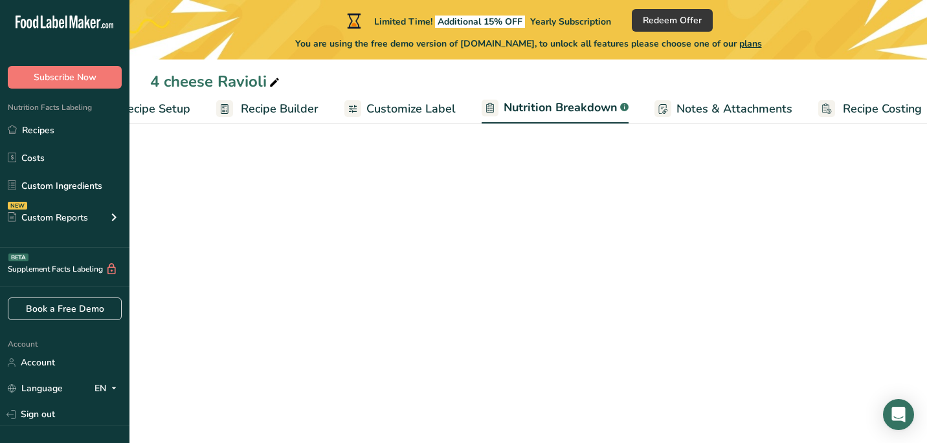
select select "Calories"
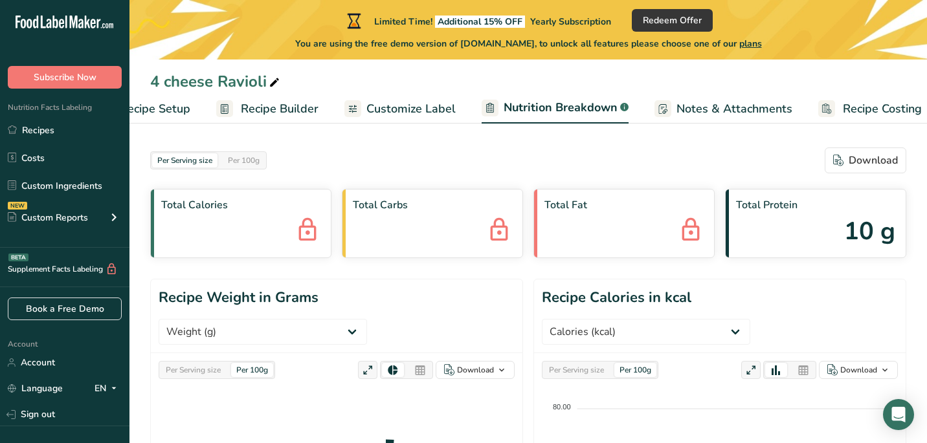
scroll to position [0, 70]
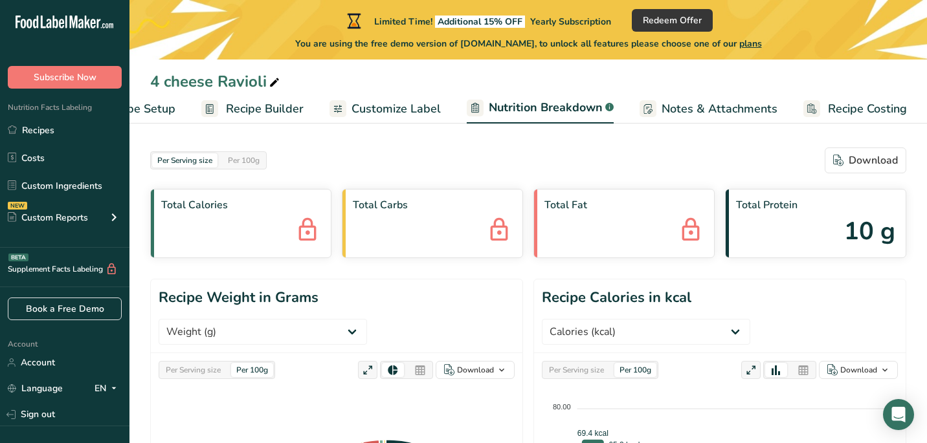
click at [415, 104] on span "Customize Label" at bounding box center [395, 108] width 89 height 17
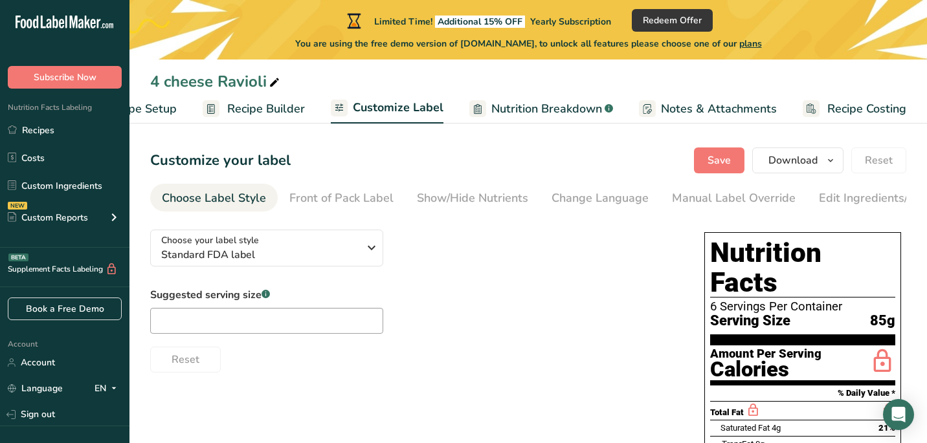
click at [179, 109] on ul "Recipe Setup Recipe Builder Customize Label Nutrition Breakdown .a-a{fill:#3473…" at bounding box center [496, 108] width 871 height 30
click at [162, 110] on span "Recipe Setup" at bounding box center [141, 108] width 71 height 17
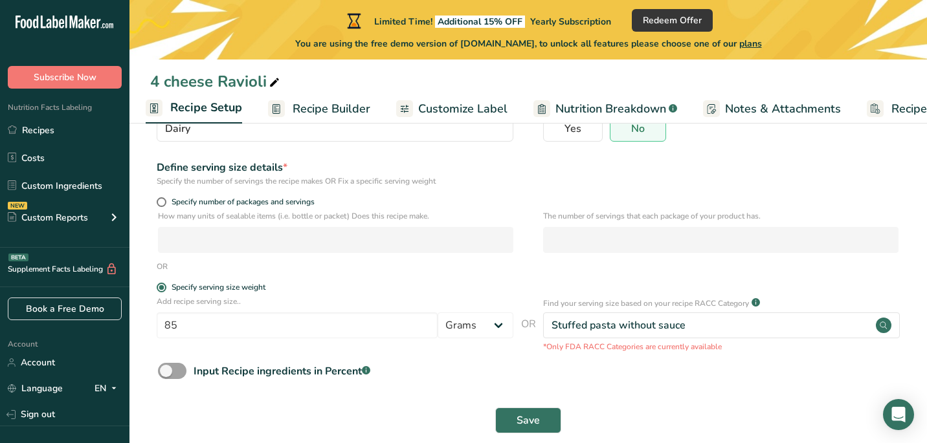
scroll to position [153, 0]
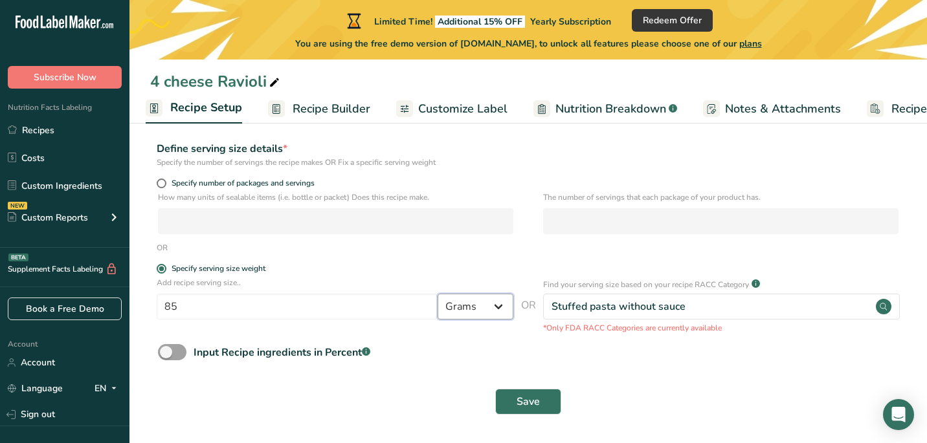
click at [455, 312] on select "Grams kg mg mcg lb oz l mL fl oz tbsp tsp cup qt gallon" at bounding box center [476, 307] width 76 height 26
select select "5"
click at [438, 294] on select "Grams kg mg mcg lb oz l mL fl oz tbsp tsp cup qt gallon" at bounding box center [476, 307] width 76 height 26
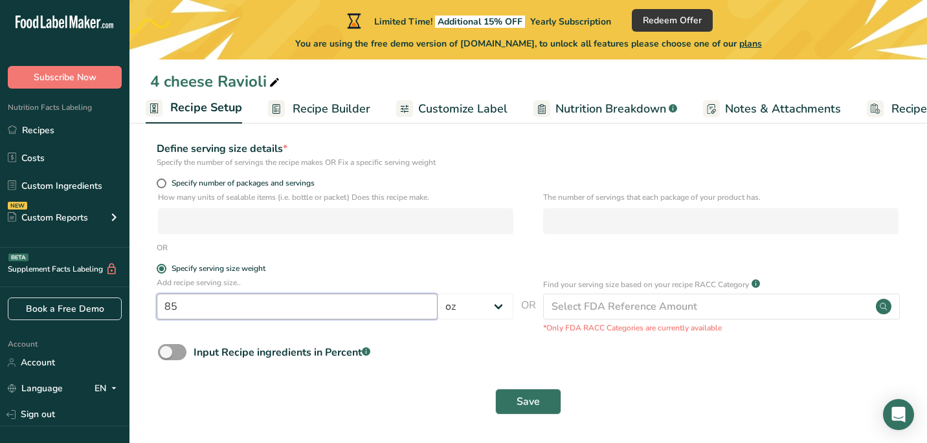
click at [313, 310] on input "85" at bounding box center [297, 307] width 281 height 26
type input "8"
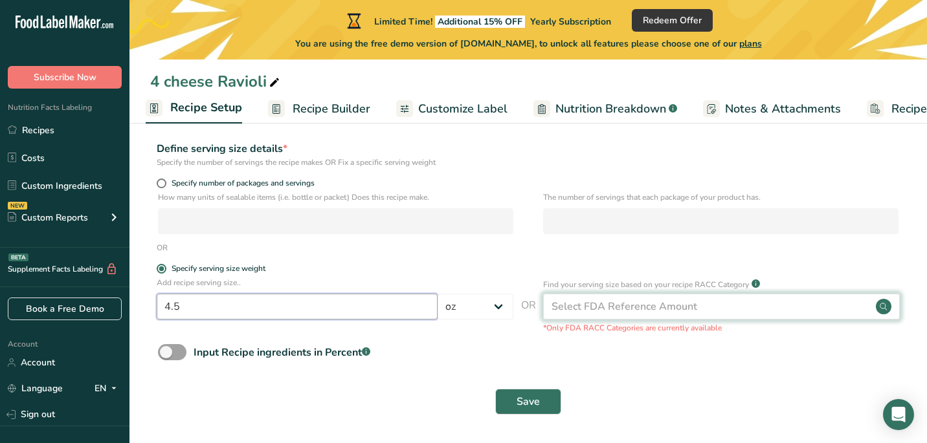
type input "4.5"
click at [594, 302] on div "Select FDA Reference Amount" at bounding box center [624, 307] width 146 height 16
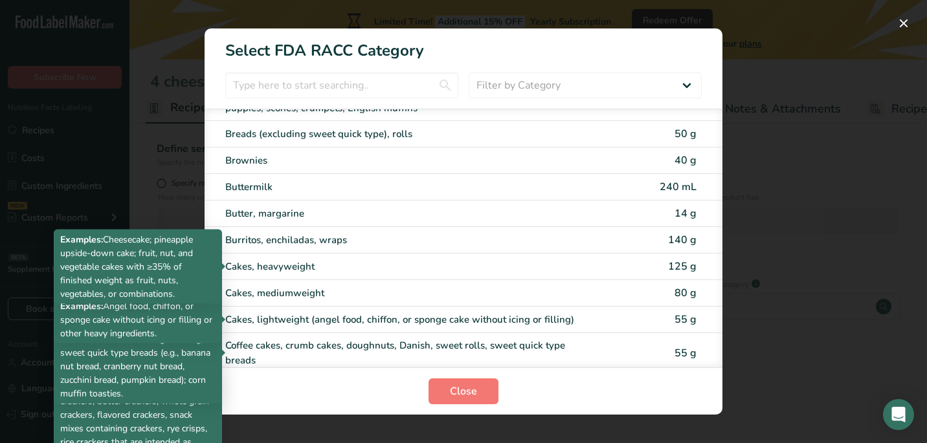
scroll to position [0, 0]
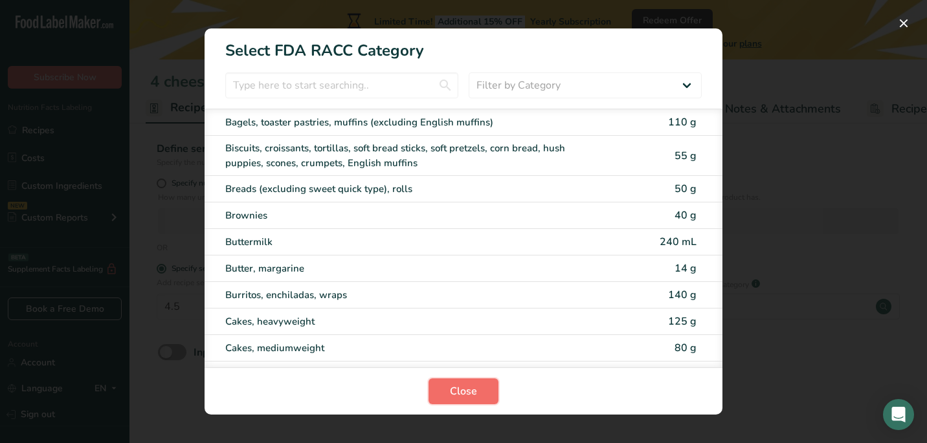
click at [475, 391] on span "Close" at bounding box center [463, 392] width 27 height 16
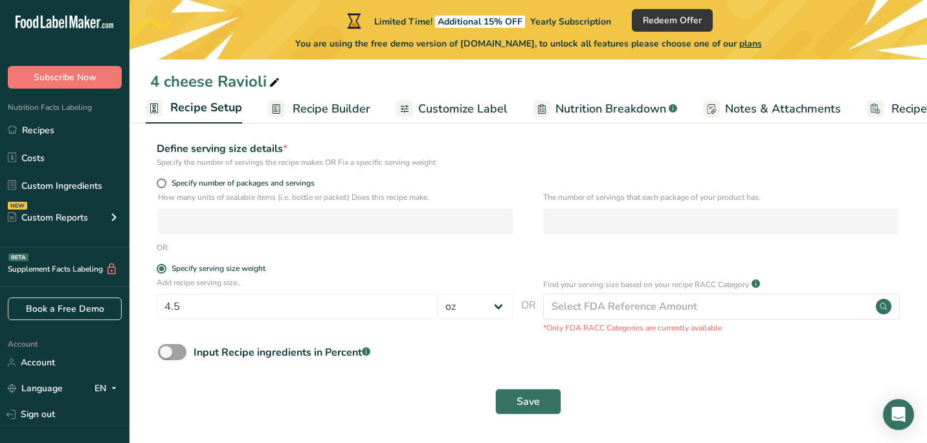
click at [340, 107] on span "Recipe Builder" at bounding box center [332, 108] width 78 height 17
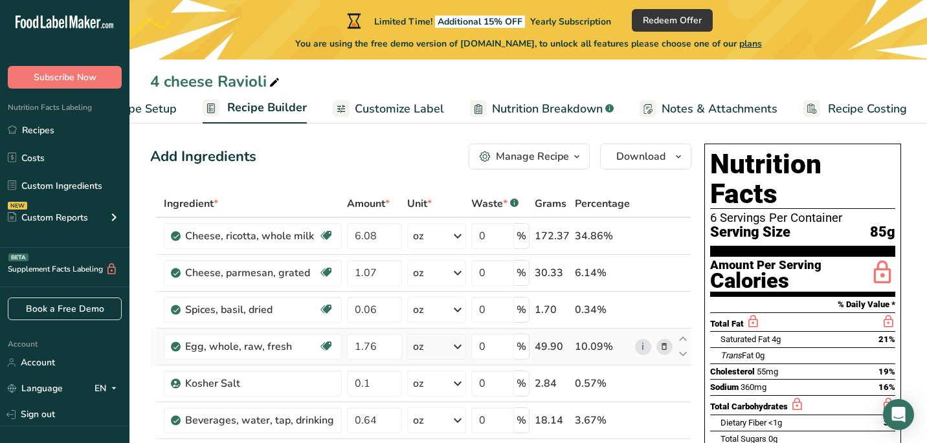
scroll to position [11, 0]
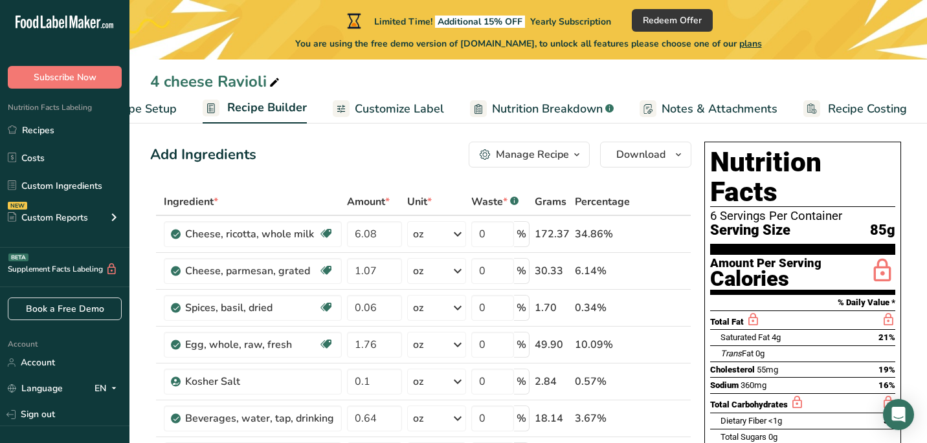
click at [171, 108] on span "Recipe Setup" at bounding box center [141, 108] width 71 height 17
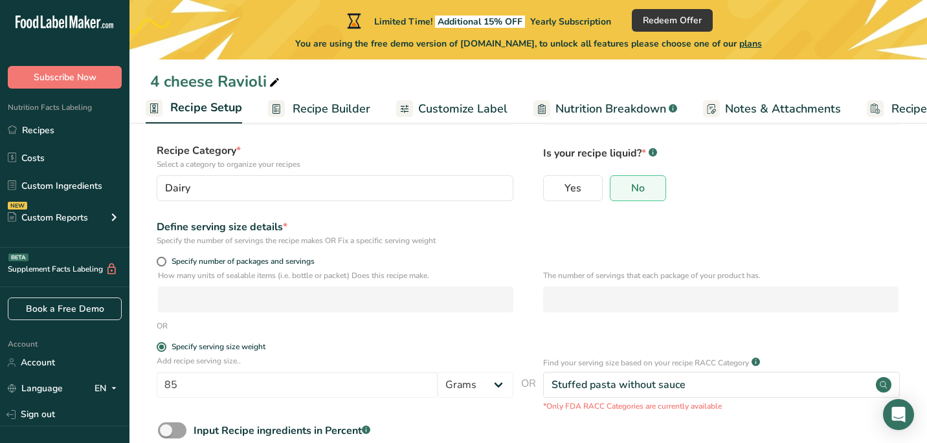
scroll to position [118, 0]
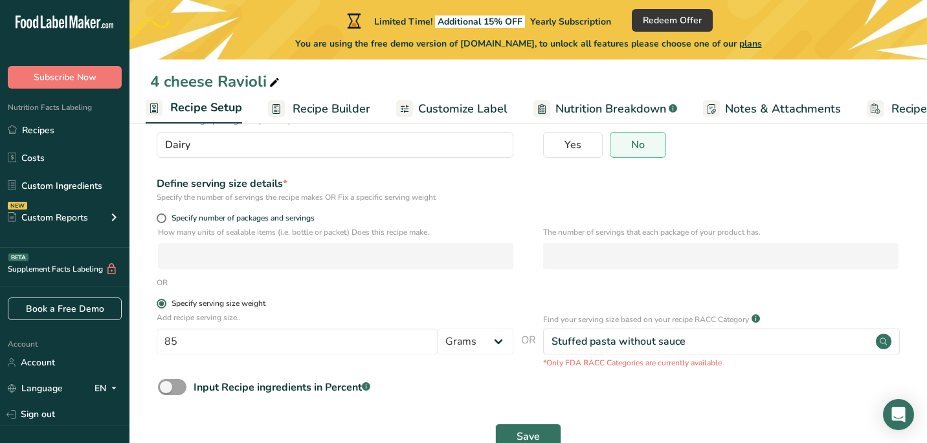
click at [164, 300] on span at bounding box center [162, 304] width 10 height 10
click at [164, 300] on input "Specify serving size weight" at bounding box center [161, 304] width 8 height 8
click at [162, 304] on span at bounding box center [162, 304] width 10 height 10
click at [162, 304] on input "Specify serving size weight" at bounding box center [161, 304] width 8 height 8
click at [164, 216] on span at bounding box center [162, 219] width 10 height 10
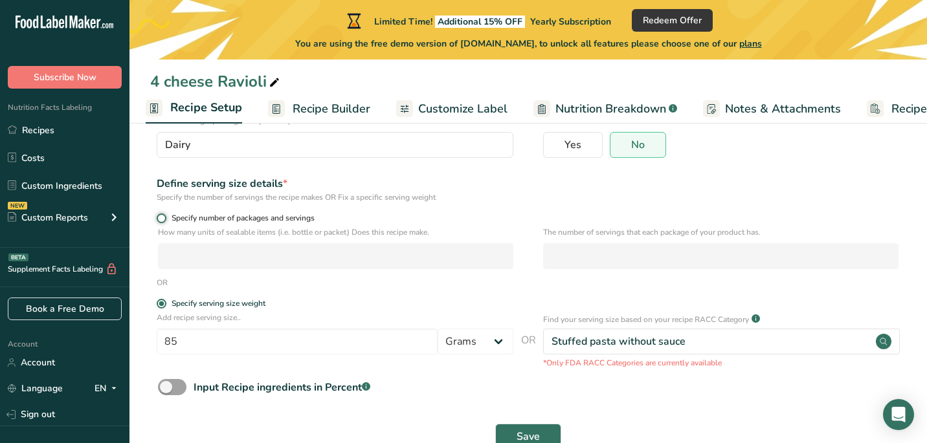
click at [164, 216] on input "Specify number of packages and servings" at bounding box center [161, 218] width 8 height 8
radio input "true"
radio input "false"
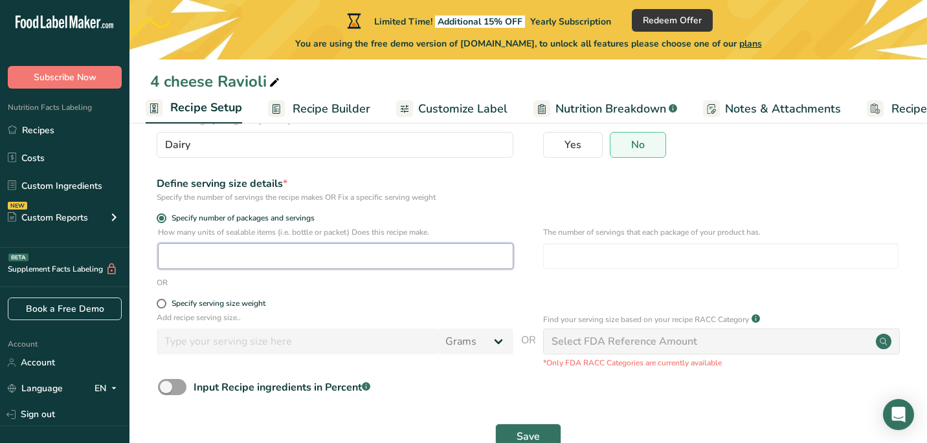
click at [410, 256] on input "number" at bounding box center [335, 256] width 355 height 26
type input "1"
click at [573, 253] on input "number" at bounding box center [720, 256] width 355 height 26
type input "2"
click at [526, 430] on span "Save" at bounding box center [528, 437] width 23 height 16
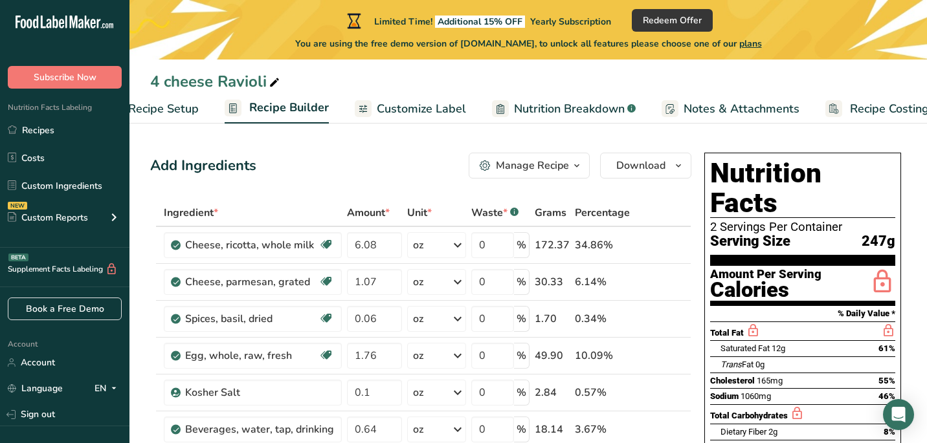
scroll to position [0, 69]
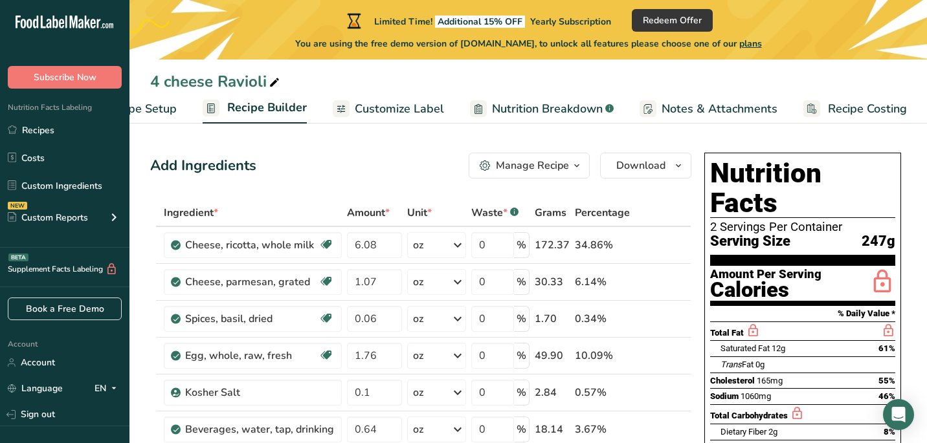
click at [847, 111] on span "Recipe Costing" at bounding box center [867, 108] width 79 height 17
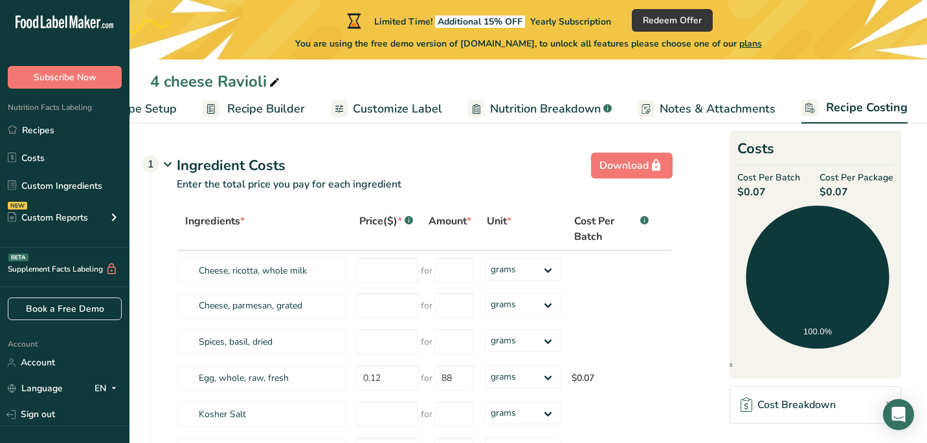
click at [727, 115] on span "Notes & Attachments" at bounding box center [718, 108] width 116 height 17
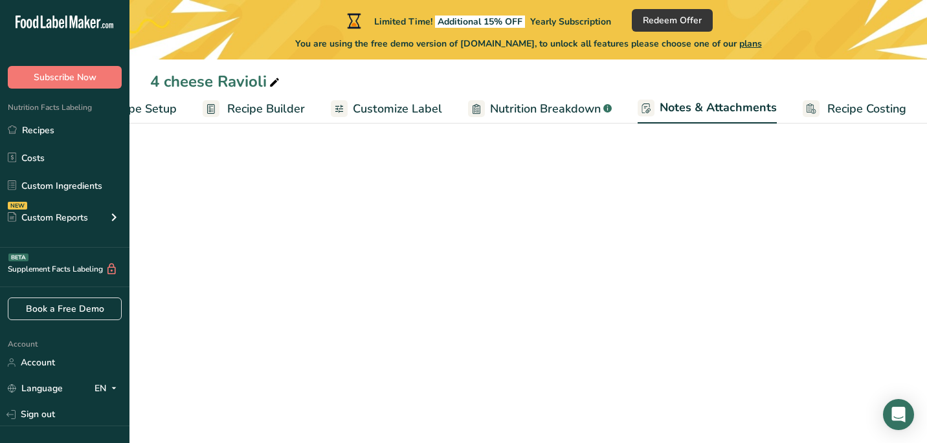
scroll to position [0, 69]
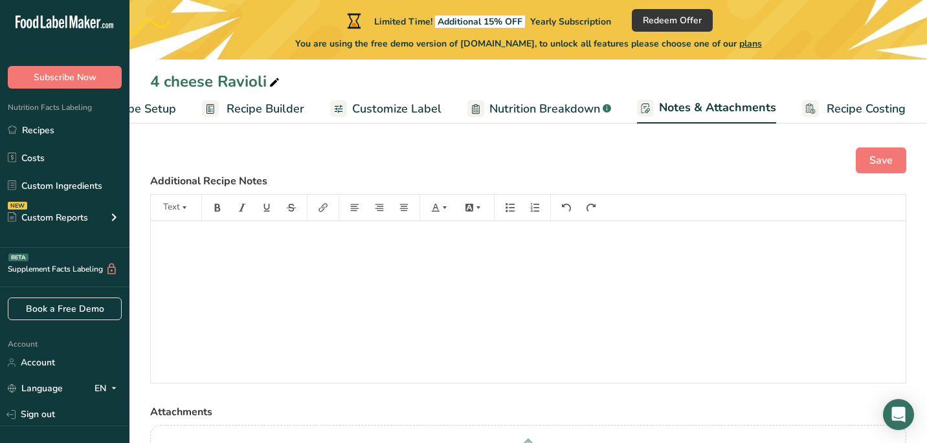
click at [577, 103] on span "Nutrition Breakdown" at bounding box center [544, 108] width 111 height 17
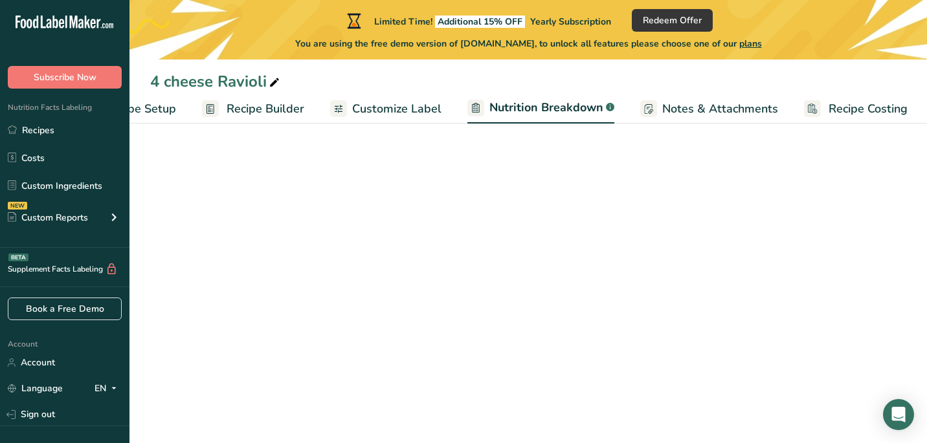
scroll to position [0, 70]
select select "Calories"
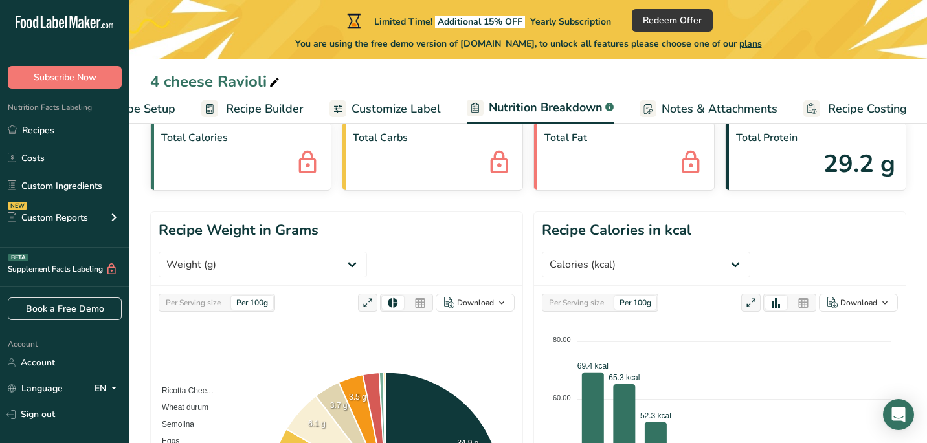
scroll to position [0, 0]
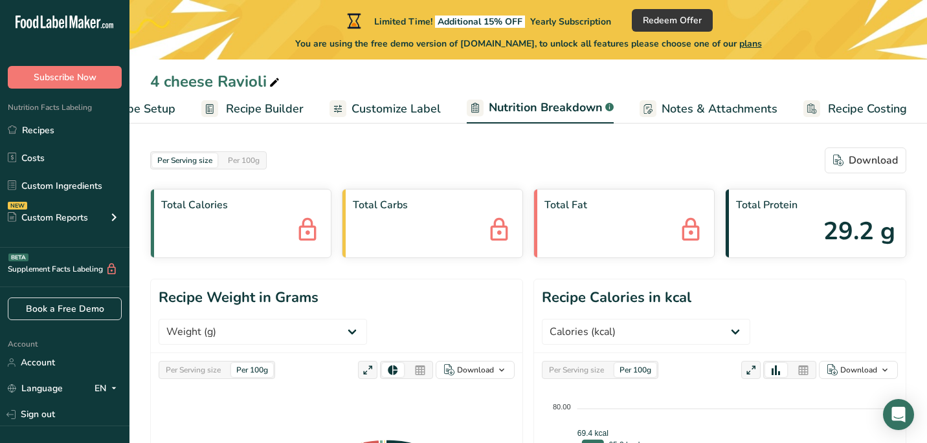
click at [375, 102] on span "Customize Label" at bounding box center [395, 108] width 89 height 17
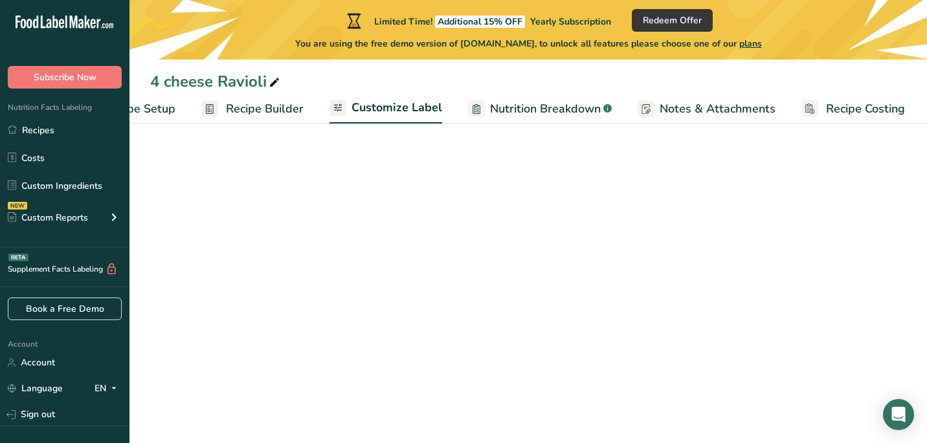
scroll to position [0, 69]
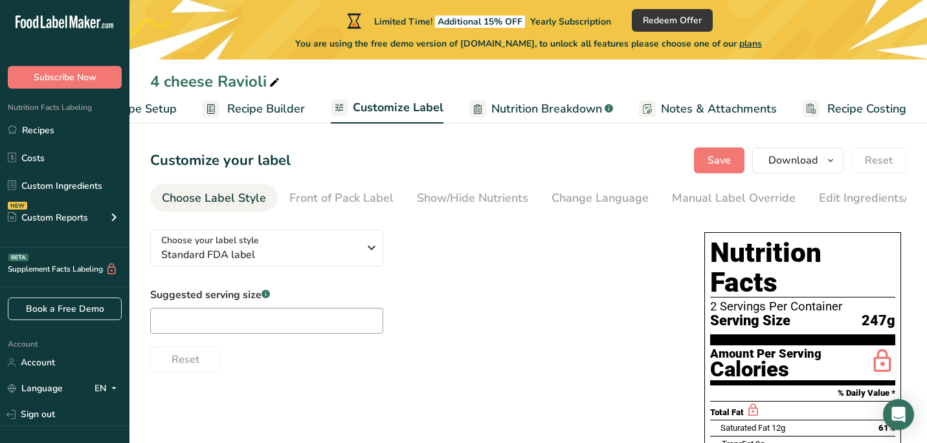
click at [253, 105] on span "Recipe Builder" at bounding box center [266, 108] width 78 height 17
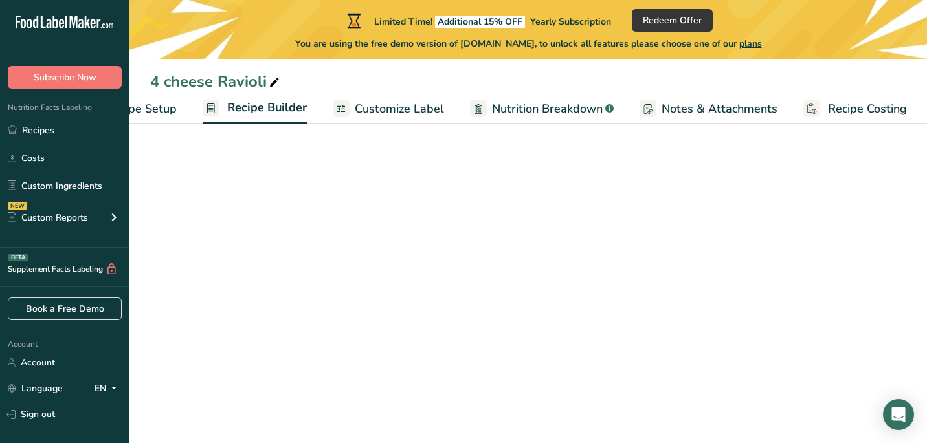
scroll to position [0, 69]
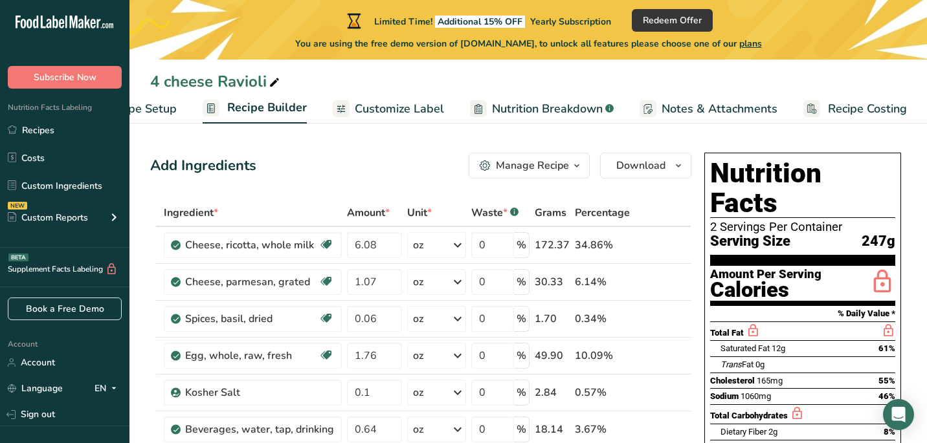
click at [567, 166] on div "Manage Recipe" at bounding box center [532, 166] width 73 height 16
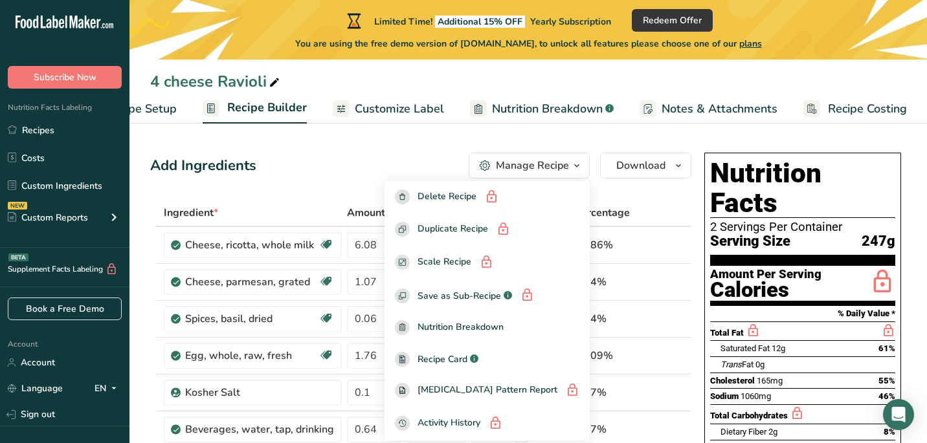
click at [412, 160] on div "Add Ingredients Manage Recipe Delete Recipe Duplicate Recipe Scale Recipe Save …" at bounding box center [420, 166] width 541 height 26
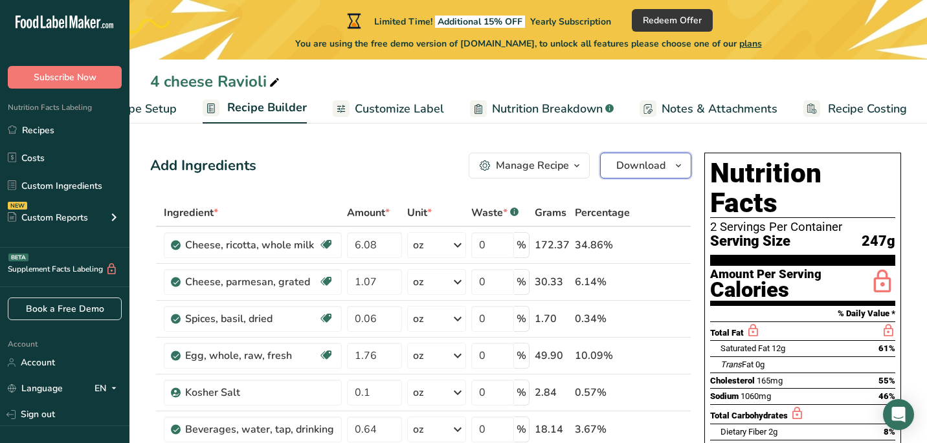
click at [635, 175] on button "Download" at bounding box center [645, 166] width 91 height 26
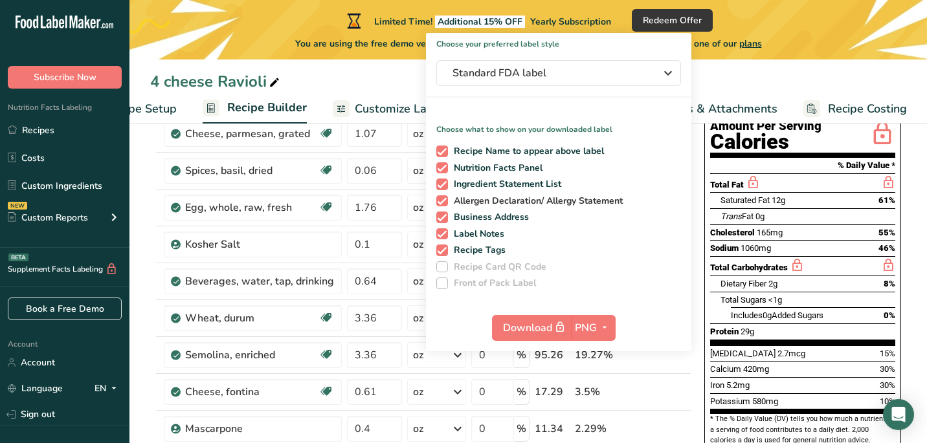
scroll to position [150, 0]
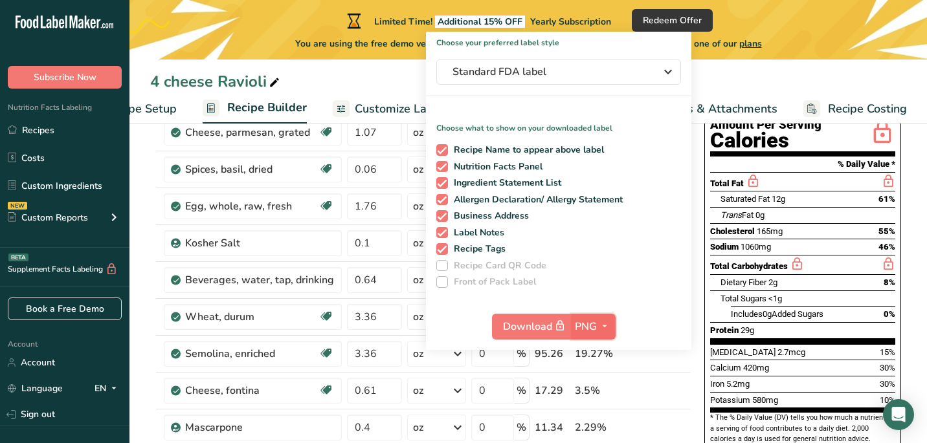
click at [601, 330] on icon "button" at bounding box center [604, 326] width 10 height 16
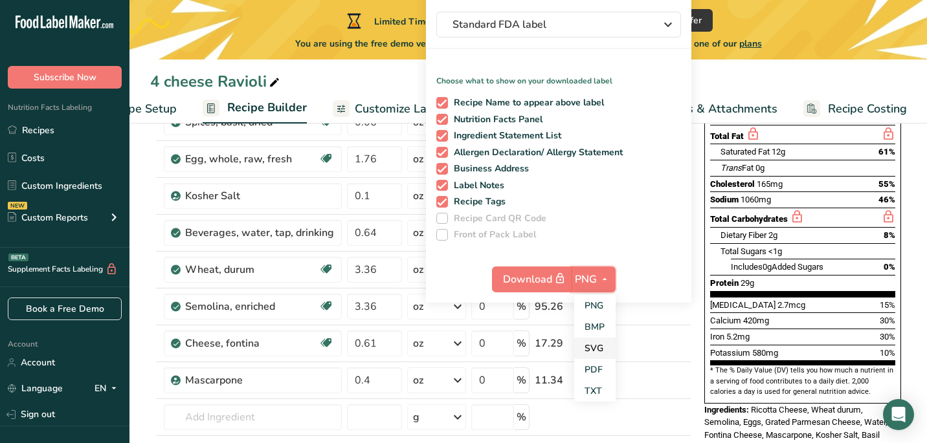
scroll to position [221, 0]
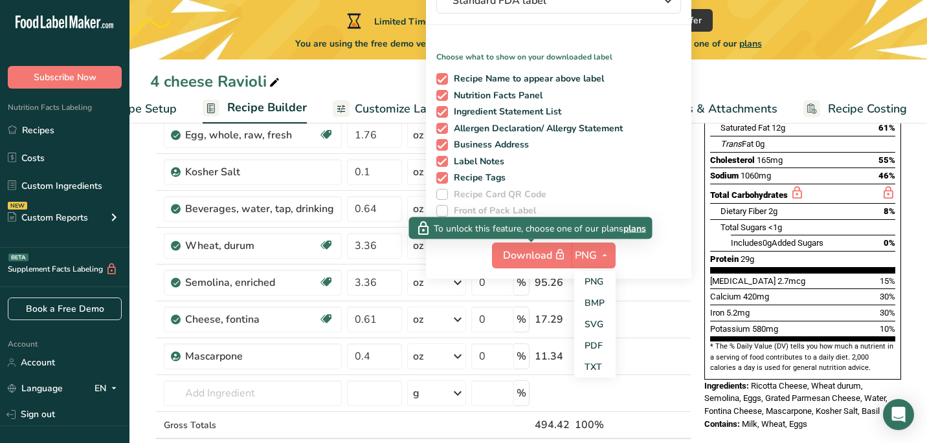
click at [568, 212] on label "Front of Pack Label" at bounding box center [558, 211] width 245 height 12
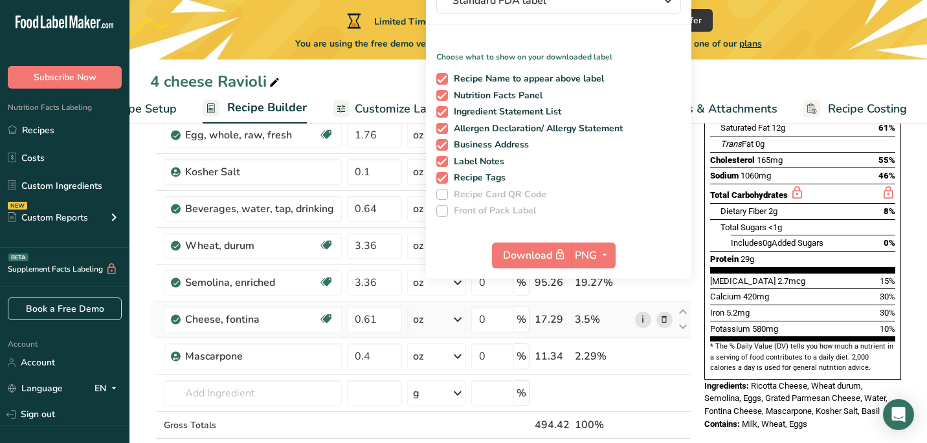
click at [651, 320] on link "i" at bounding box center [643, 320] width 16 height 16
